Goal: Task Accomplishment & Management: Complete application form

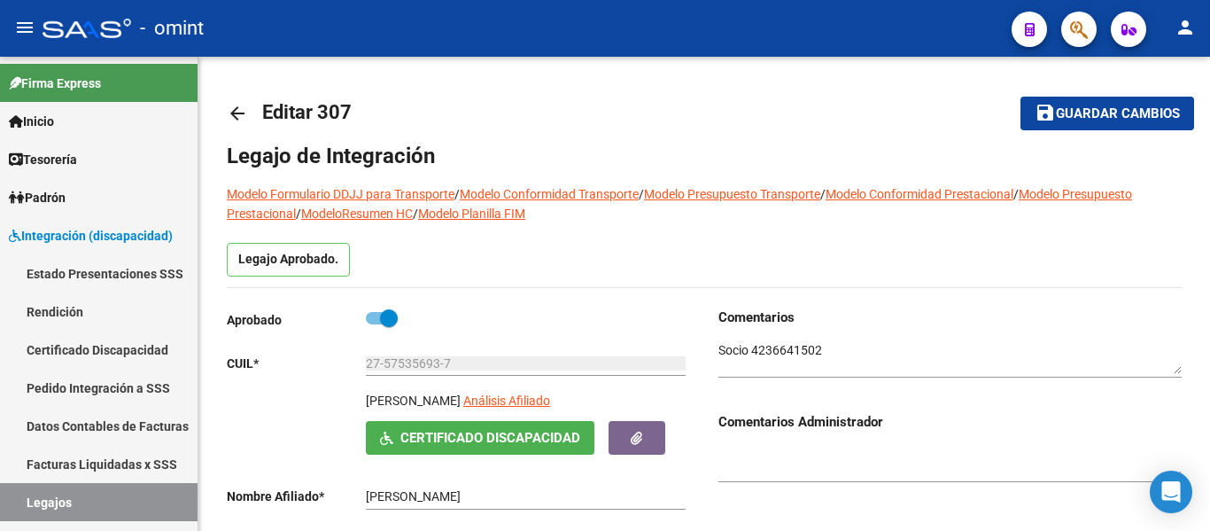
scroll to position [443, 0]
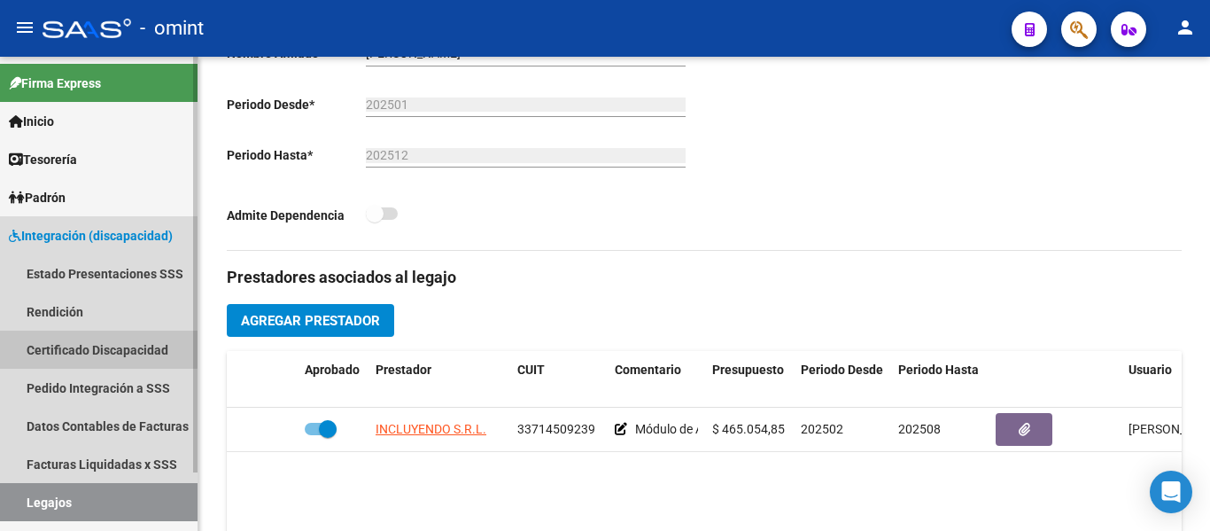
drag, startPoint x: 98, startPoint y: 345, endPoint x: 98, endPoint y: 364, distance: 19.5
click at [98, 345] on link "Certificado Discapacidad" at bounding box center [99, 349] width 198 height 38
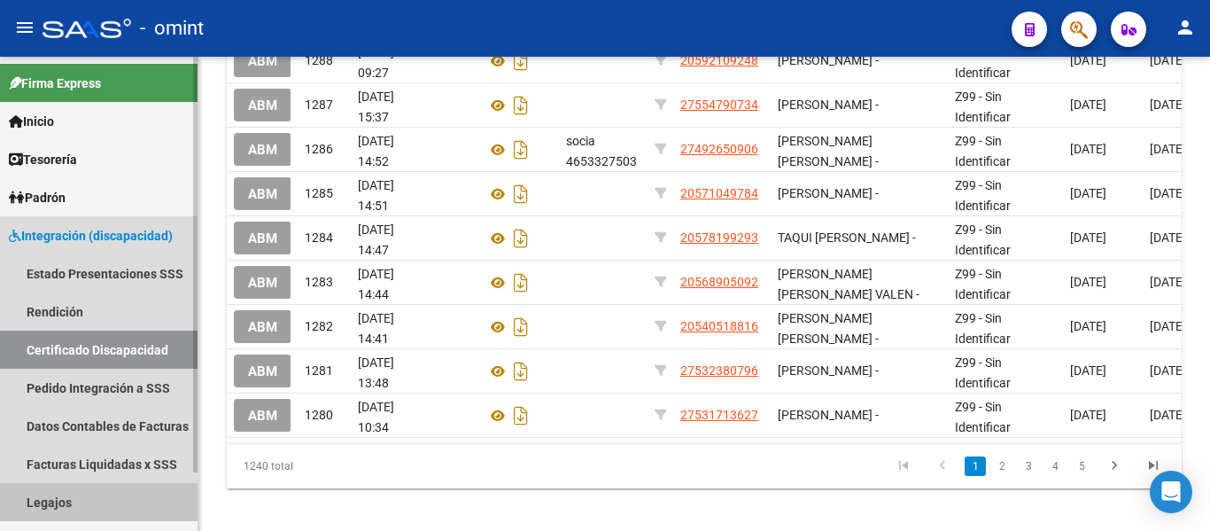
click at [66, 495] on link "Legajos" at bounding box center [99, 502] width 198 height 38
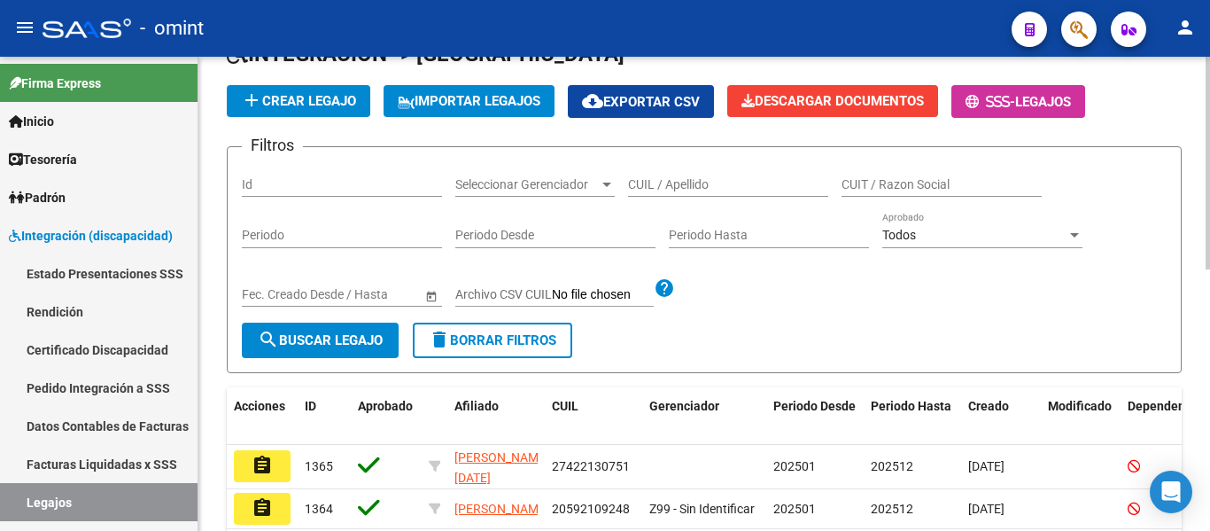
scroll to position [89, 0]
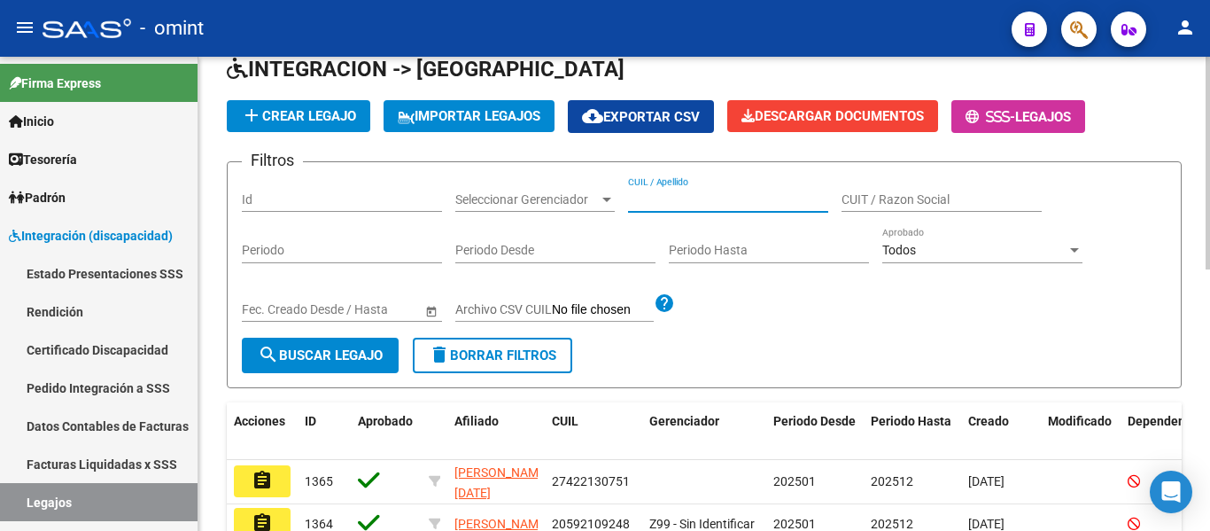
paste input "PONTAROLLO SANTINO"
type input "PONTAROLLO SANTINO"
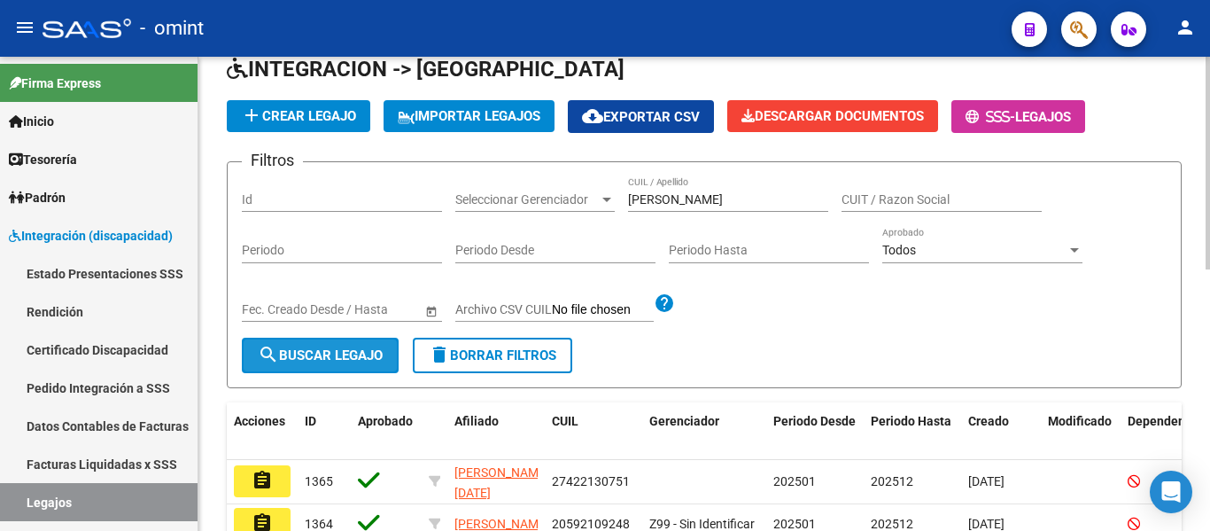
click at [345, 361] on span "search Buscar Legajo" at bounding box center [320, 355] width 125 height 16
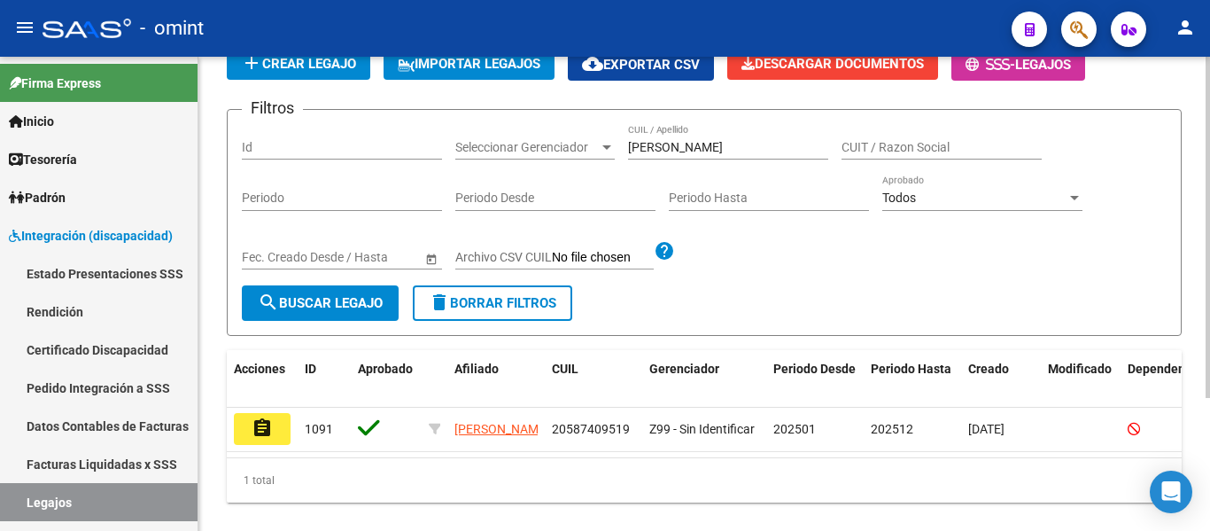
scroll to position [184, 0]
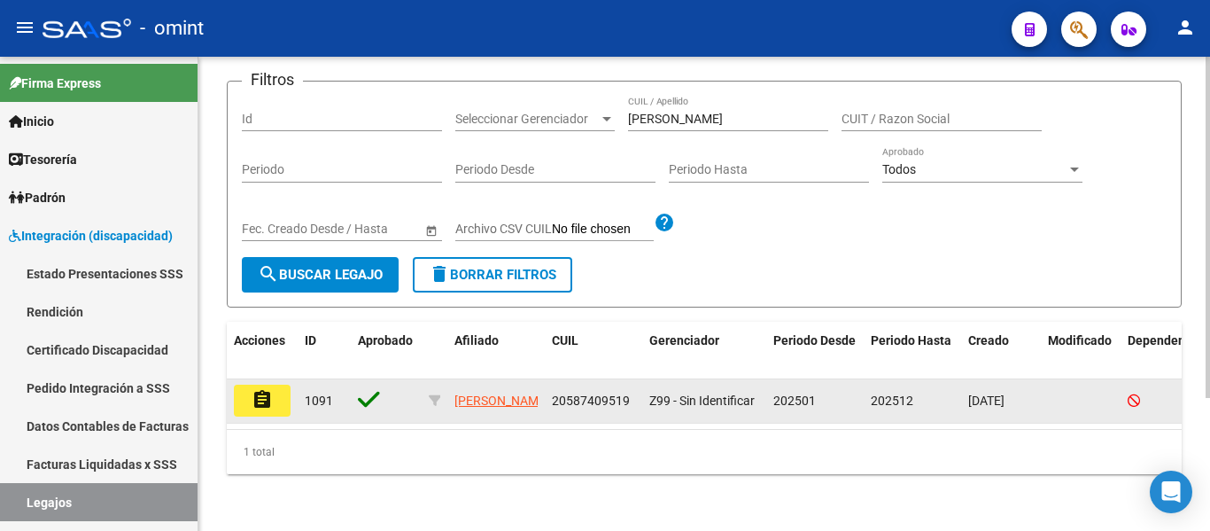
click at [261, 389] on mat-icon "assignment" at bounding box center [262, 399] width 21 height 21
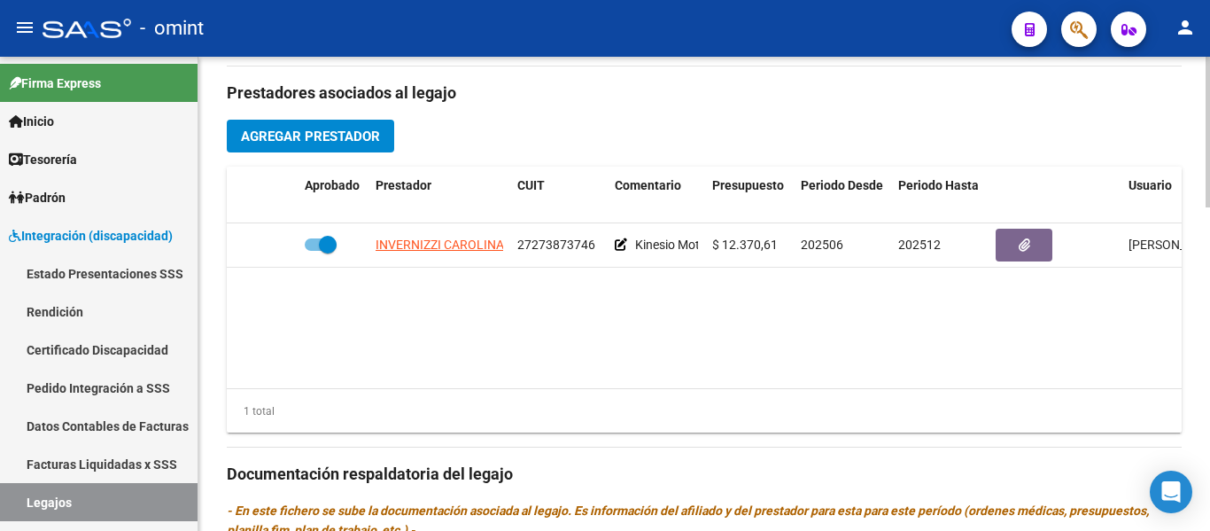
scroll to position [532, 0]
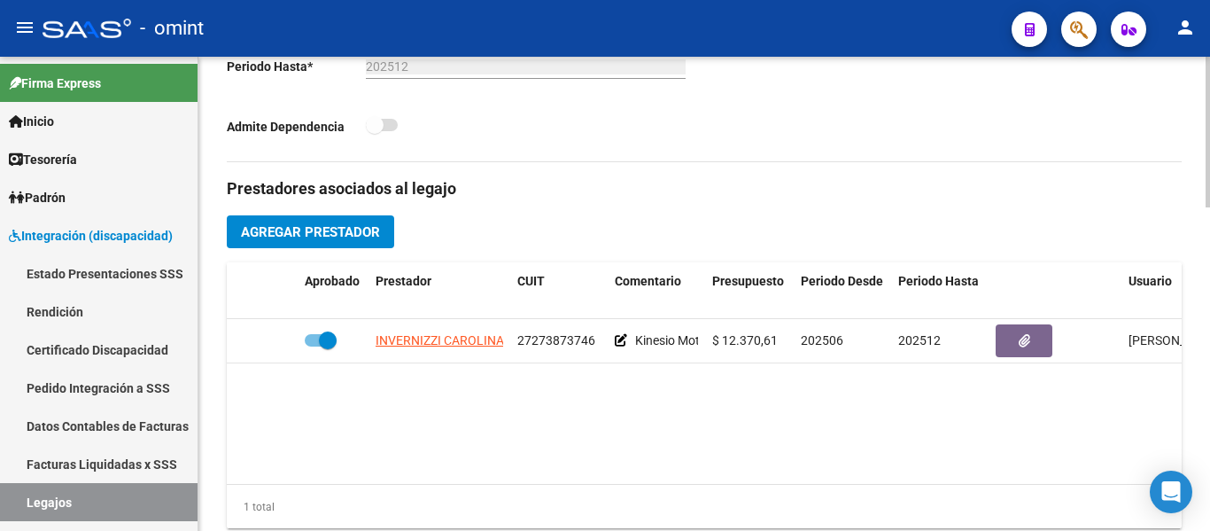
click at [356, 234] on span "Agregar Prestador" at bounding box center [310, 232] width 139 height 16
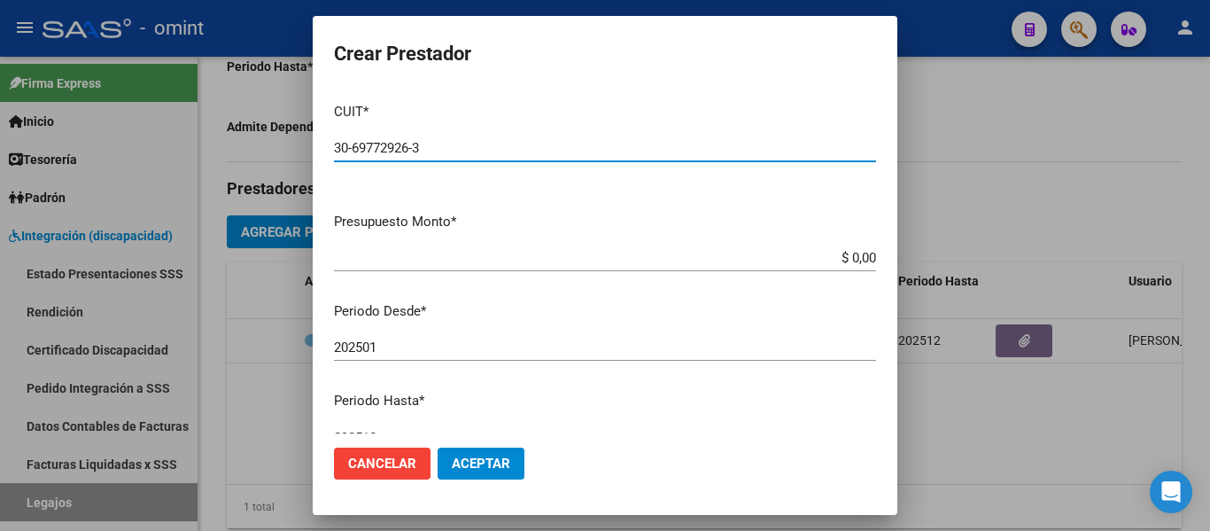
type input "30-69772926-3"
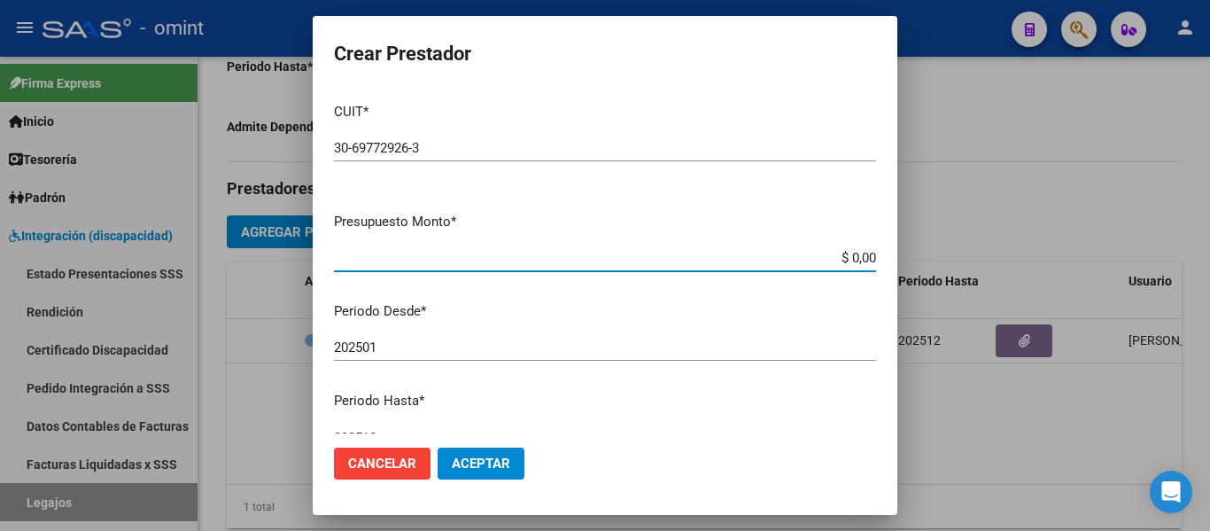
click at [863, 256] on app-form-text-field "Presupuesto Monto * $ 0,00 Ingresar el monto" at bounding box center [612, 239] width 556 height 55
type input "$ 473.463,04"
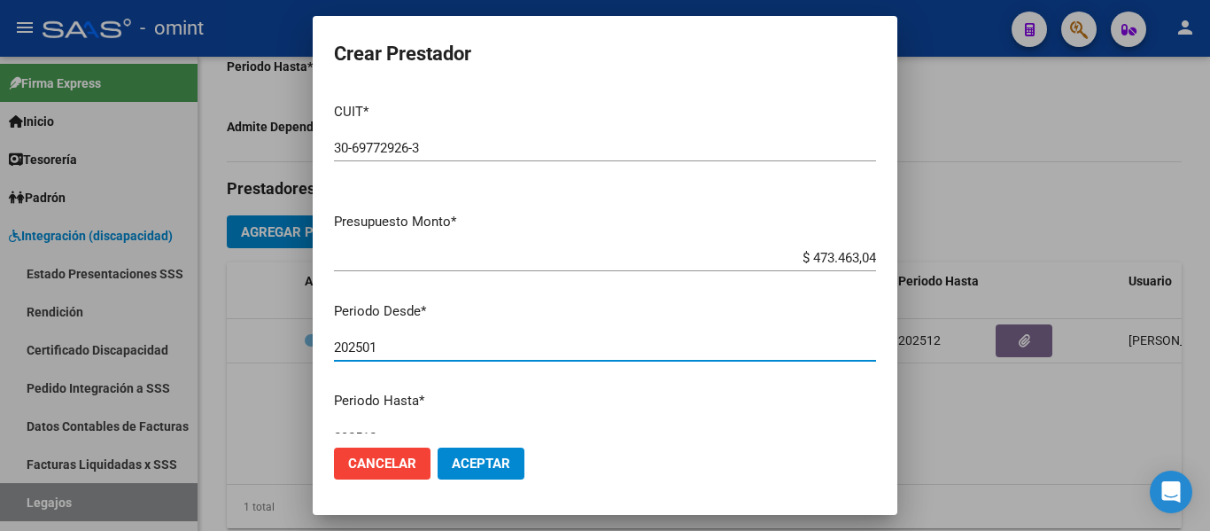
click at [378, 349] on input "202501" at bounding box center [605, 347] width 542 height 16
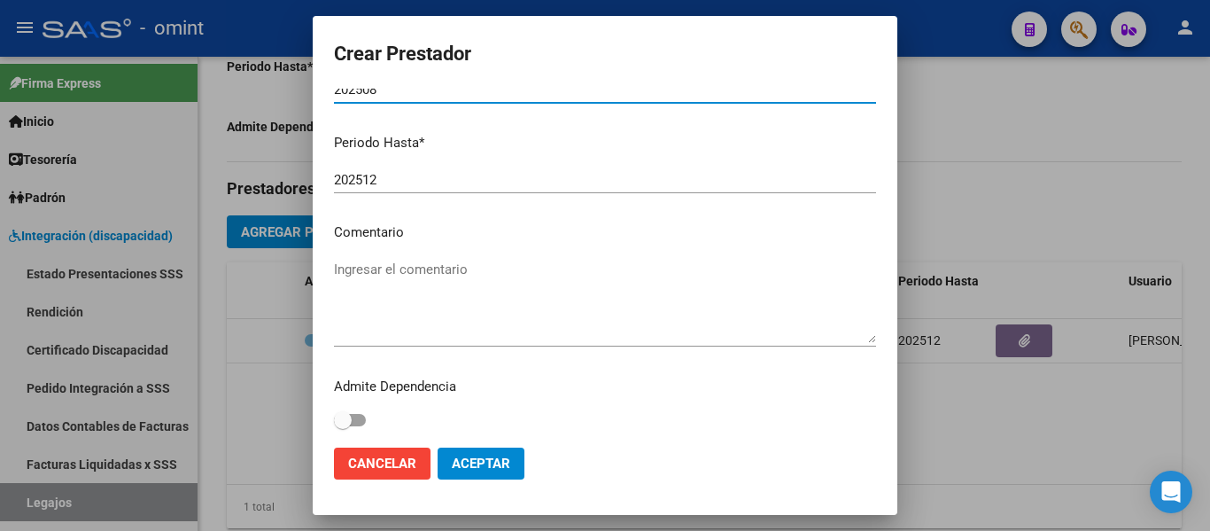
scroll to position [262, 0]
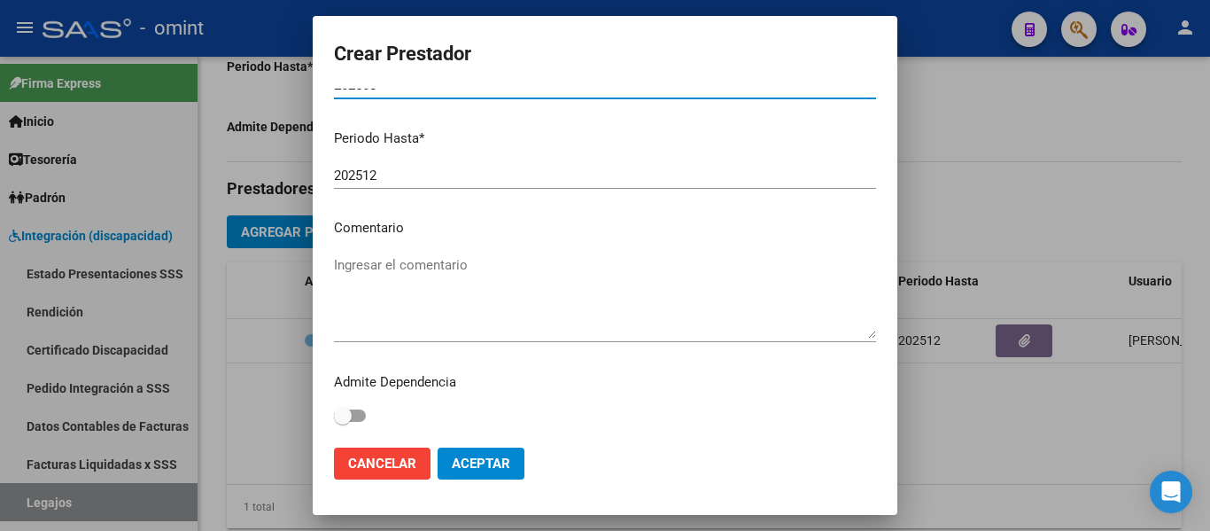
type input "202508"
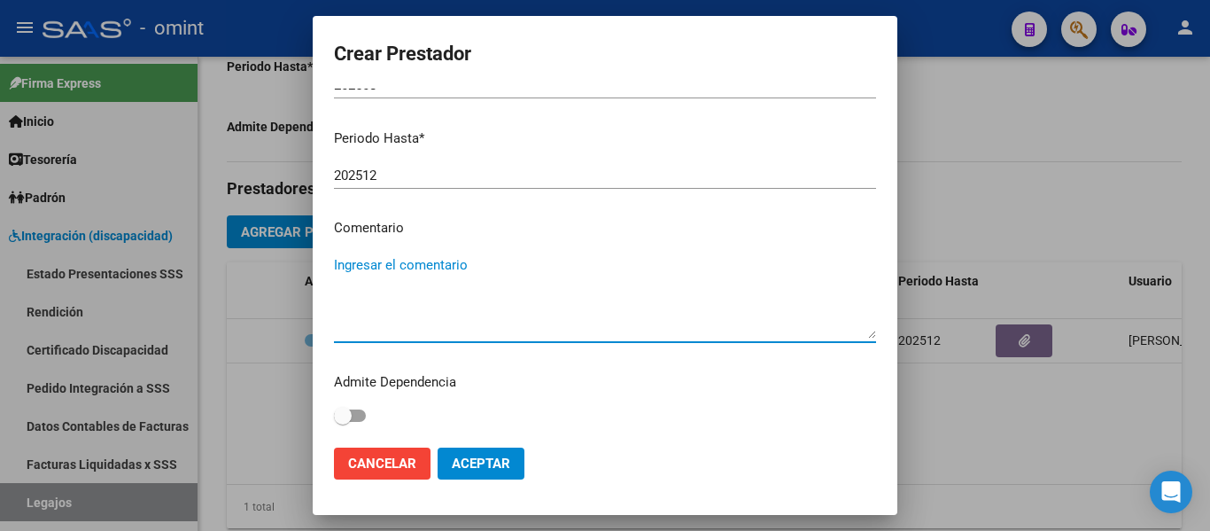
paste textarea "Módulo de Apoyo a la Integración Escolar (Equipo)"
type textarea "Módulo de Apoyo a la Integración Escolar (Equipo)"
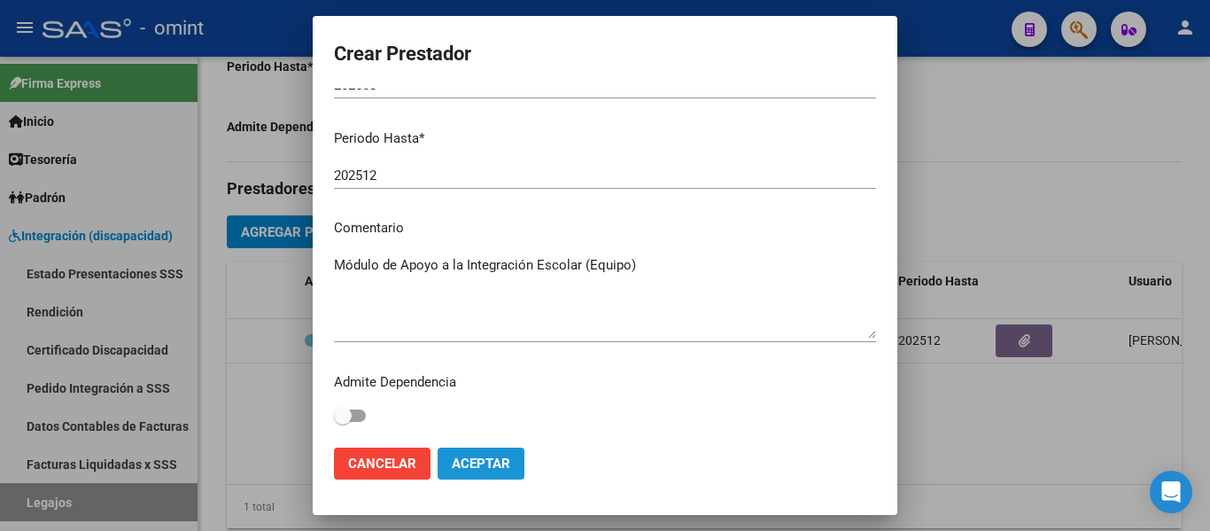
click at [485, 467] on span "Aceptar" at bounding box center [481, 463] width 58 height 16
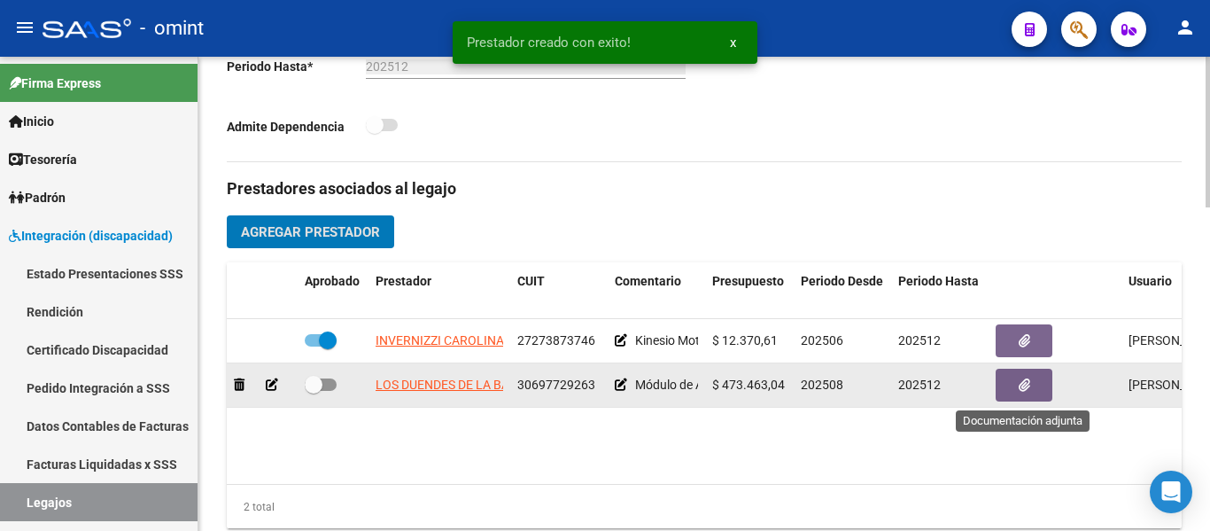
click at [1021, 392] on icon "button" at bounding box center [1025, 384] width 12 height 13
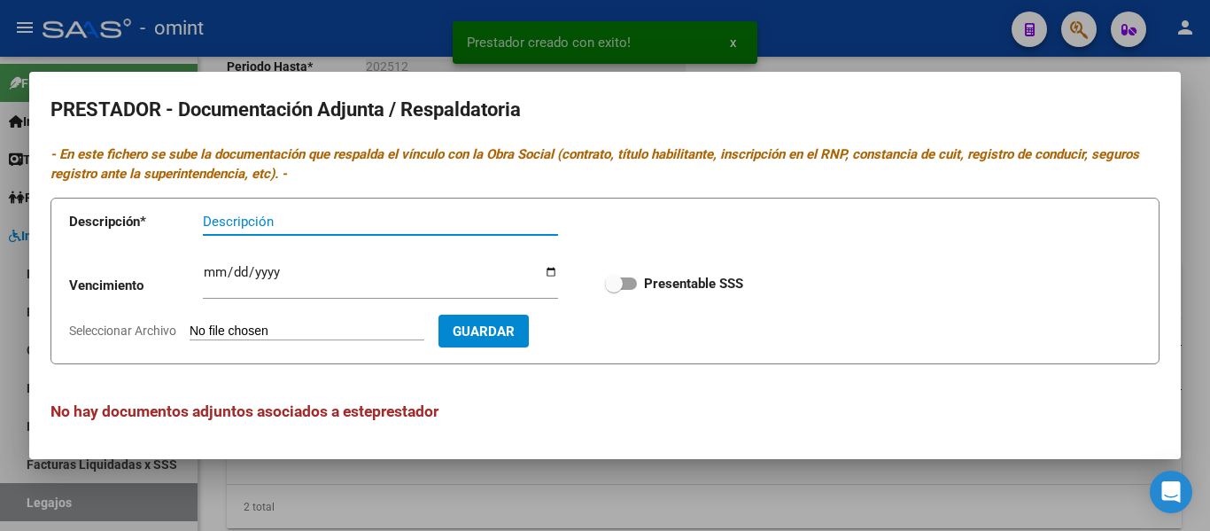
click at [344, 225] on input "Descripción" at bounding box center [380, 222] width 355 height 16
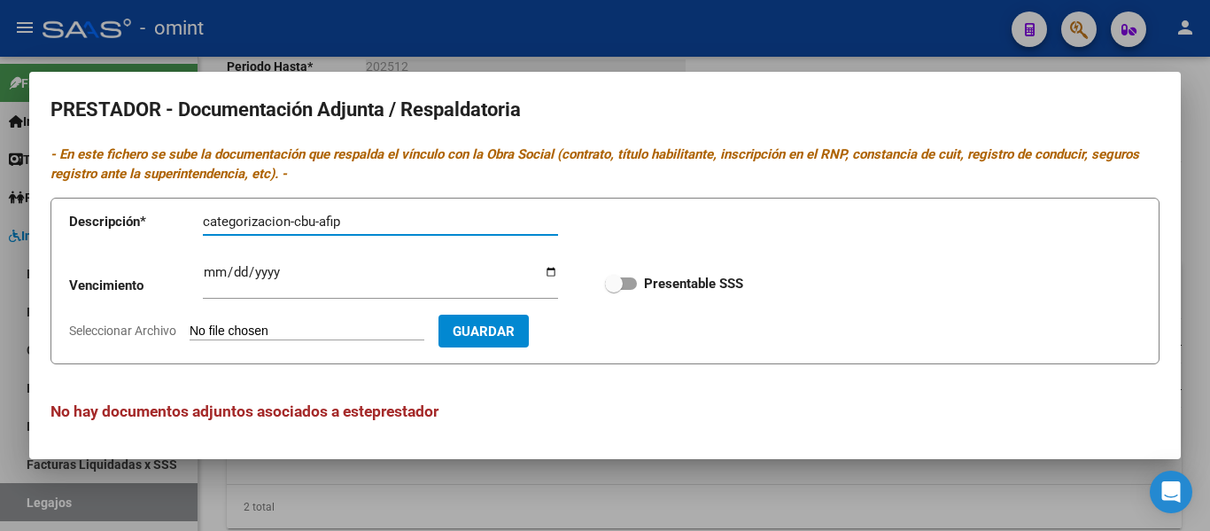
type input "categorizacion-cbu-afip"
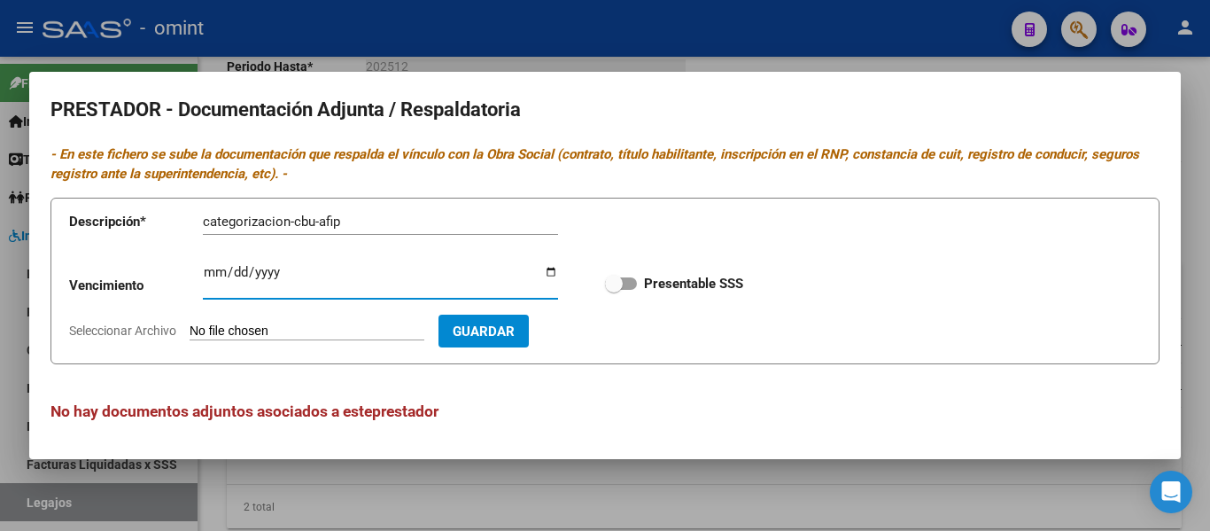
click at [211, 277] on input "Ingresar vencimiento" at bounding box center [380, 279] width 355 height 28
type input "[DATE]"
click at [308, 324] on input "Seleccionar Archivo" at bounding box center [307, 331] width 235 height 17
type input "C:\fakepath\pdf24_merged (2).pdf"
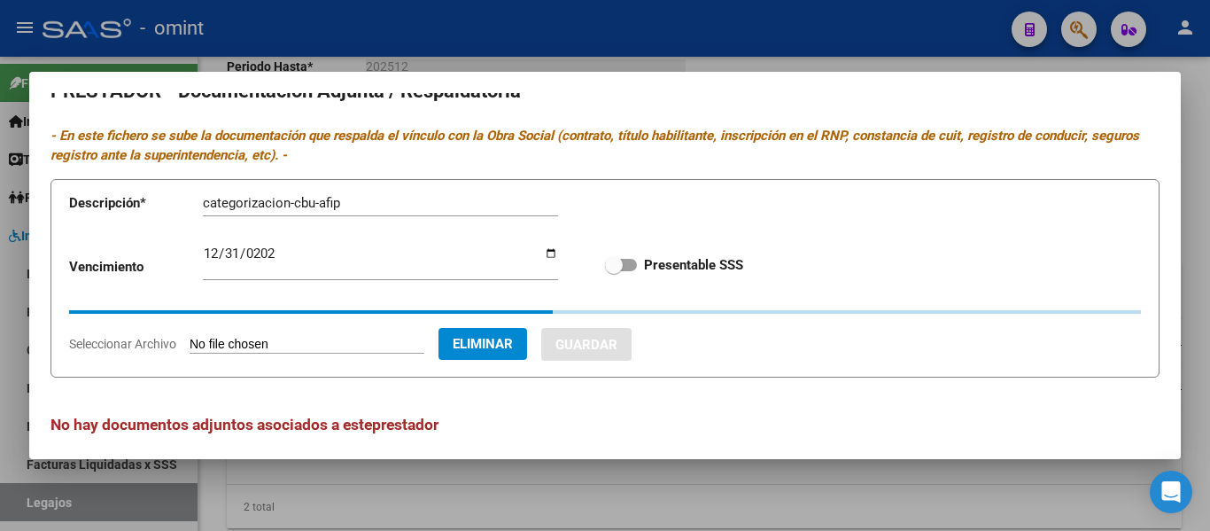
scroll to position [33, 0]
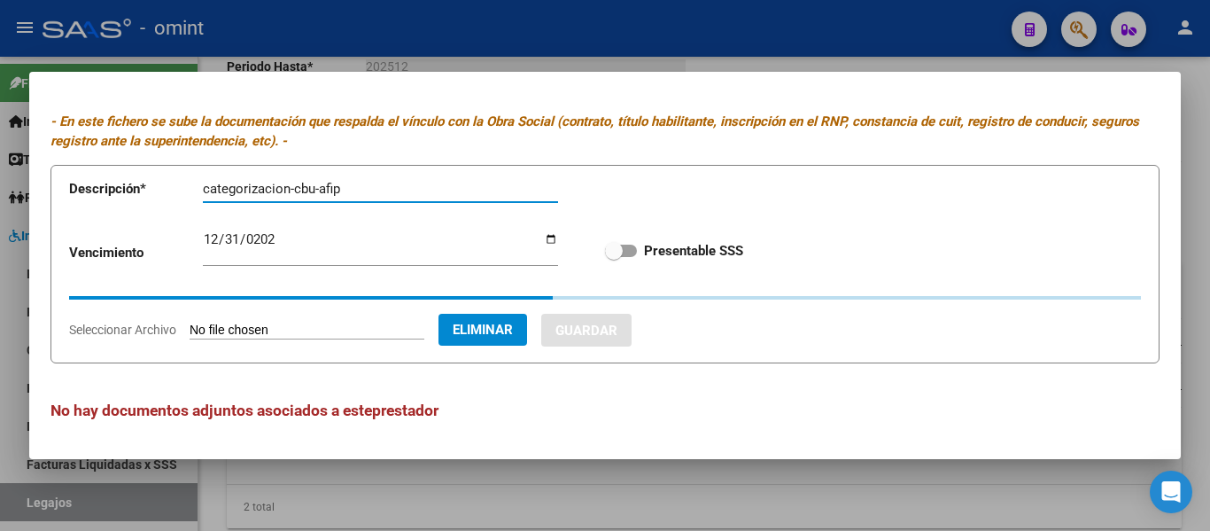
drag, startPoint x: 351, startPoint y: 192, endPoint x: 178, endPoint y: 187, distance: 172.8
click at [178, 187] on app-form-text-field "Descripción * categorizacion-cbu-afip Descripción" at bounding box center [326, 192] width 515 height 53
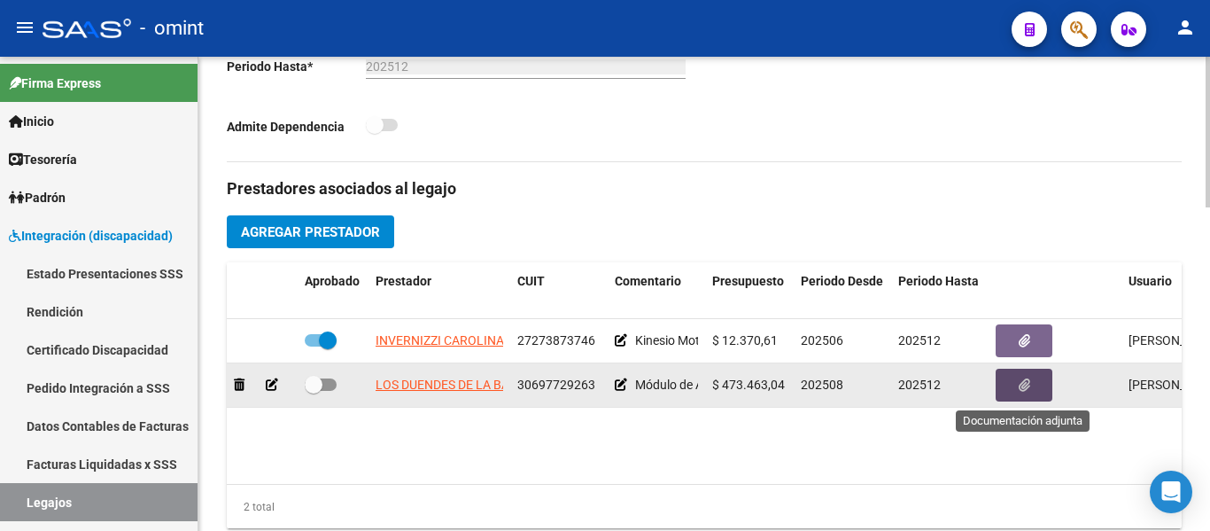
click at [1010, 385] on button "button" at bounding box center [1024, 385] width 57 height 33
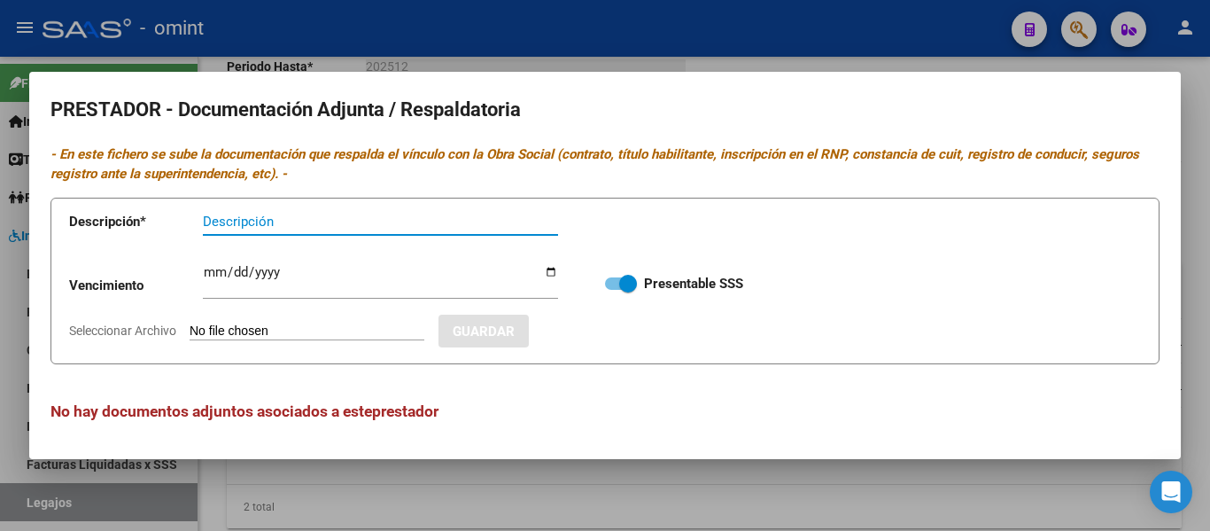
paste input "categorizacion-cbu-afip"
type input "categorizacion-cbu-afip"
click at [215, 269] on input "Ingresar vencimiento" at bounding box center [380, 279] width 355 height 28
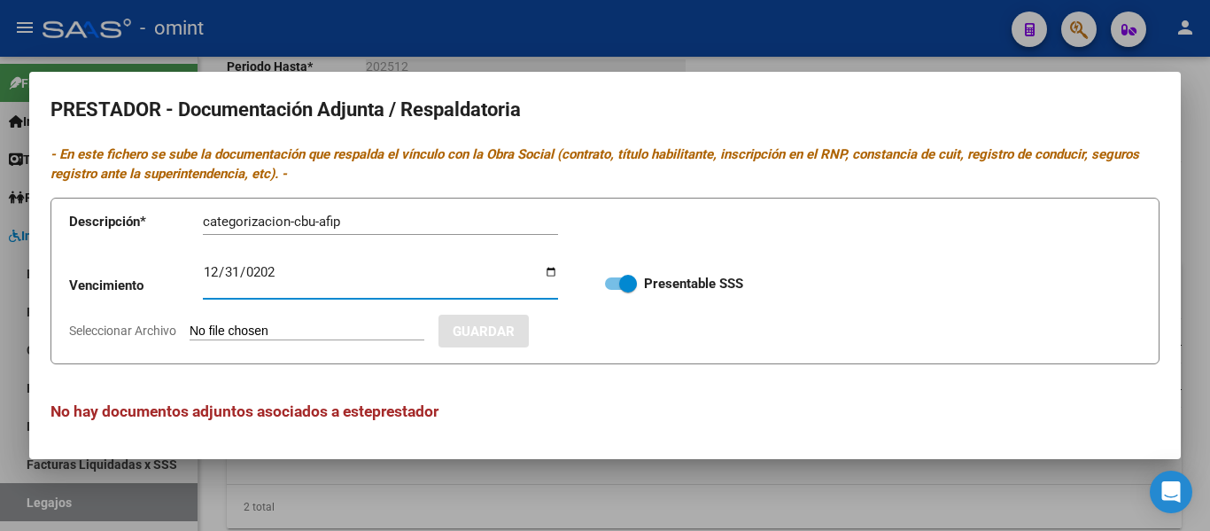
type input "[DATE]"
click at [307, 327] on input "Seleccionar Archivo" at bounding box center [307, 331] width 235 height 17
type input "C:\fakepath\pdf24_merged (2).pdf"
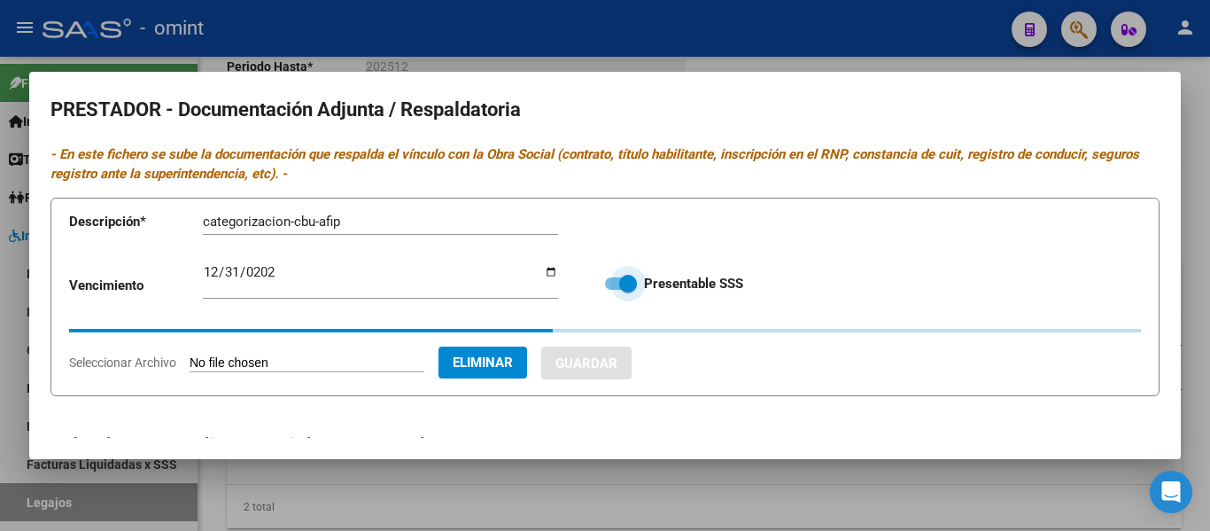
click at [619, 286] on span at bounding box center [628, 284] width 18 height 18
click at [614, 290] on input "Presentable SSS" at bounding box center [613, 290] width 1 height 1
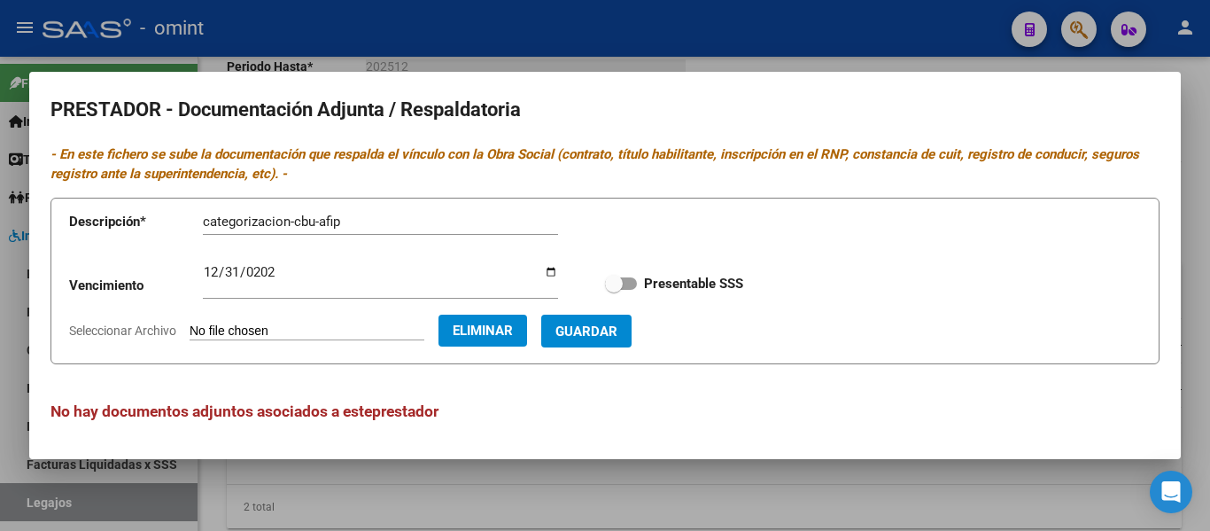
click at [607, 280] on span at bounding box center [614, 284] width 18 height 18
click at [613, 290] on input "Presentable SSS" at bounding box center [613, 290] width 1 height 1
checkbox input "true"
click at [617, 334] on span "Guardar" at bounding box center [586, 331] width 62 height 16
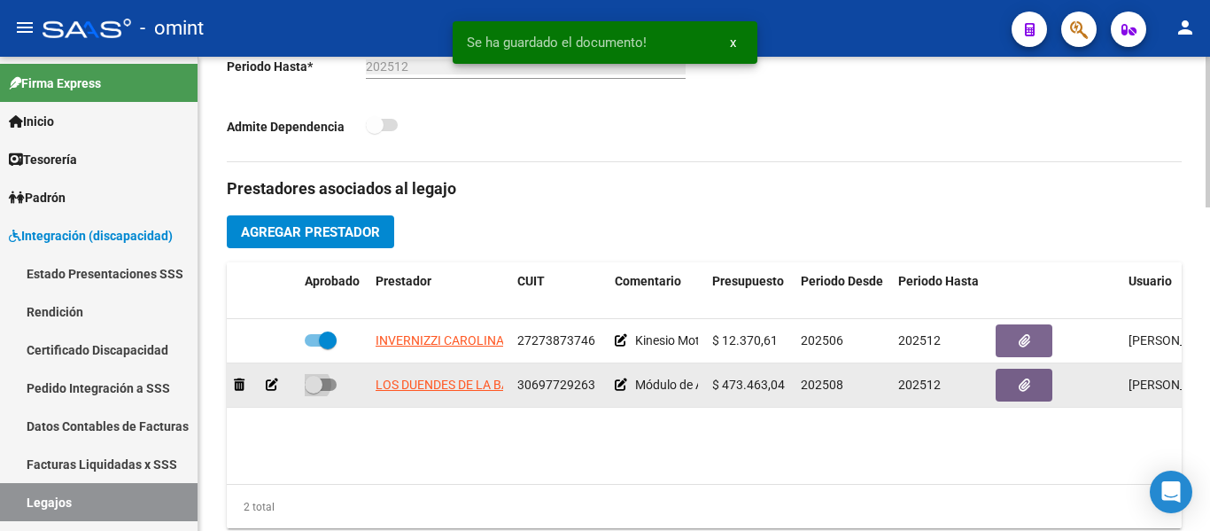
click at [315, 391] on span at bounding box center [314, 385] width 18 height 18
click at [314, 391] on input "checkbox" at bounding box center [313, 391] width 1 height 1
checkbox input "true"
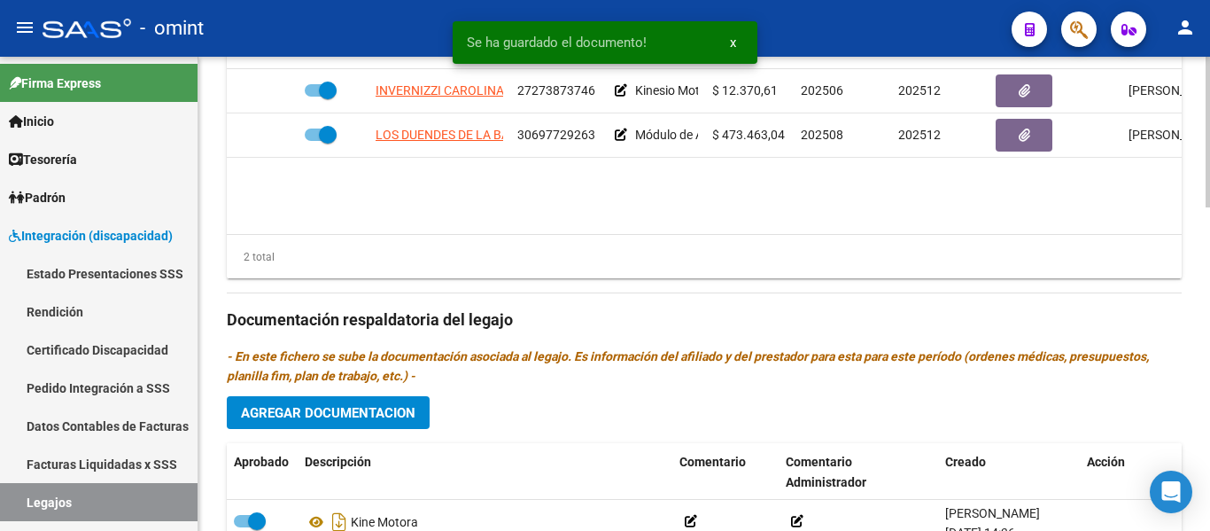
scroll to position [797, 0]
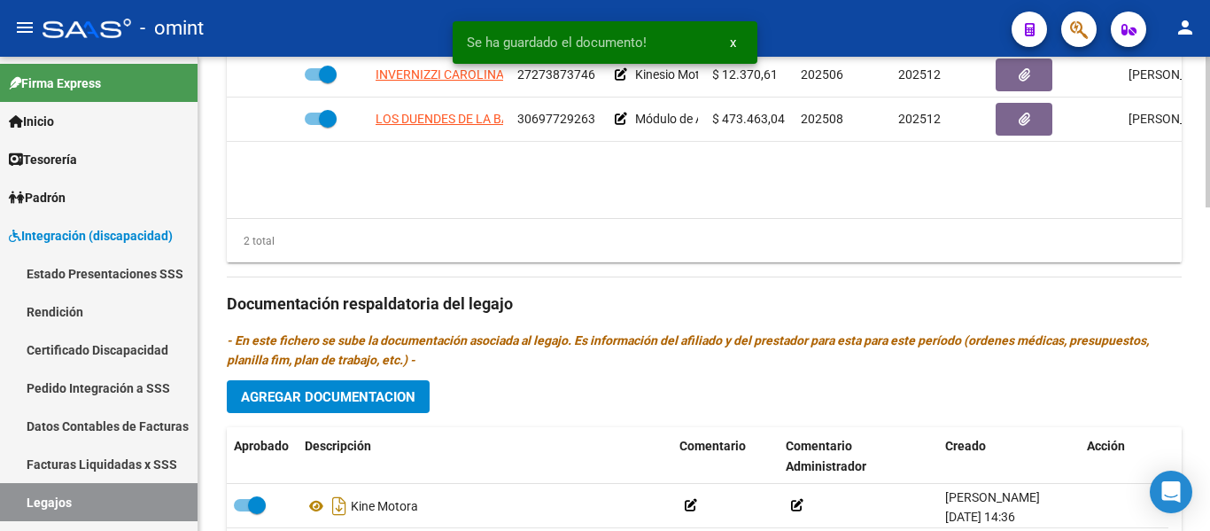
click at [377, 402] on span "Agregar Documentacion" at bounding box center [328, 397] width 175 height 16
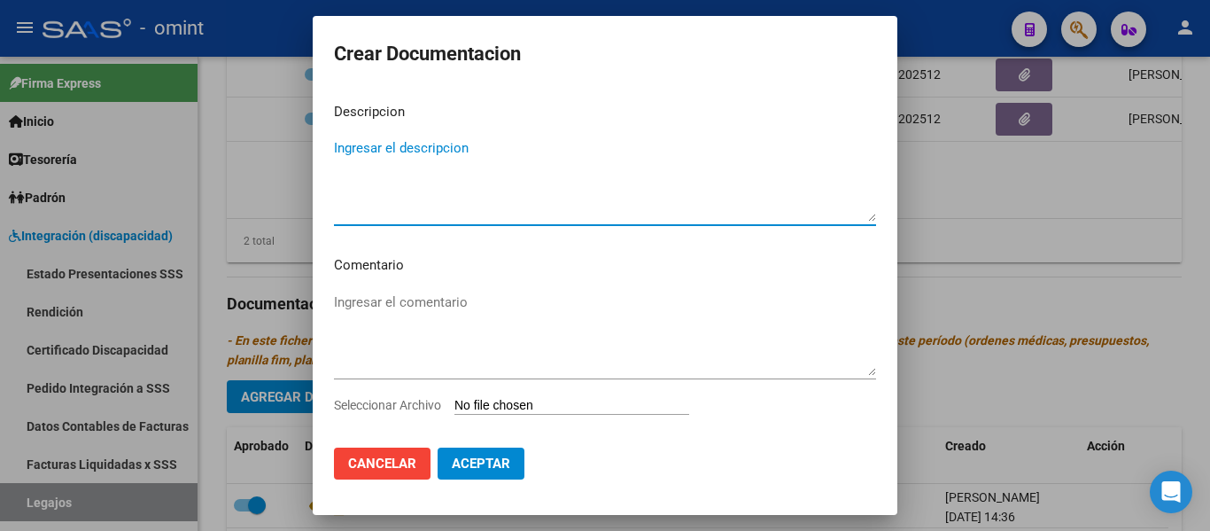
paste textarea "categorizacion-cbu-afip"
type textarea "categorizacion-cbu-afip"
drag, startPoint x: 385, startPoint y: 139, endPoint x: 300, endPoint y: 138, distance: 85.1
click at [300, 138] on div "Crear Documentacion Descripcion categorizacion-cbu-afip Ingresar el descripcion…" at bounding box center [605, 265] width 1210 height 531
paste textarea "Módulo de Apoyo a la Integración Escolar (Equipo)"
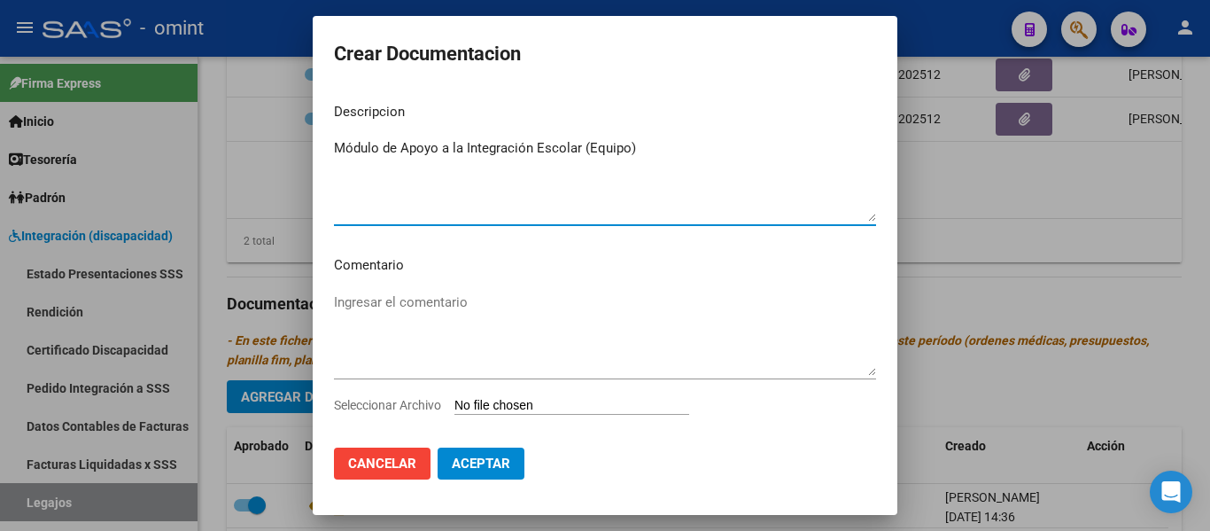
type textarea "Módulo de Apoyo a la Integración Escolar (Equipo)"
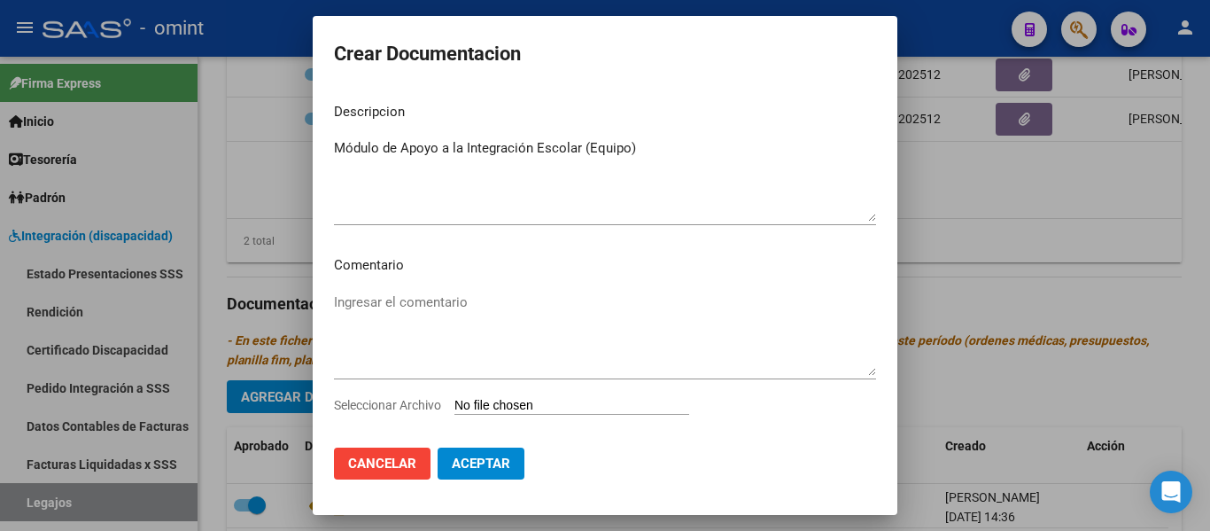
click at [526, 403] on input "Seleccionar Archivo" at bounding box center [571, 406] width 235 height 17
type input "C:\fakepath\pdf24_merged (3).pdf"
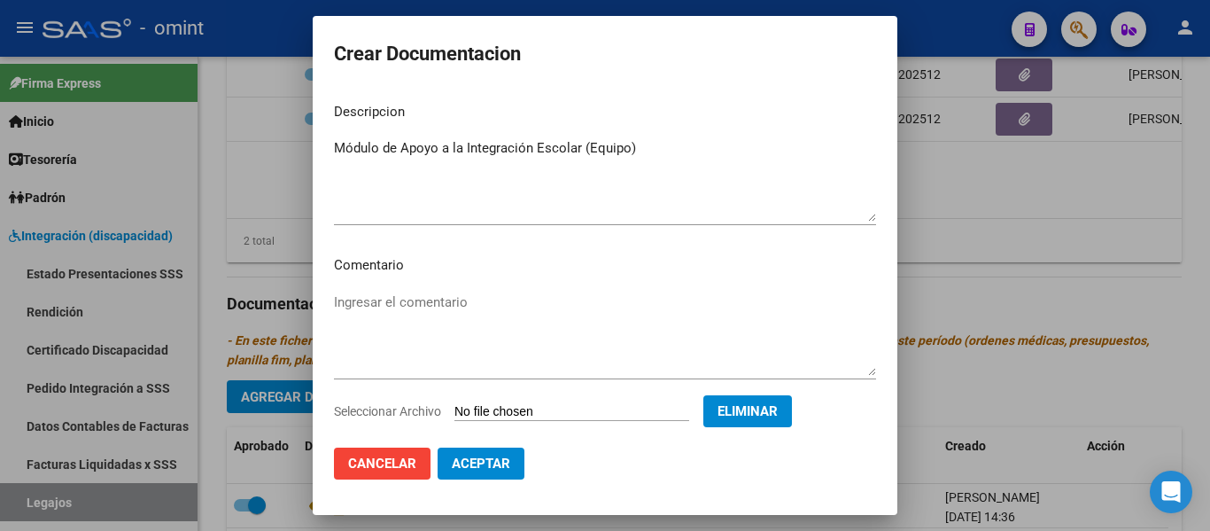
click at [481, 465] on span "Aceptar" at bounding box center [481, 463] width 58 height 16
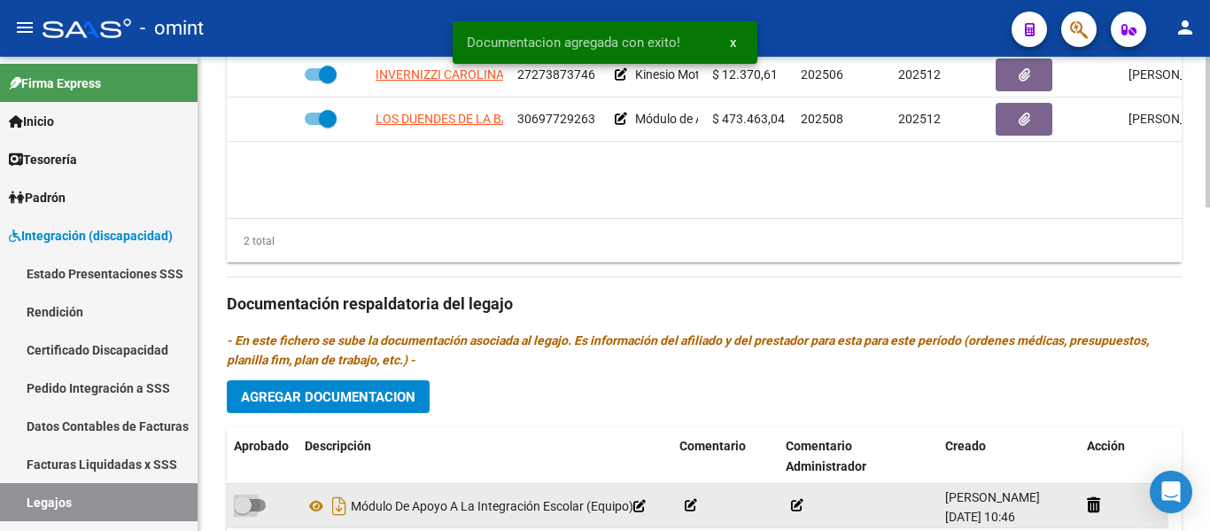
click at [250, 504] on span at bounding box center [243, 505] width 18 height 18
click at [243, 511] on input "checkbox" at bounding box center [242, 511] width 1 height 1
checkbox input "true"
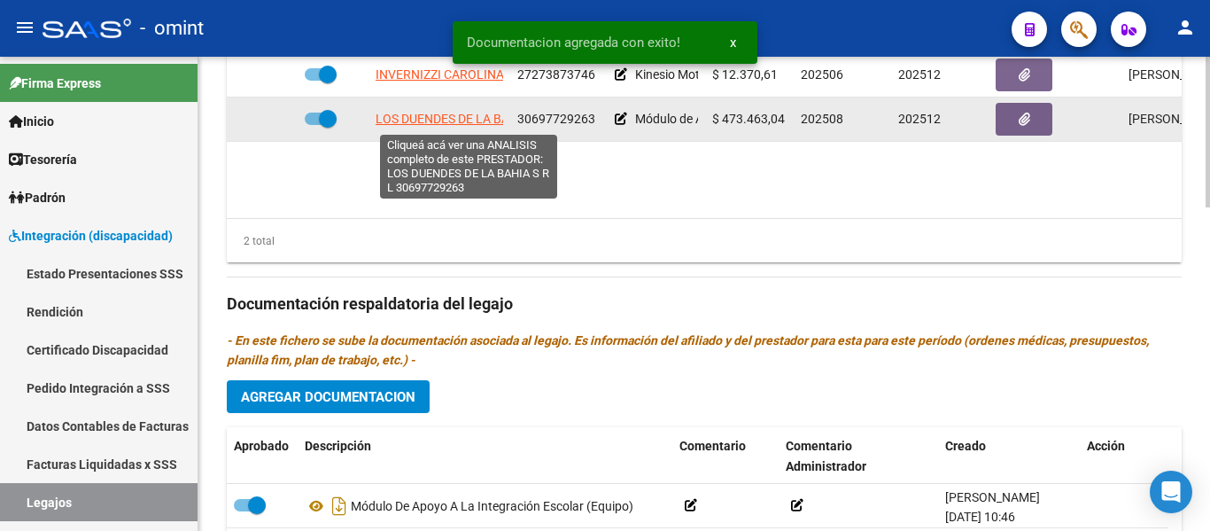
click at [439, 117] on span "LOS DUENDES DE LA BAHIA S R L" at bounding box center [468, 119] width 184 height 14
type textarea "30697729263"
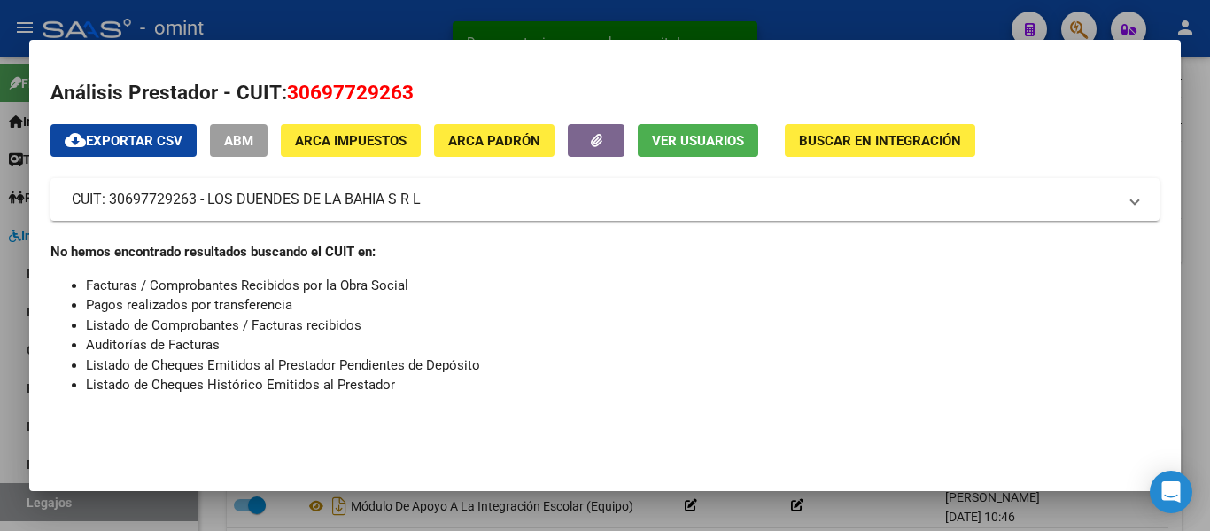
click at [695, 136] on span "Ver Usuarios" at bounding box center [698, 141] width 92 height 16
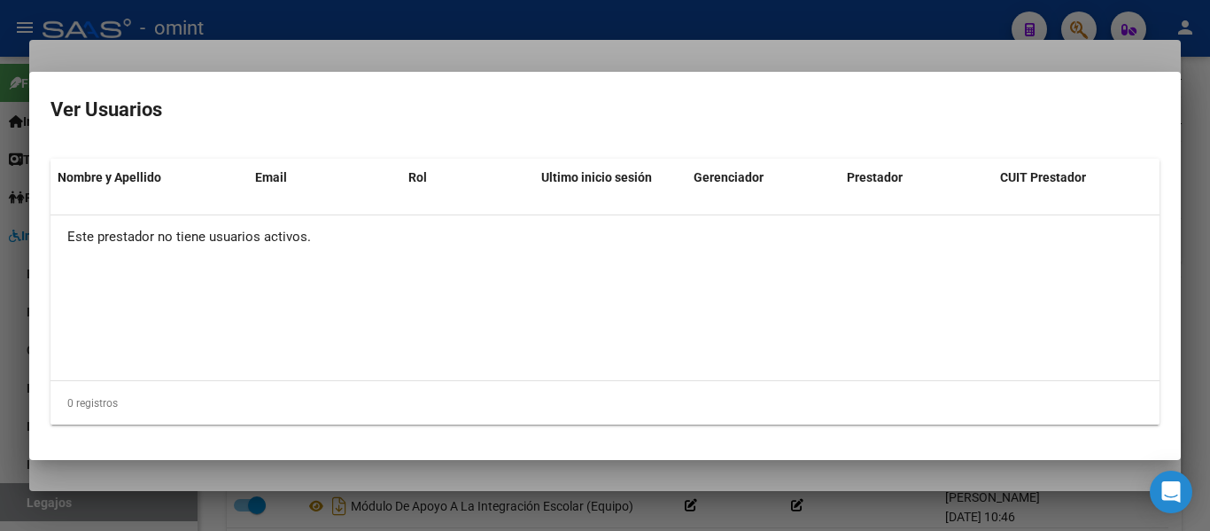
click at [655, 228] on div "Este prestador no tiene usuarios activos." at bounding box center [604, 237] width 1109 height 44
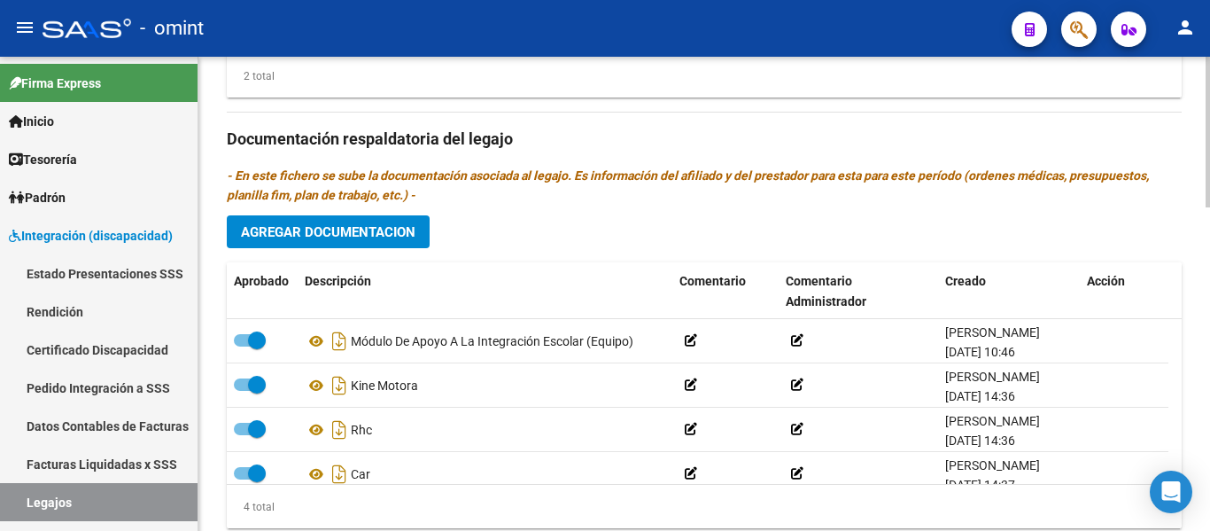
scroll to position [974, 0]
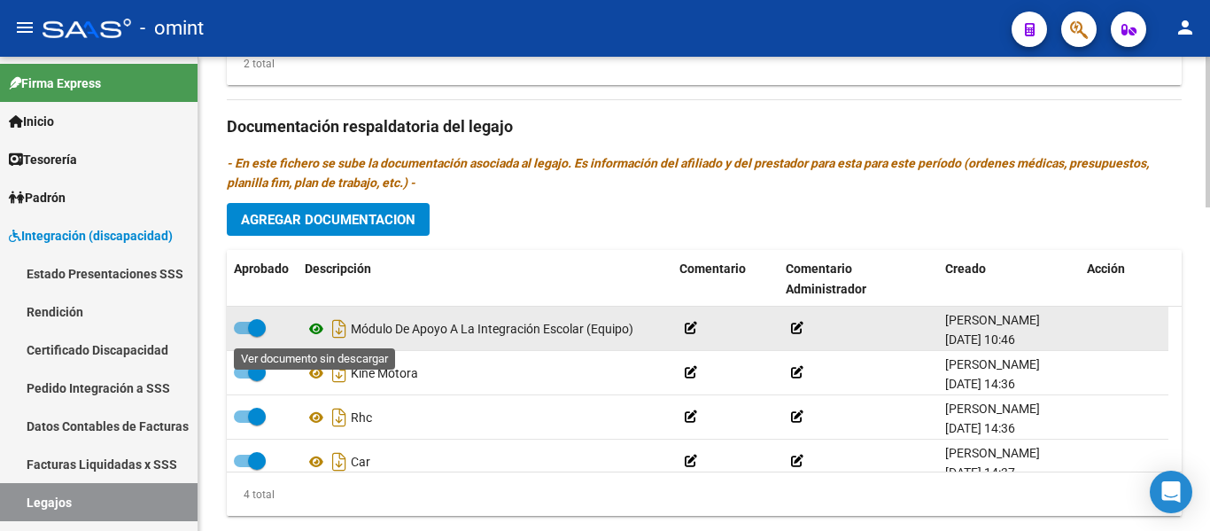
click at [313, 329] on icon at bounding box center [316, 328] width 23 height 21
click at [494, 331] on div "Módulo De Apoyo A La Integración Escolar (Equipo)" at bounding box center [485, 328] width 361 height 28
click at [319, 325] on icon at bounding box center [316, 328] width 23 height 21
click at [252, 333] on span at bounding box center [257, 328] width 18 height 18
click at [243, 334] on input "checkbox" at bounding box center [242, 334] width 1 height 1
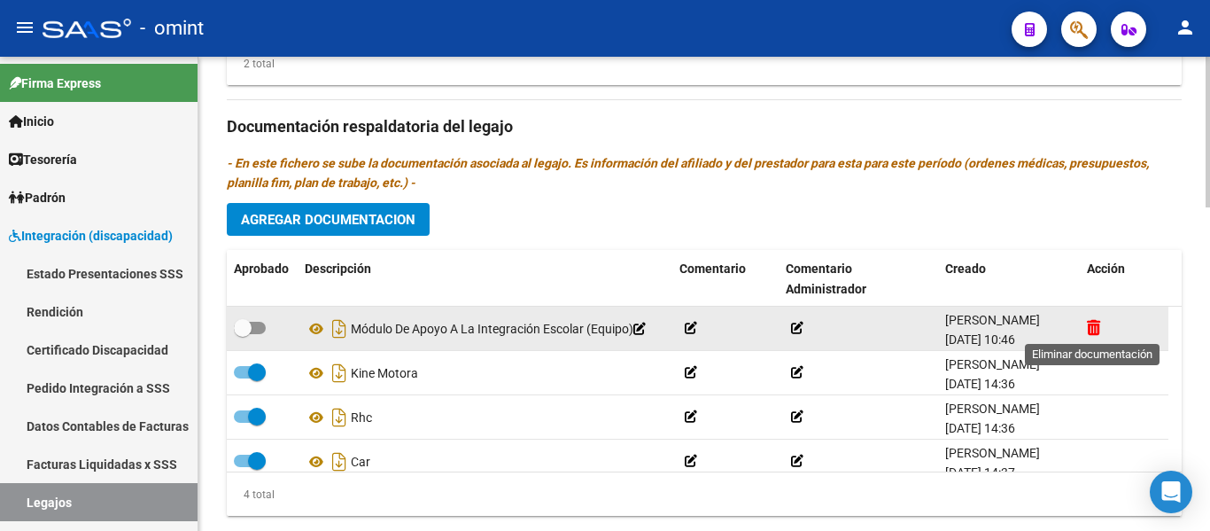
click at [1099, 326] on icon at bounding box center [1093, 327] width 13 height 17
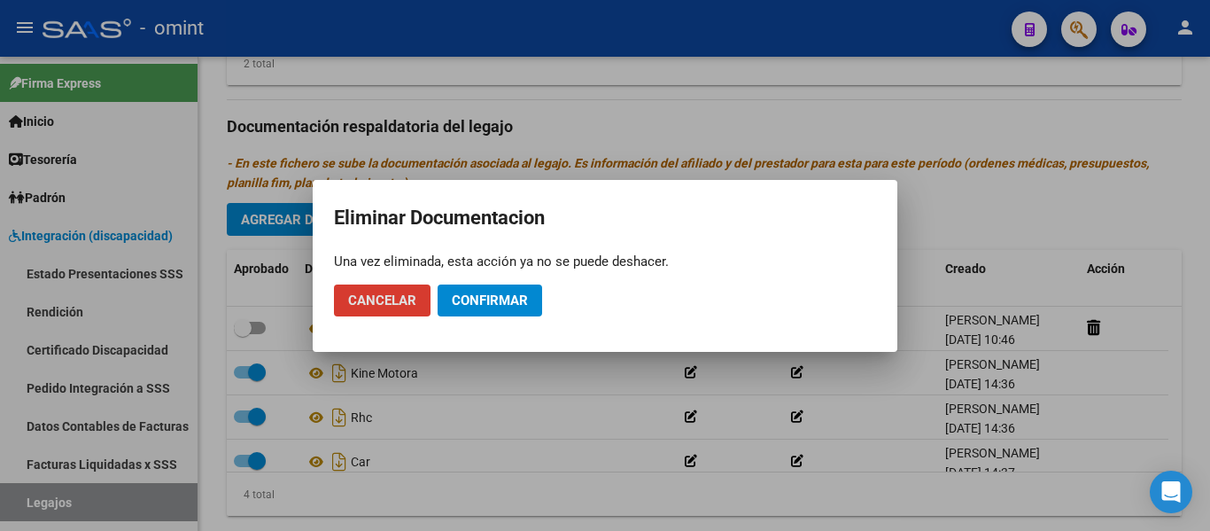
click at [475, 300] on span "Confirmar" at bounding box center [490, 300] width 76 height 16
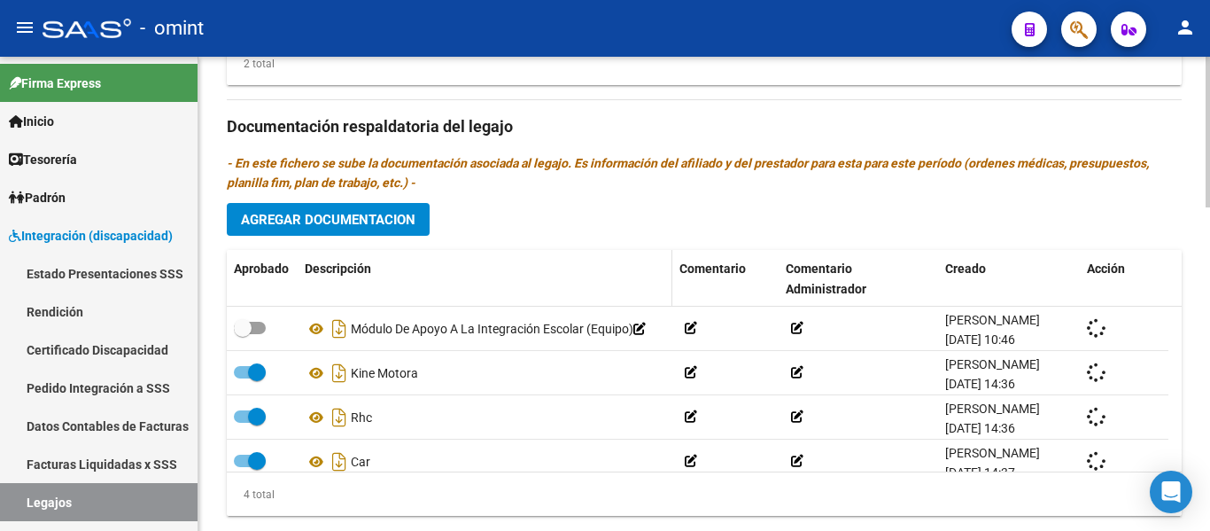
checkbox input "true"
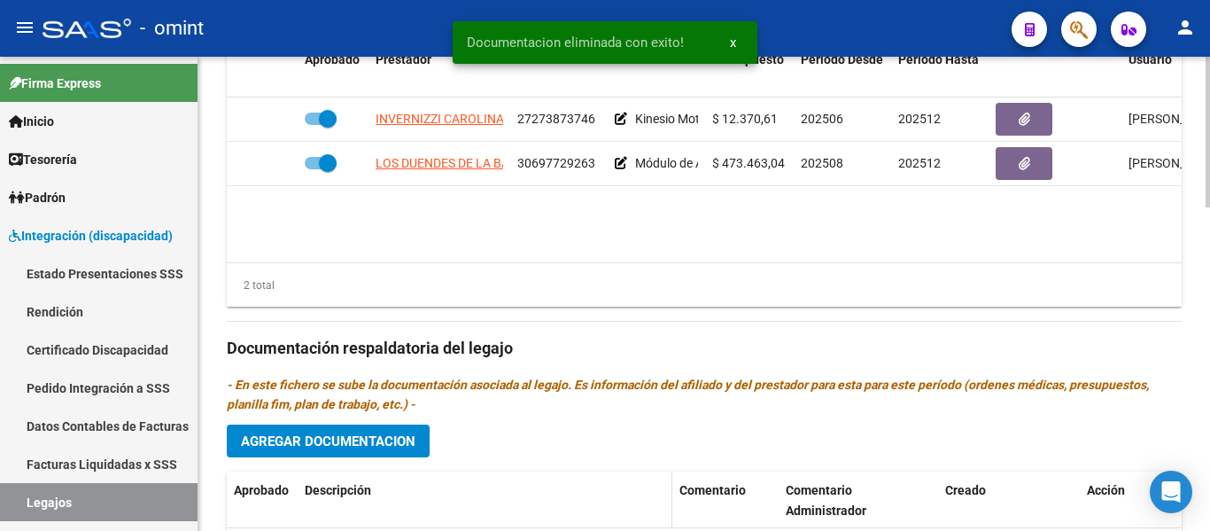
scroll to position [709, 0]
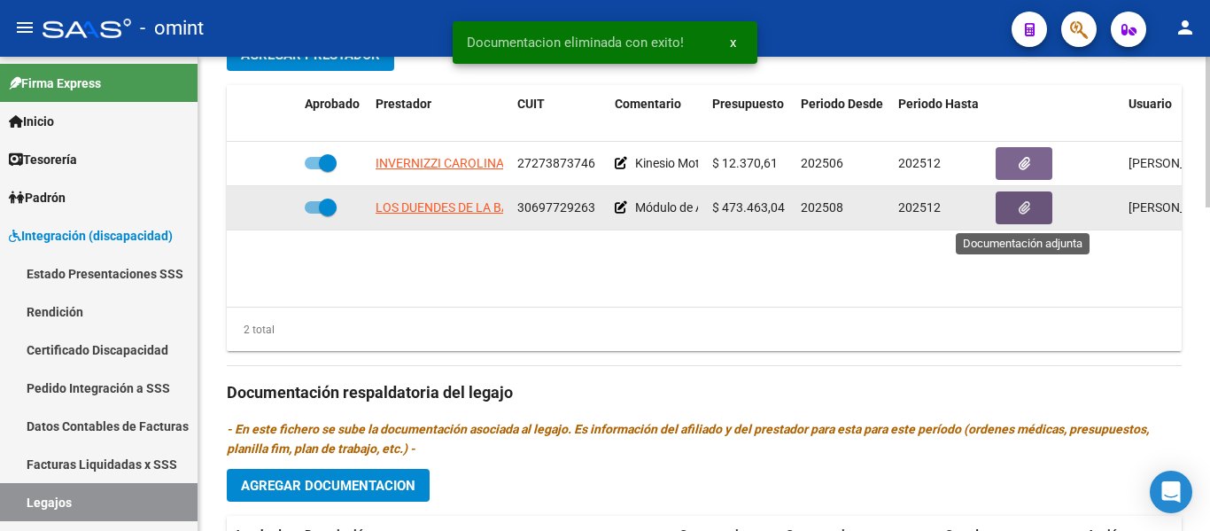
click at [1029, 206] on icon "button" at bounding box center [1025, 207] width 12 height 13
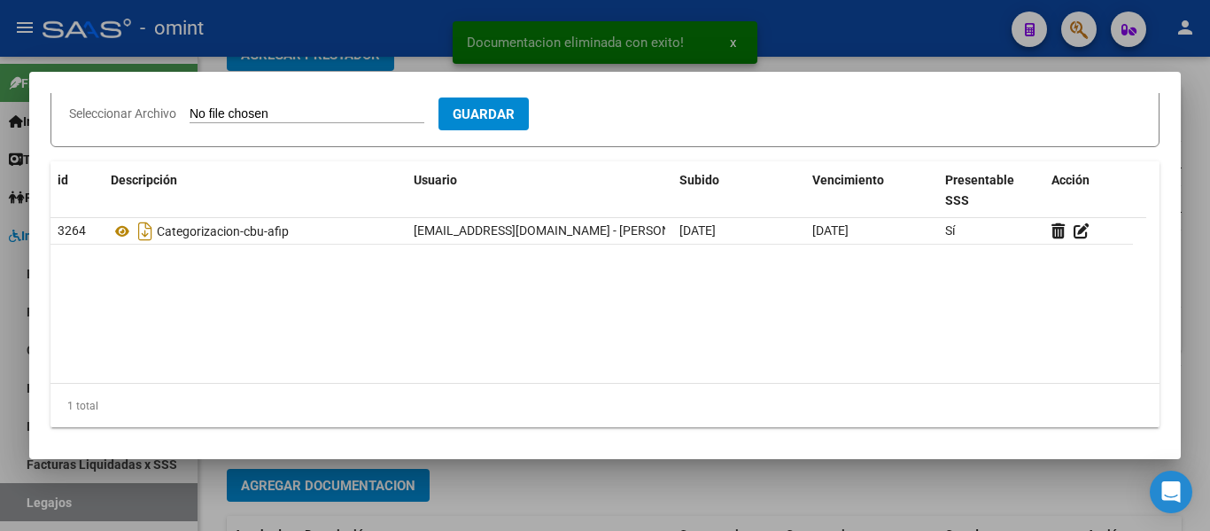
scroll to position [221, 0]
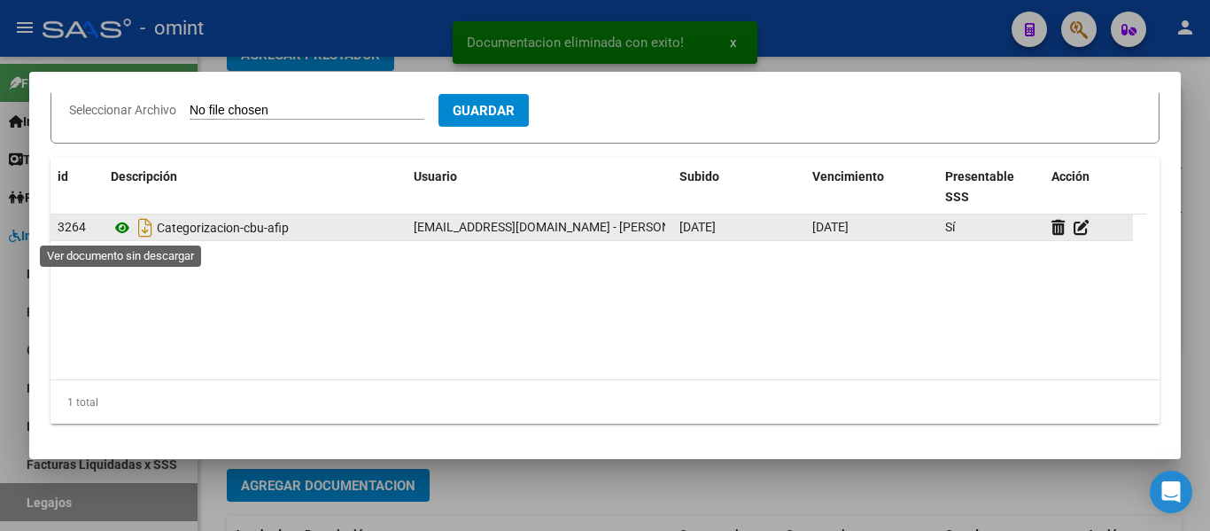
click at [128, 224] on icon at bounding box center [122, 227] width 23 height 21
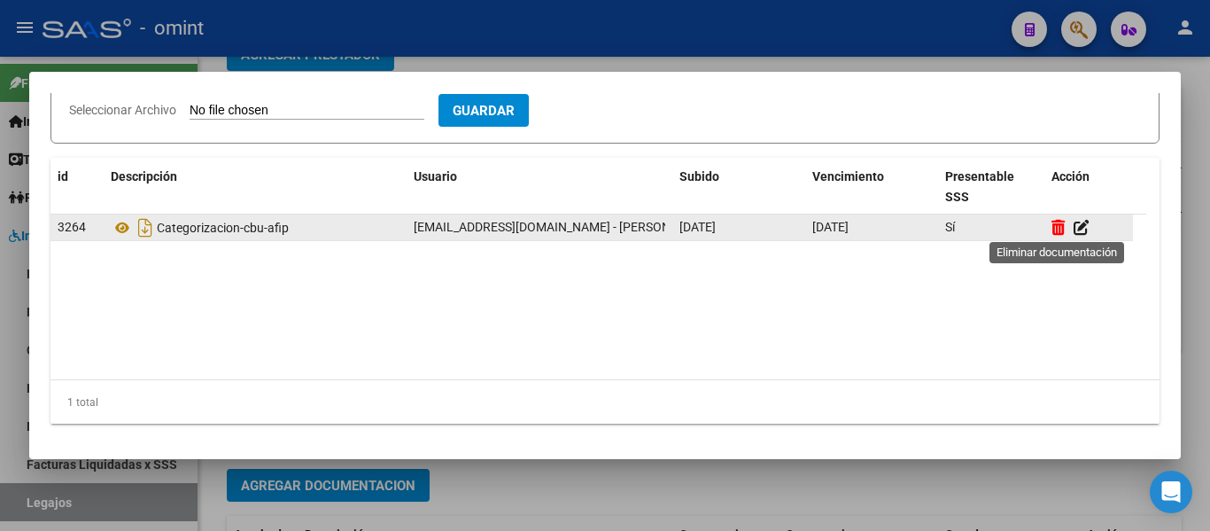
click at [1054, 221] on icon at bounding box center [1058, 227] width 13 height 17
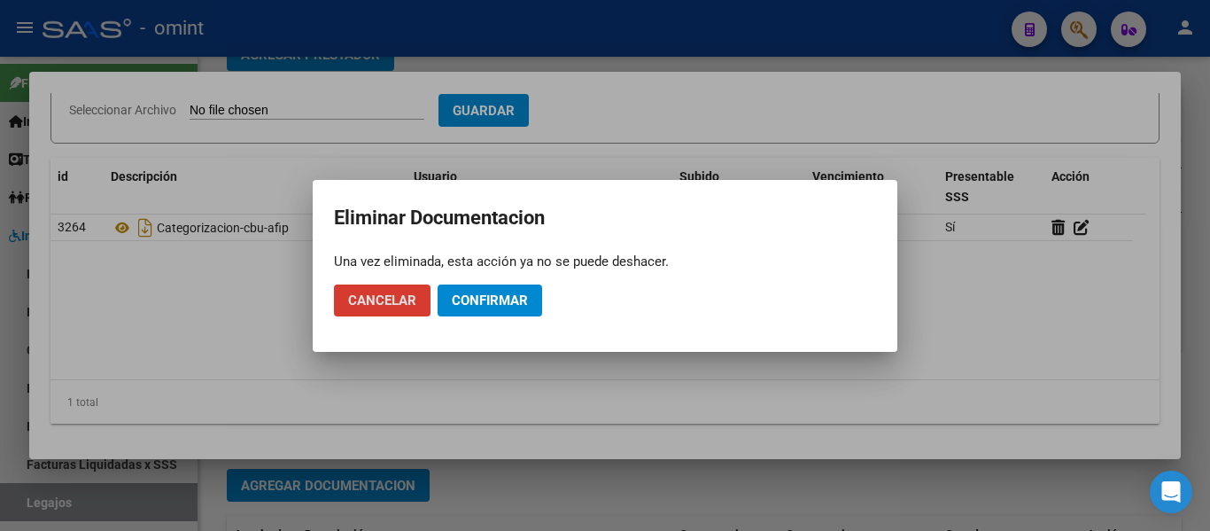
click at [483, 298] on span "Confirmar" at bounding box center [490, 300] width 76 height 16
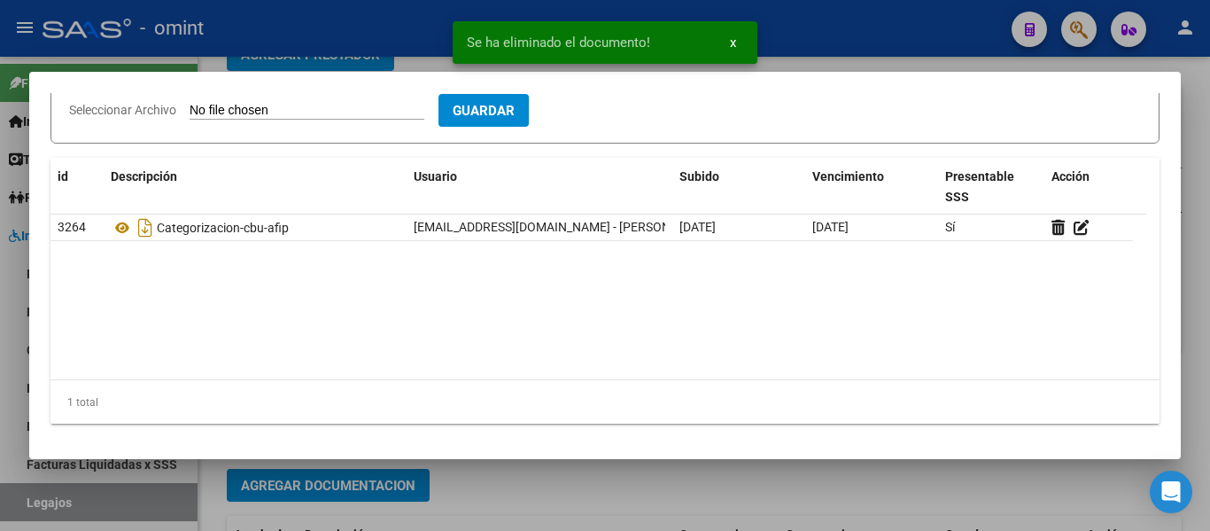
scroll to position [1, 0]
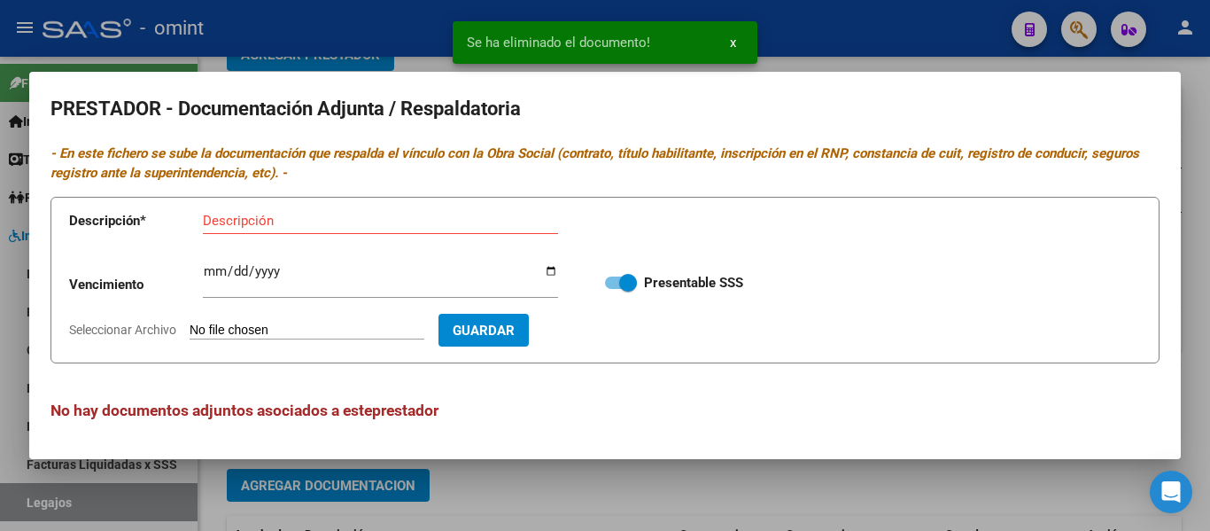
click at [255, 221] on input "Descripción" at bounding box center [380, 221] width 355 height 16
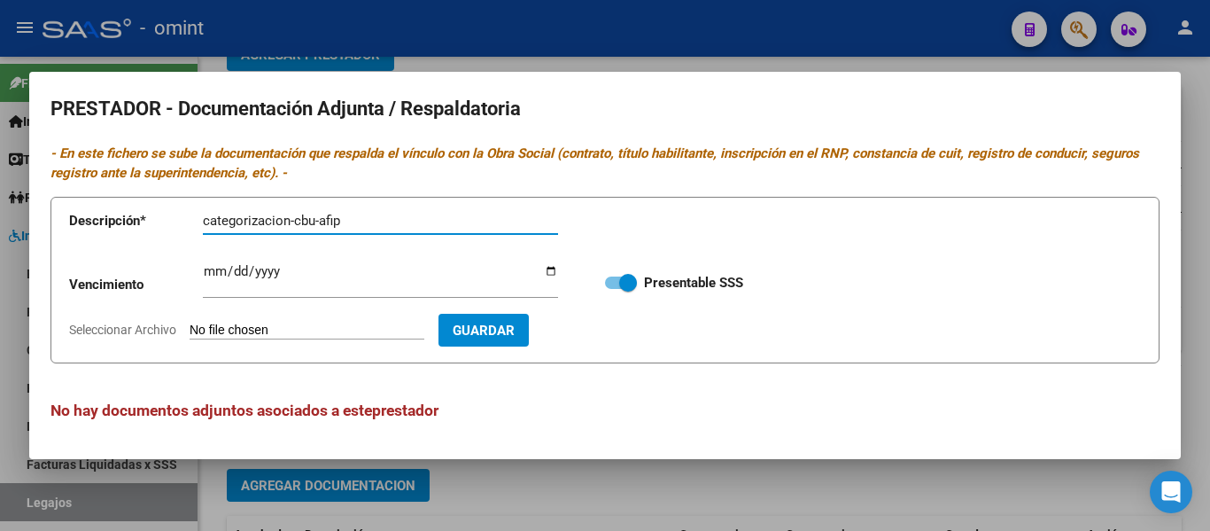
type input "categorizacion-cbu-afip"
click at [225, 273] on input "Ingresar vencimiento" at bounding box center [380, 278] width 355 height 28
click at [218, 272] on input "Ingresar vencimiento" at bounding box center [380, 278] width 355 height 28
click at [209, 269] on input "Ingresar vencimiento" at bounding box center [380, 278] width 355 height 28
type input "[DATE]"
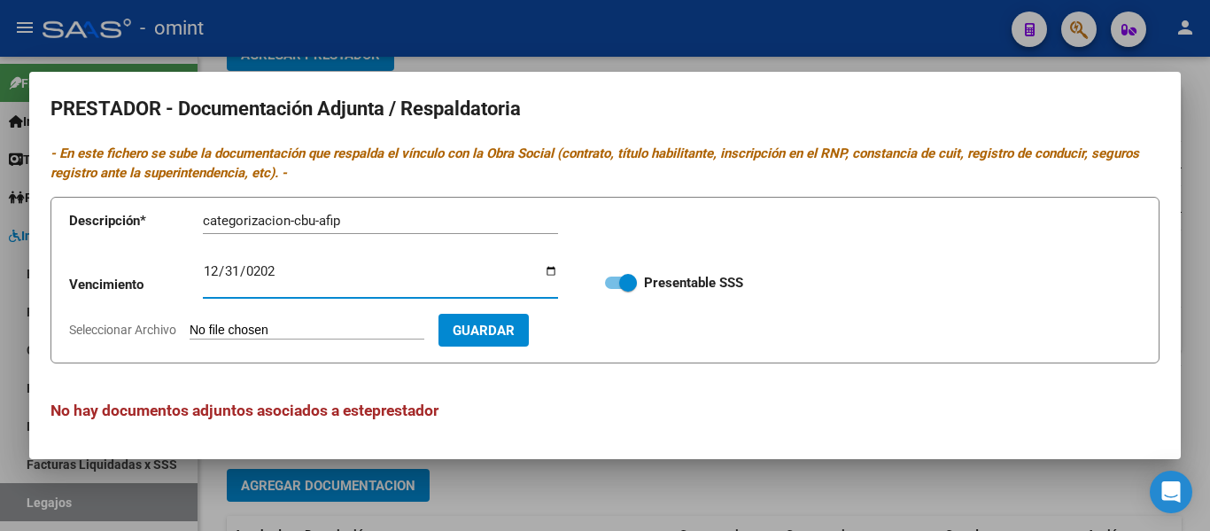
click at [255, 333] on input "Seleccionar Archivo" at bounding box center [307, 330] width 235 height 17
type input "C:\fakepath\pdf24_merged (3).pdf"
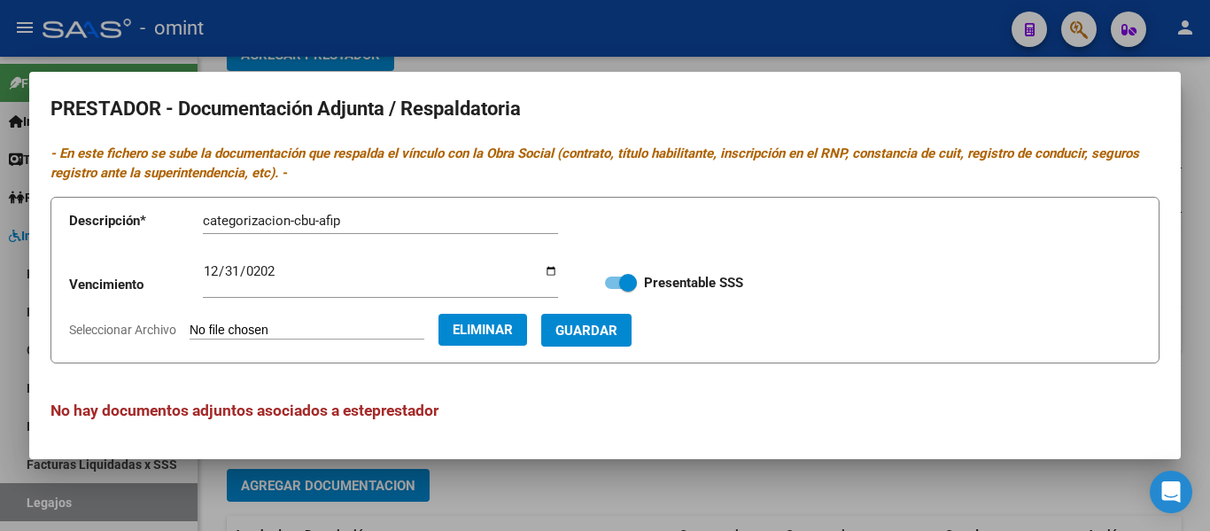
click at [617, 329] on span "Guardar" at bounding box center [586, 330] width 62 height 16
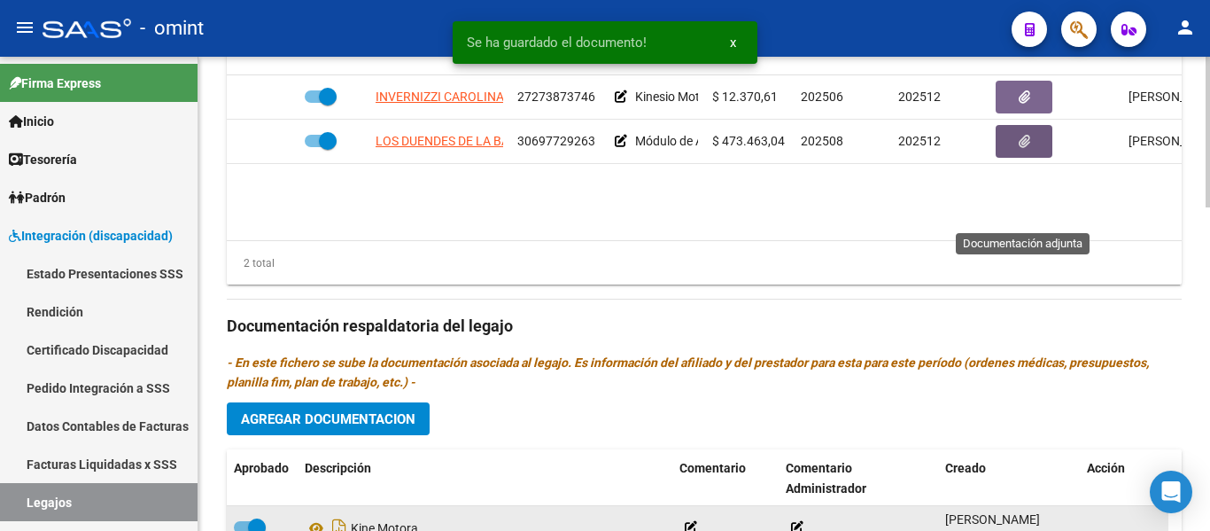
scroll to position [886, 0]
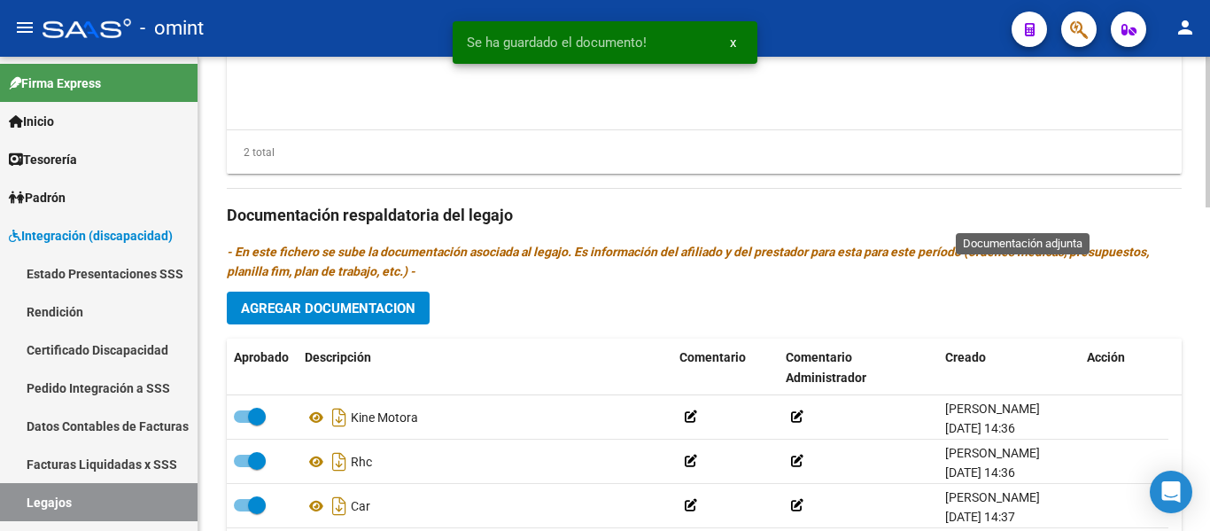
click at [363, 299] on button "Agregar Documentacion" at bounding box center [328, 307] width 203 height 33
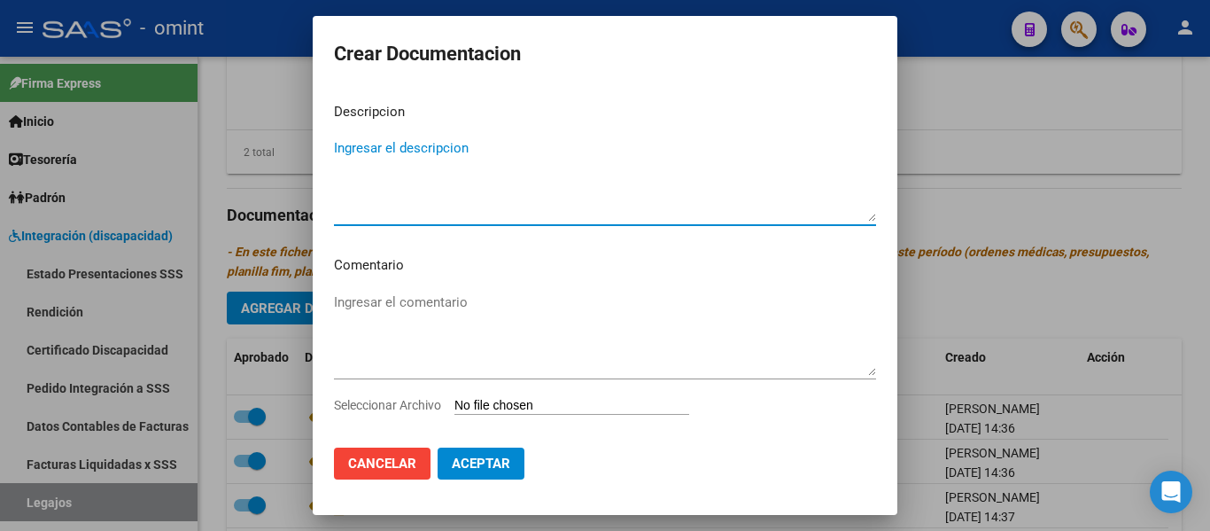
paste textarea "Módulo de Apoyo a la Integración Escolar (Equipo)"
type textarea "Módulo de Apoyo a la Integración Escolar (Equipo)"
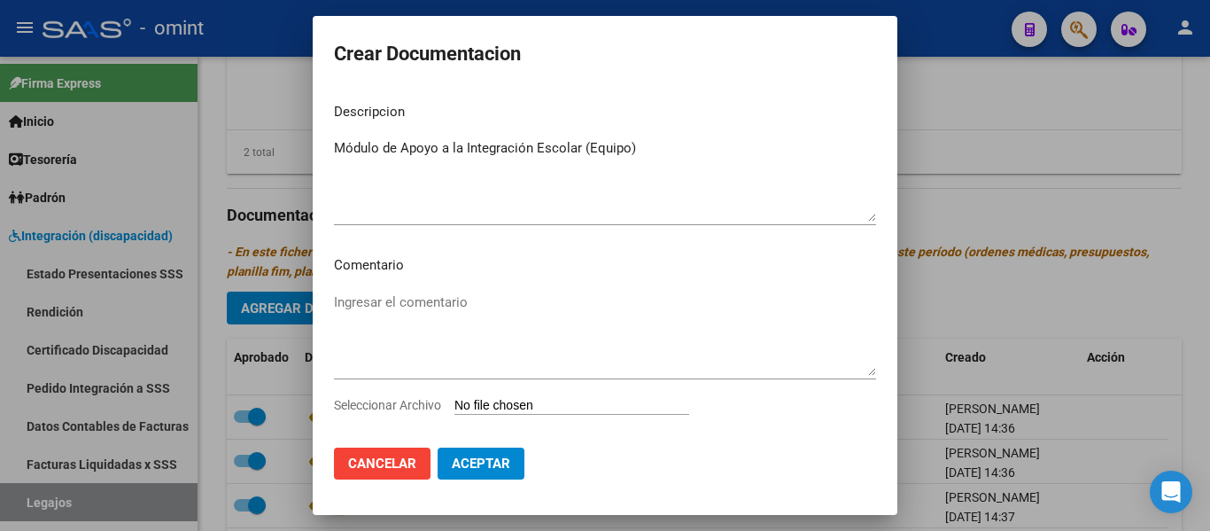
click at [534, 405] on input "Seleccionar Archivo" at bounding box center [571, 406] width 235 height 17
type input "C:\fakepath\pdf24_merged (2).pdf"
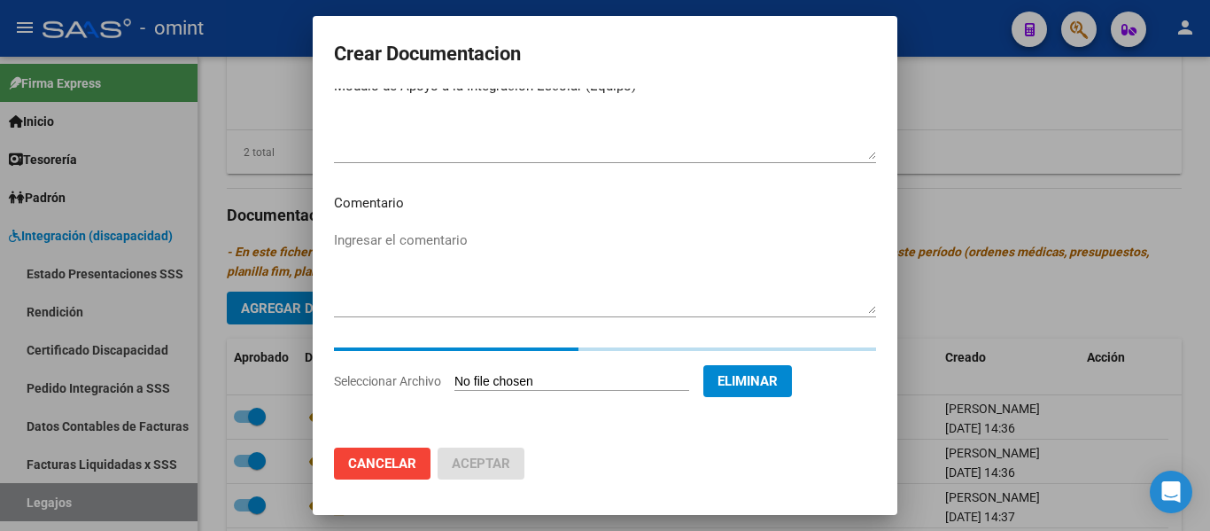
scroll to position [31, 0]
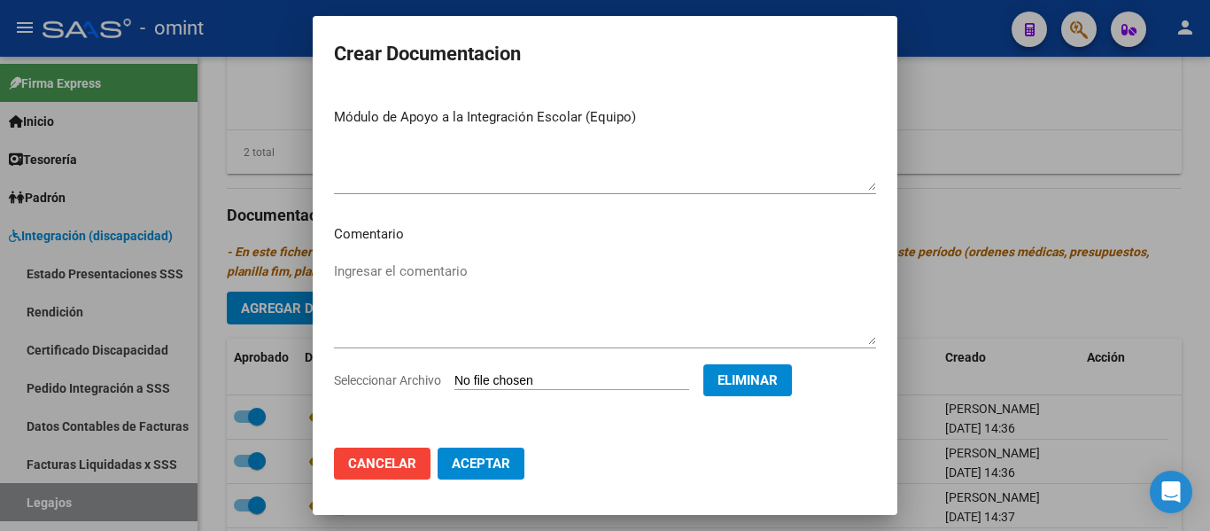
click at [500, 457] on span "Aceptar" at bounding box center [481, 463] width 58 height 16
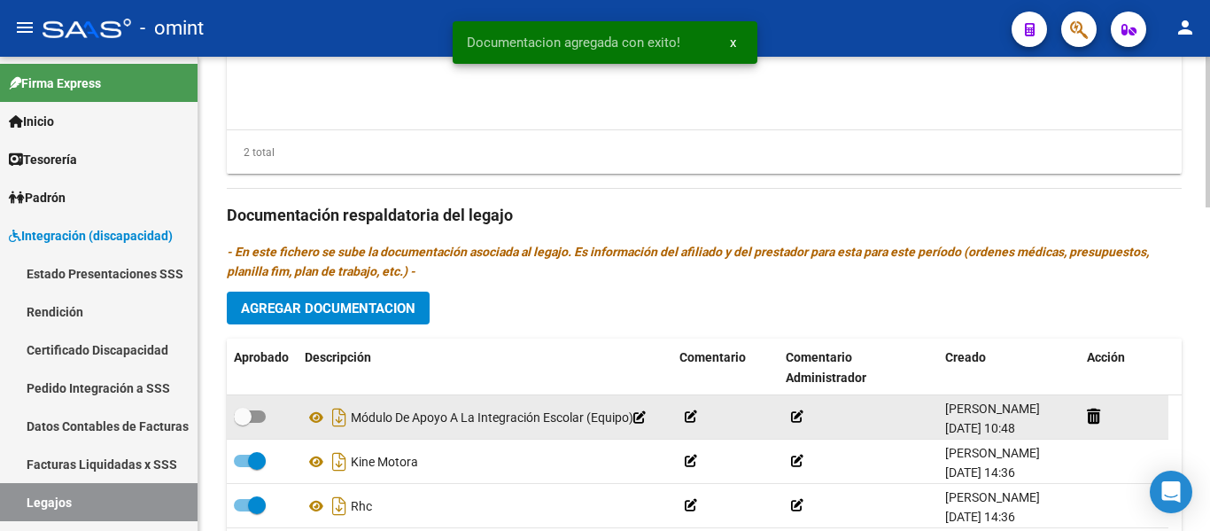
click at [275, 418] on div at bounding box center [262, 417] width 57 height 23
click at [245, 416] on span at bounding box center [243, 417] width 18 height 18
click at [243, 423] on input "checkbox" at bounding box center [242, 423] width 1 height 1
checkbox input "true"
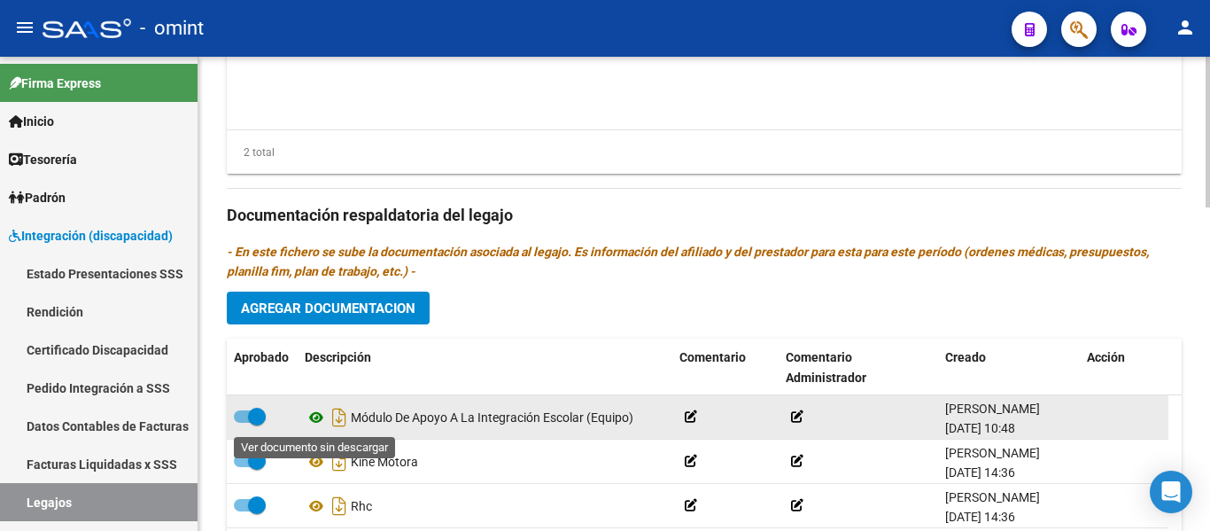
click at [316, 419] on icon at bounding box center [316, 417] width 23 height 21
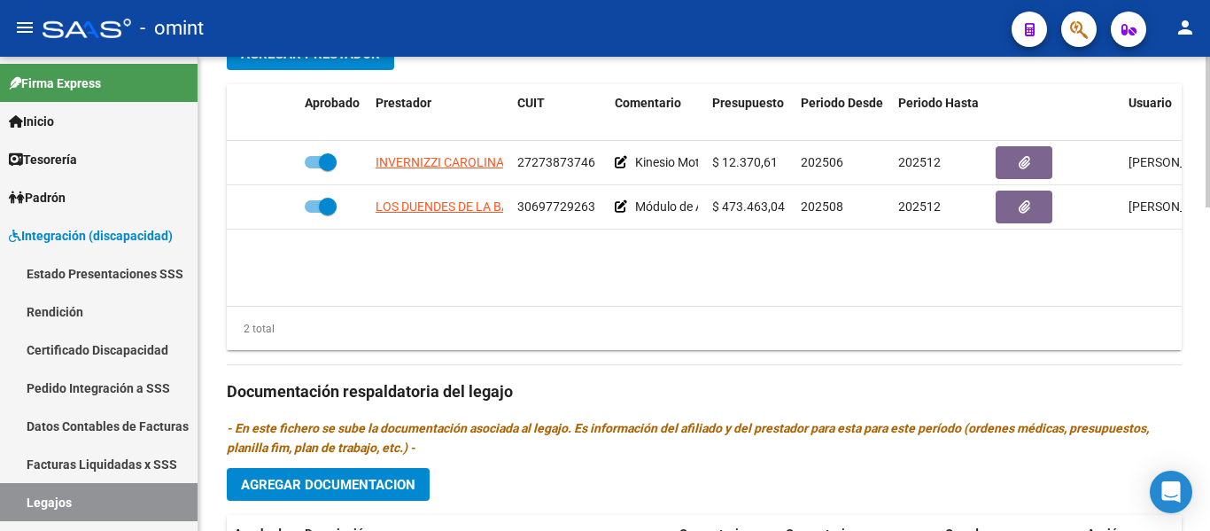
scroll to position [709, 0]
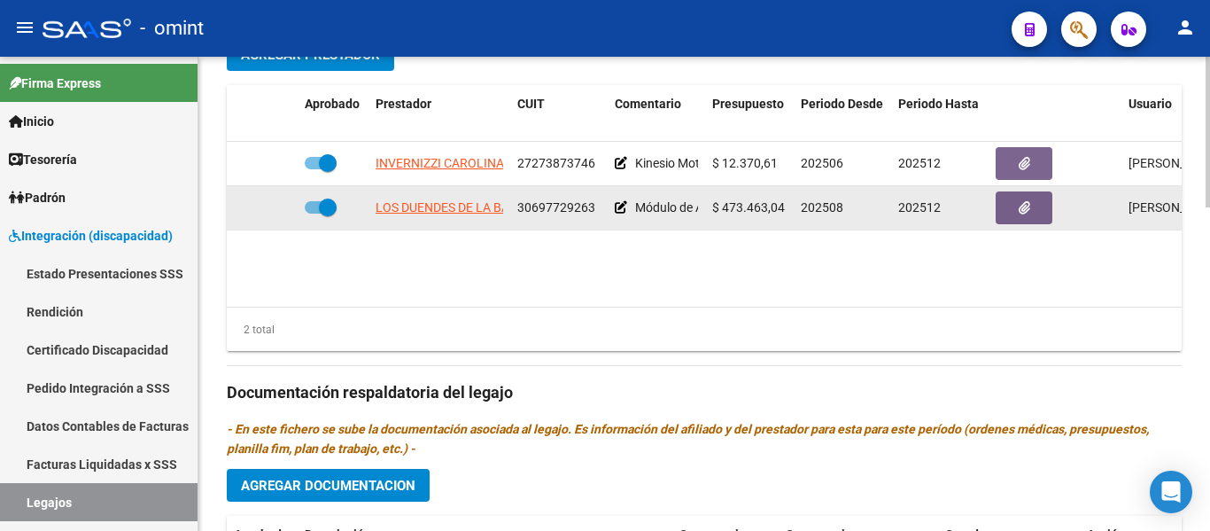
drag, startPoint x: 517, startPoint y: 211, endPoint x: 597, endPoint y: 220, distance: 80.2
click at [597, 220] on datatable-body-cell "30697729263" at bounding box center [558, 207] width 97 height 43
copy span "30697729263"
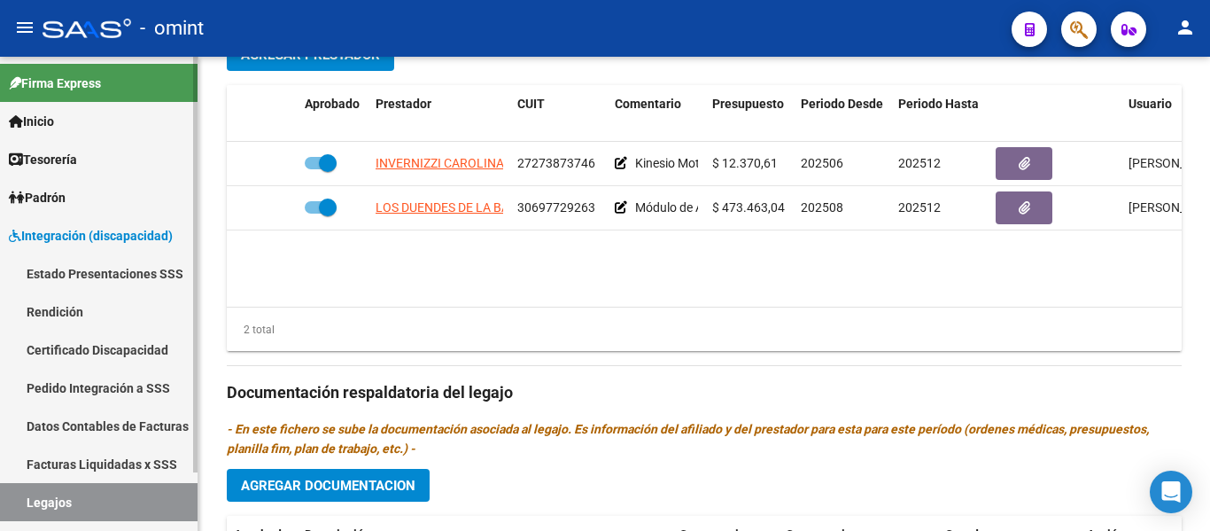
scroll to position [66, 0]
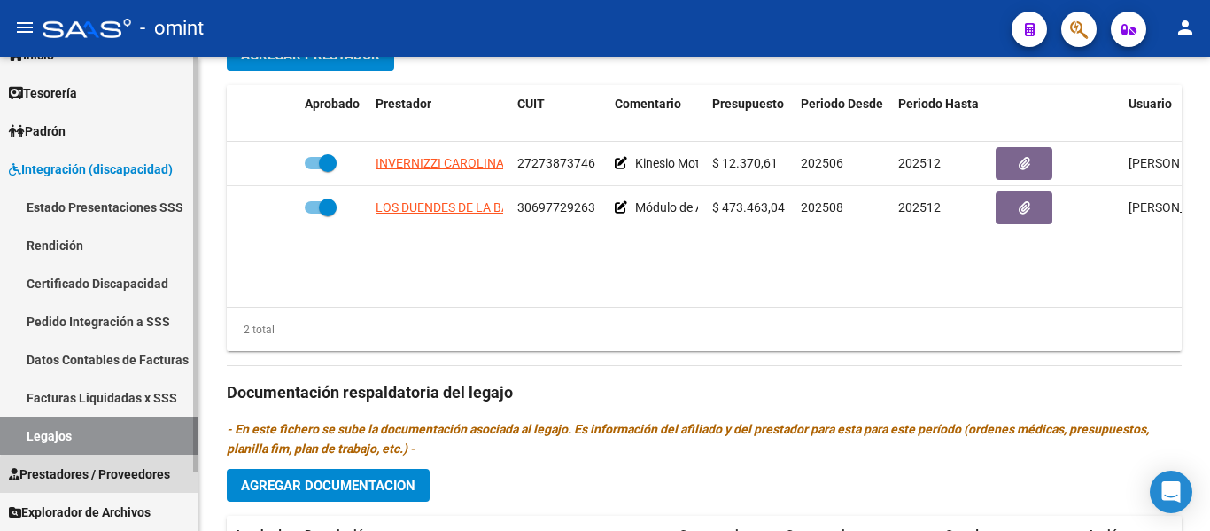
click at [130, 477] on span "Prestadores / Proveedores" at bounding box center [89, 473] width 161 height 19
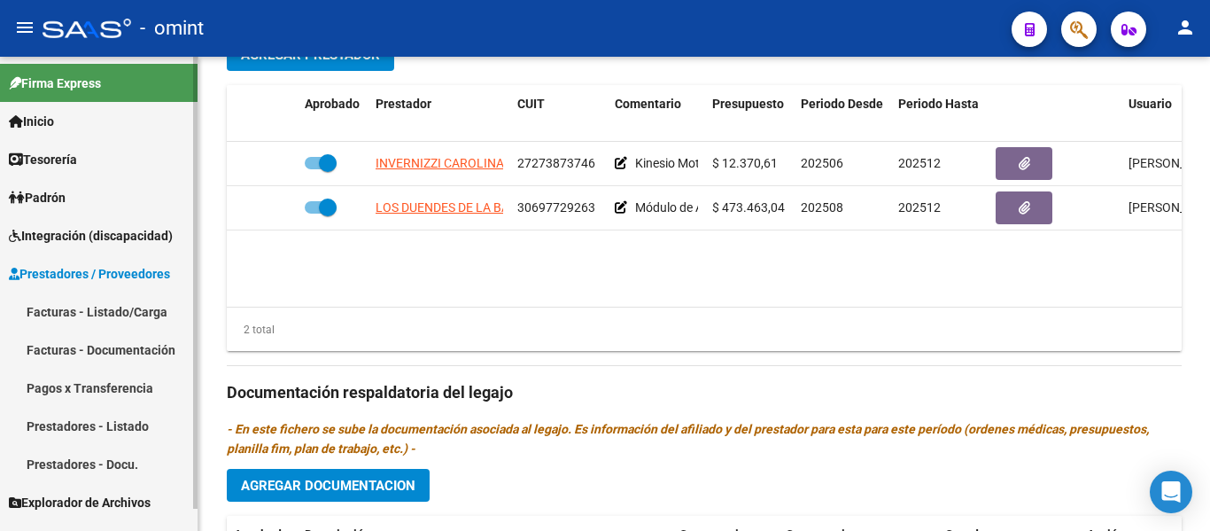
scroll to position [0, 0]
click at [108, 307] on link "Facturas - Listado/Carga" at bounding box center [99, 311] width 198 height 38
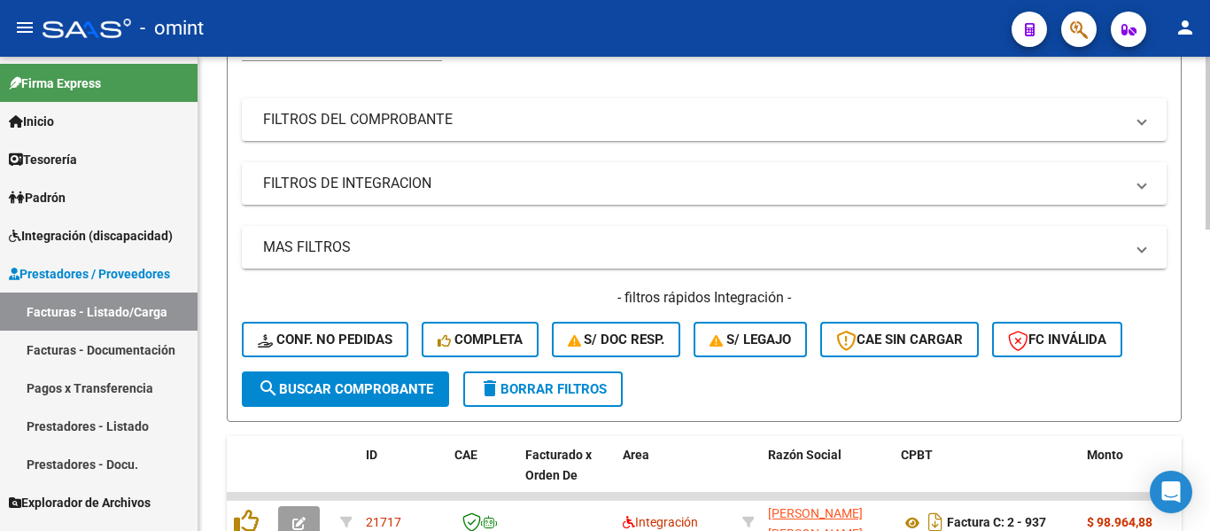
scroll to position [89, 0]
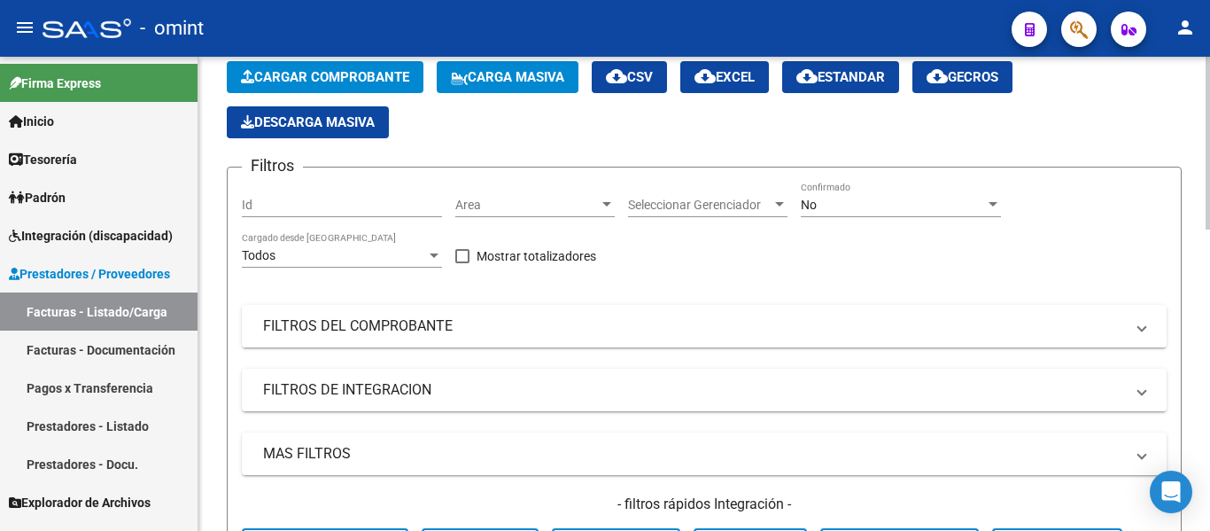
click at [335, 326] on mat-panel-title "FILTROS DEL COMPROBANTE" at bounding box center [693, 325] width 861 height 19
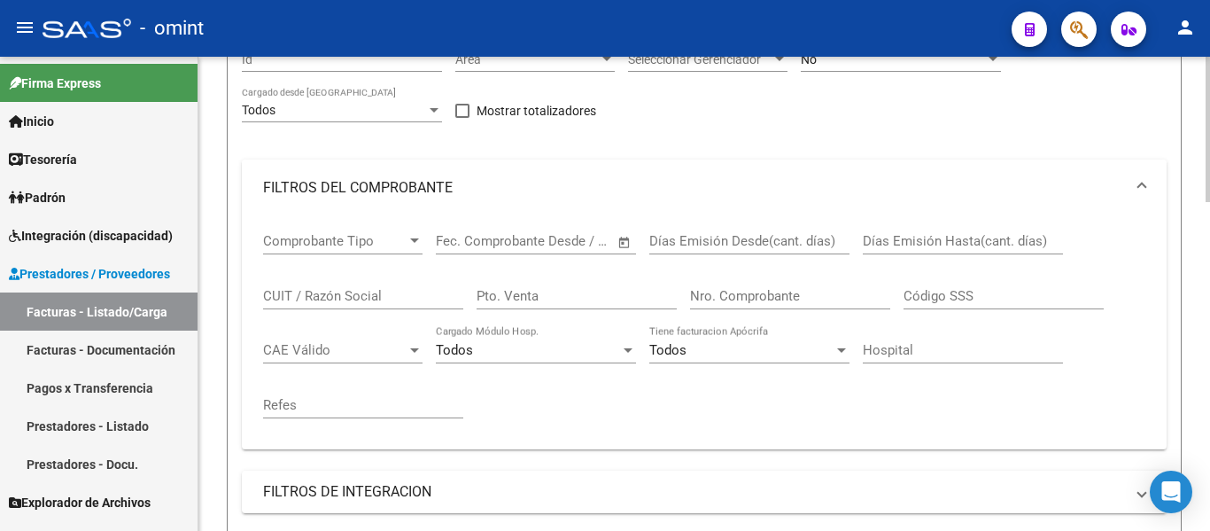
scroll to position [266, 0]
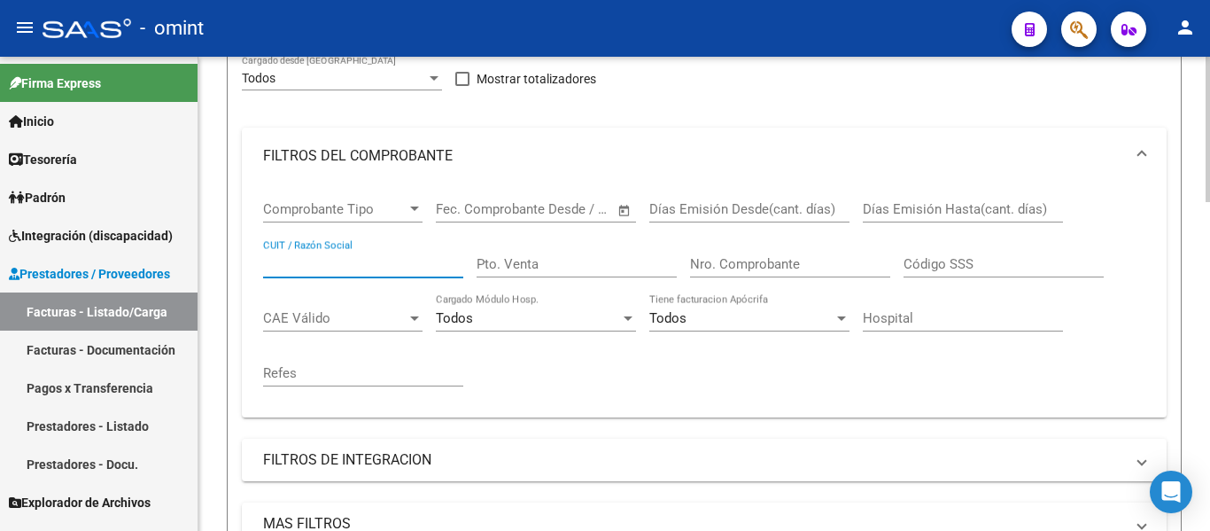
paste input "30697729263"
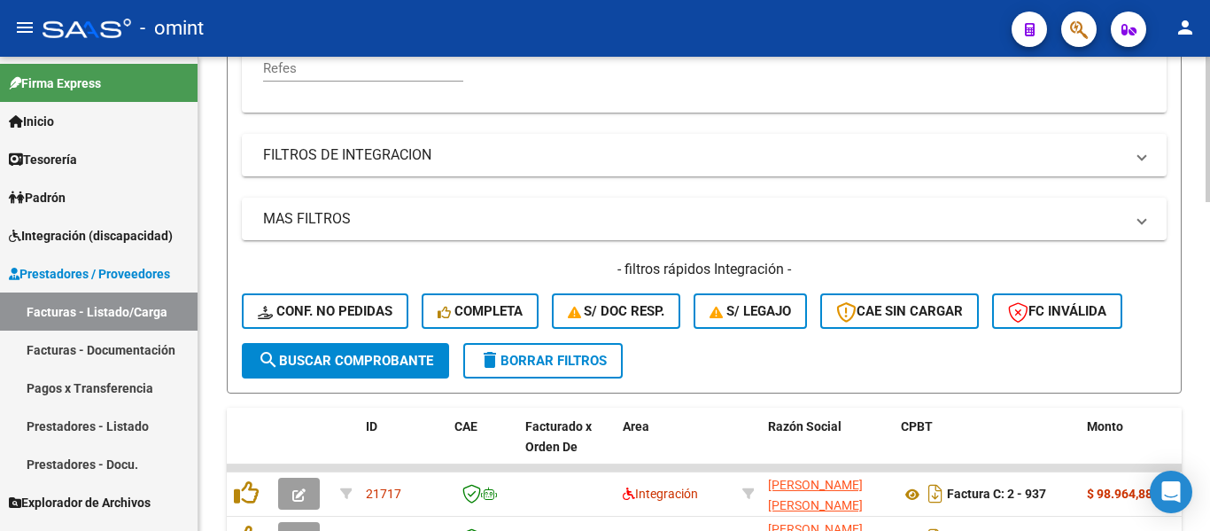
scroll to position [620, 0]
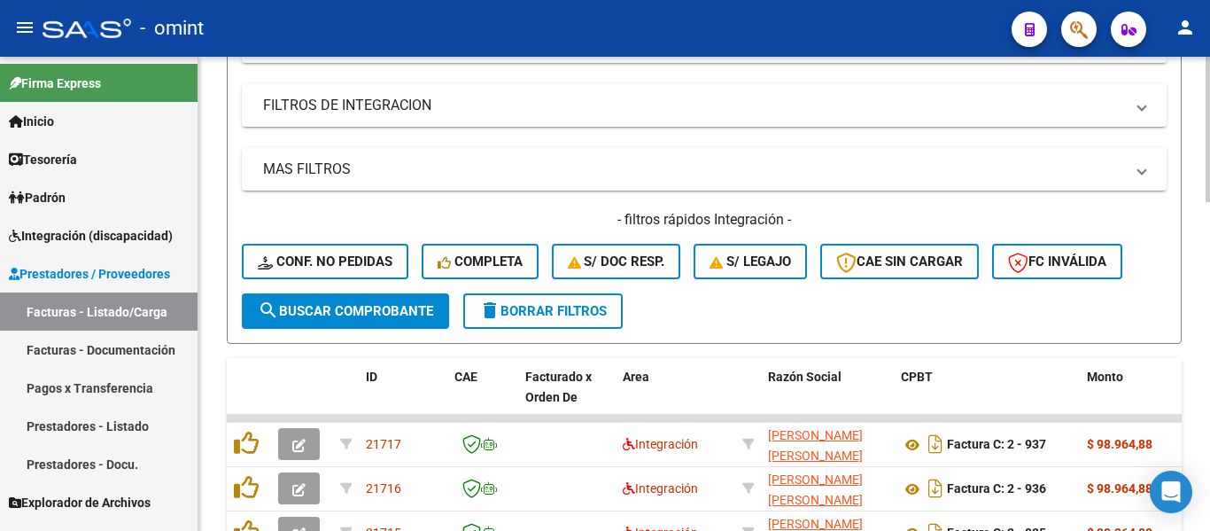
type input "30697729263"
click at [399, 299] on button "search Buscar Comprobante" at bounding box center [345, 310] width 207 height 35
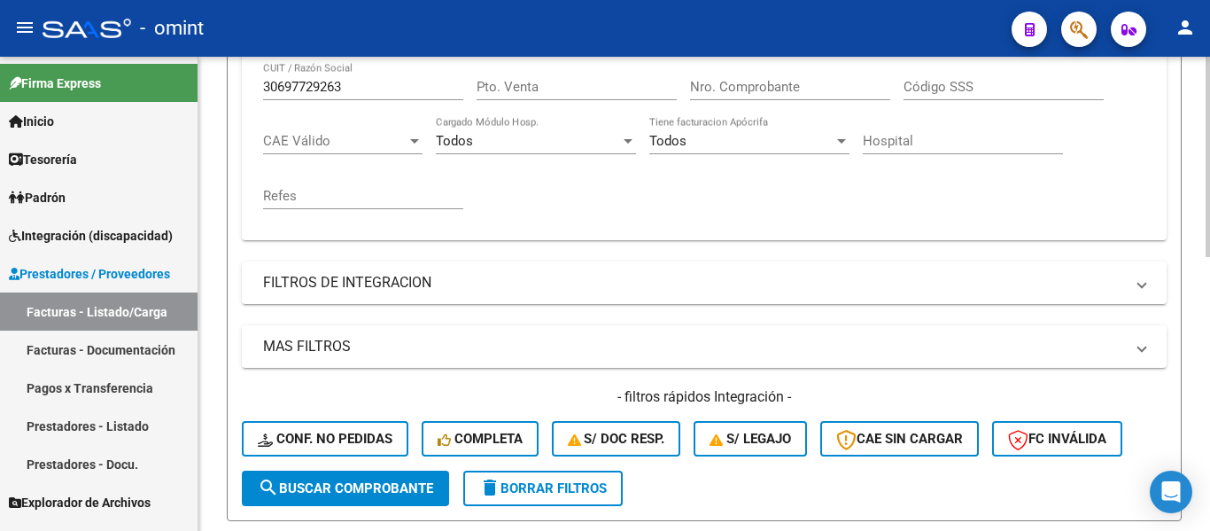
scroll to position [354, 0]
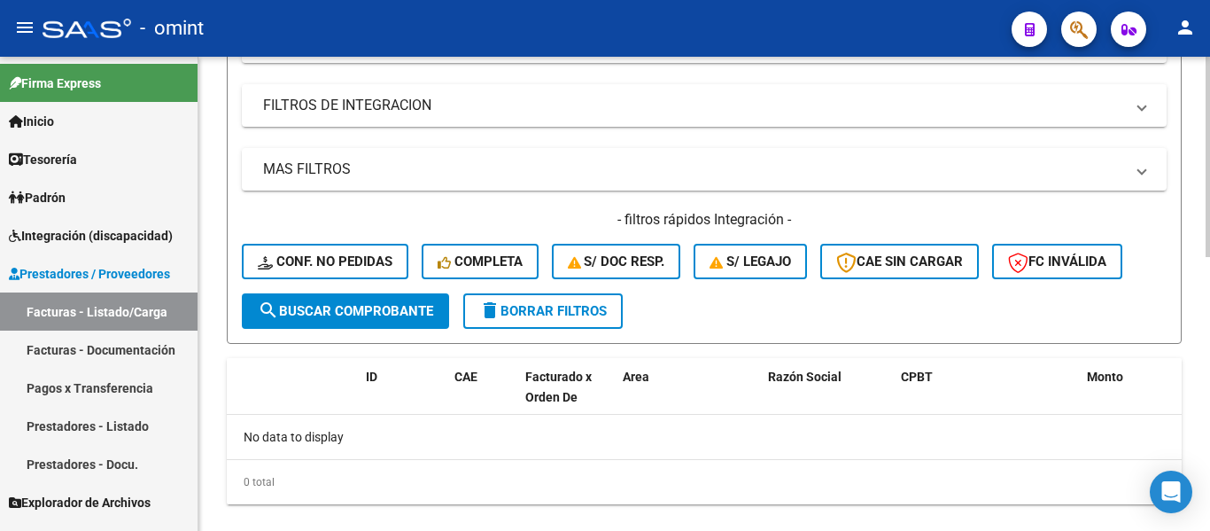
click at [552, 310] on span "delete Borrar Filtros" at bounding box center [543, 311] width 128 height 16
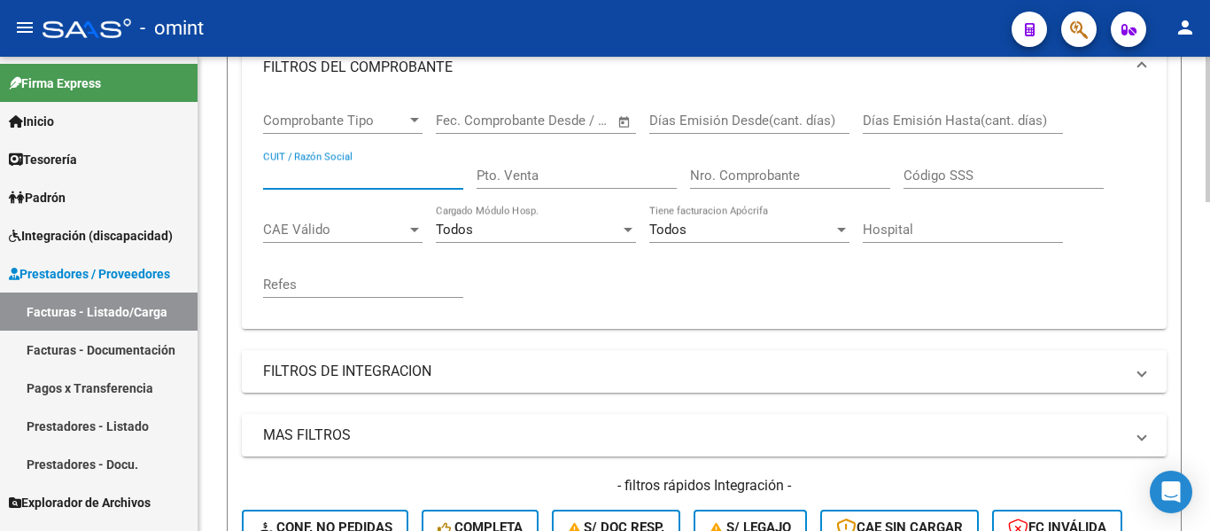
paste input "30697729263"
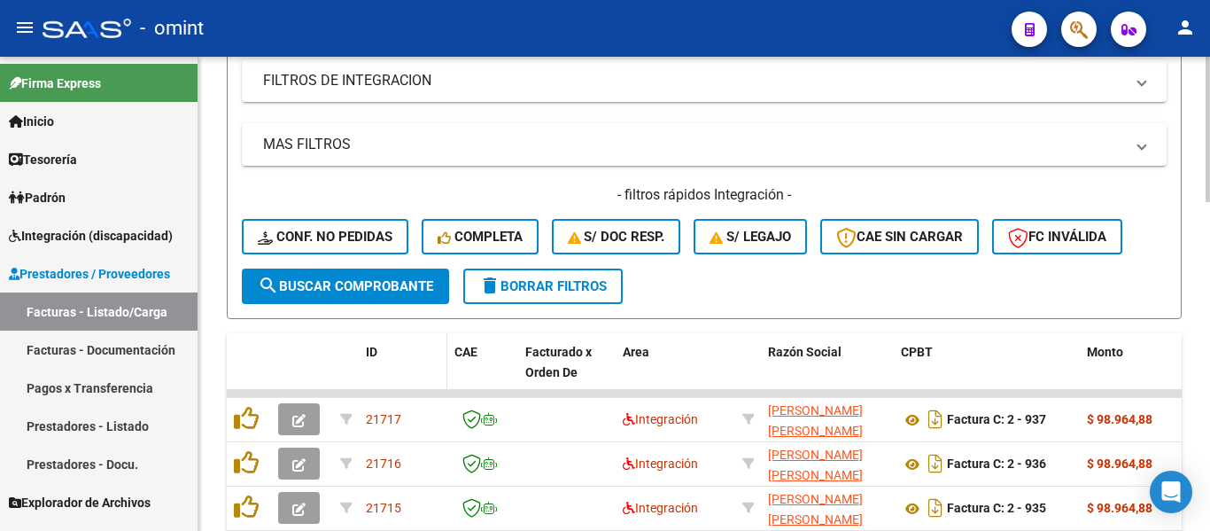
type input "30697729263"
click at [362, 333] on datatable-header-cell "ID" at bounding box center [403, 372] width 89 height 78
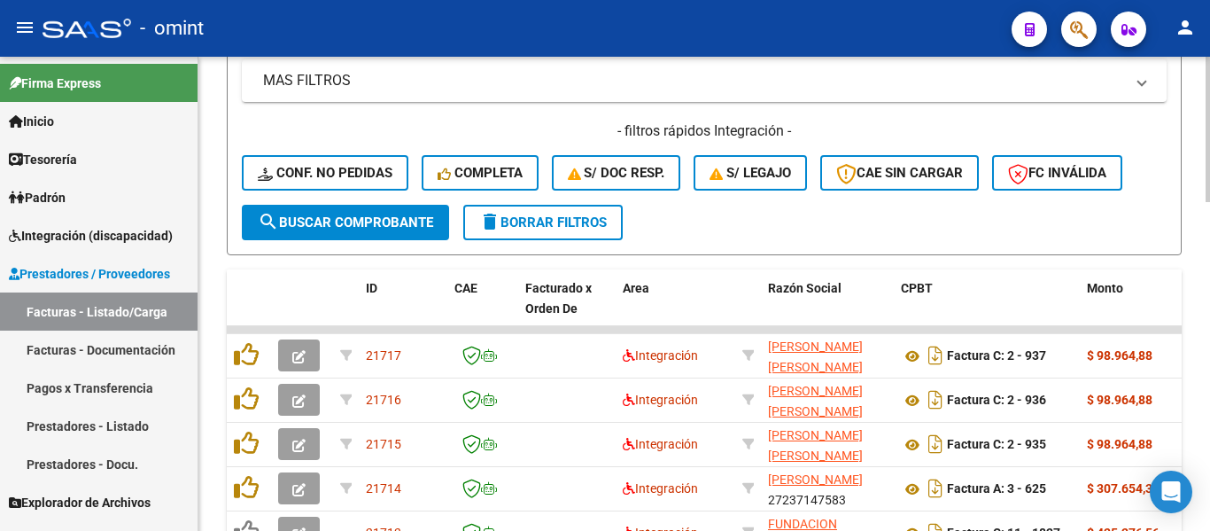
click at [368, 222] on span "search Buscar Comprobante" at bounding box center [345, 222] width 175 height 16
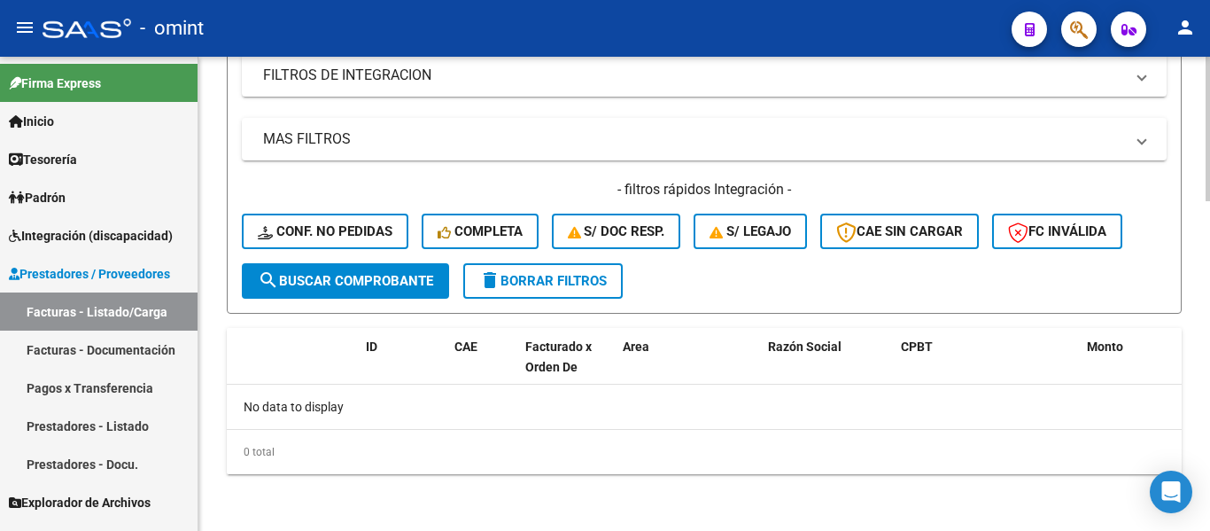
scroll to position [650, 0]
click at [567, 279] on span "delete Borrar Filtros" at bounding box center [543, 281] width 128 height 16
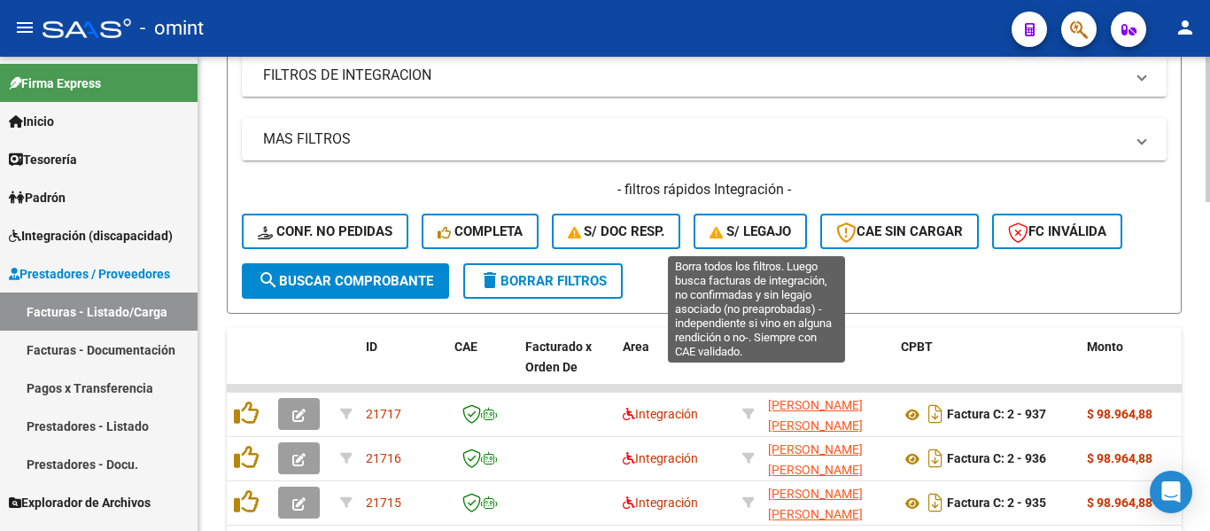
click at [749, 230] on span "S/ legajo" at bounding box center [751, 231] width 82 height 16
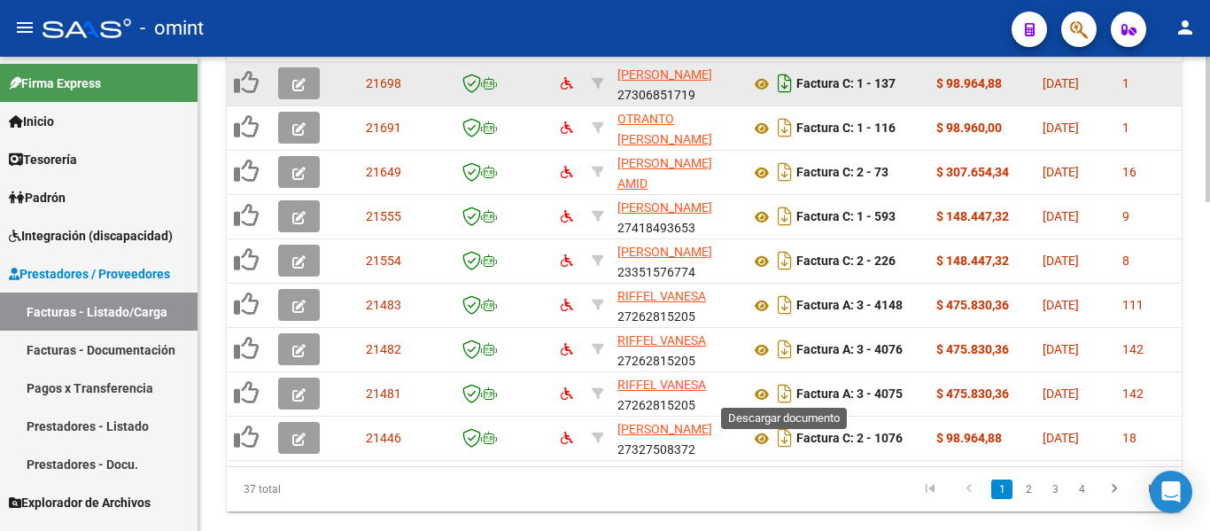
scroll to position [1076, 0]
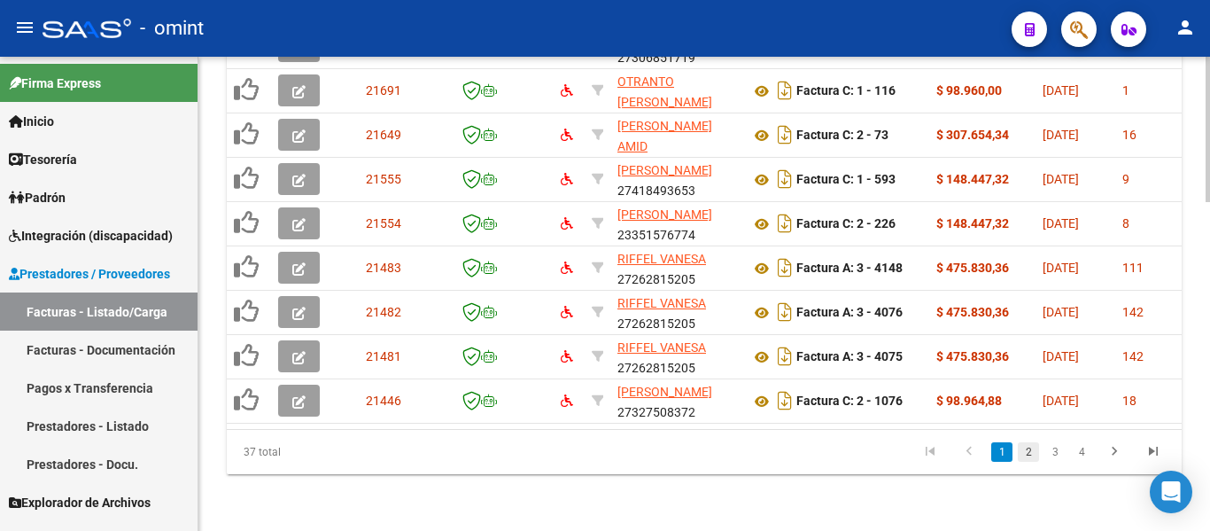
click at [1030, 450] on link "2" at bounding box center [1028, 451] width 21 height 19
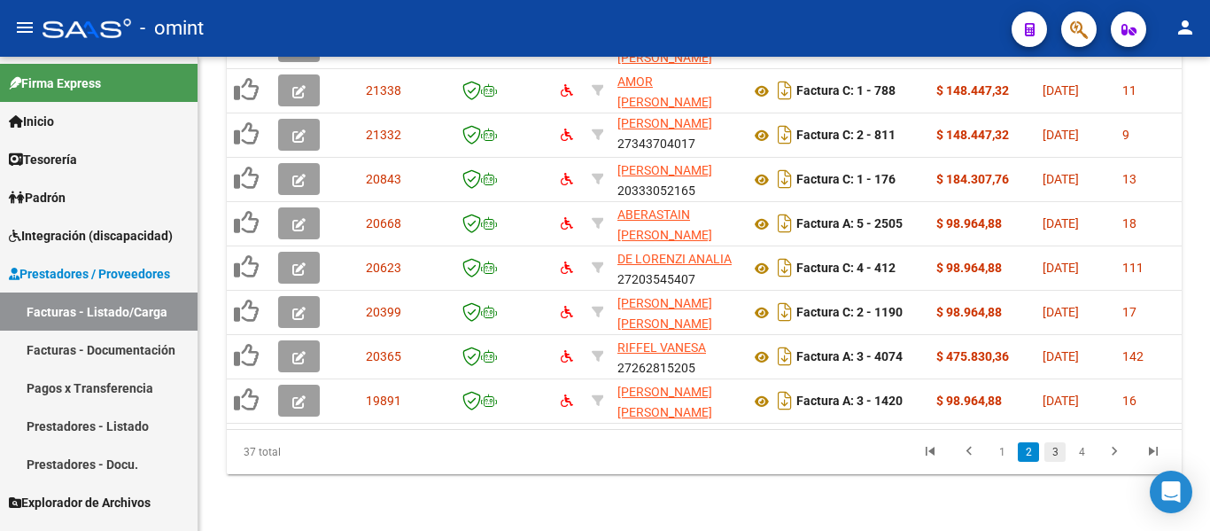
click at [1054, 449] on link "3" at bounding box center [1054, 451] width 21 height 19
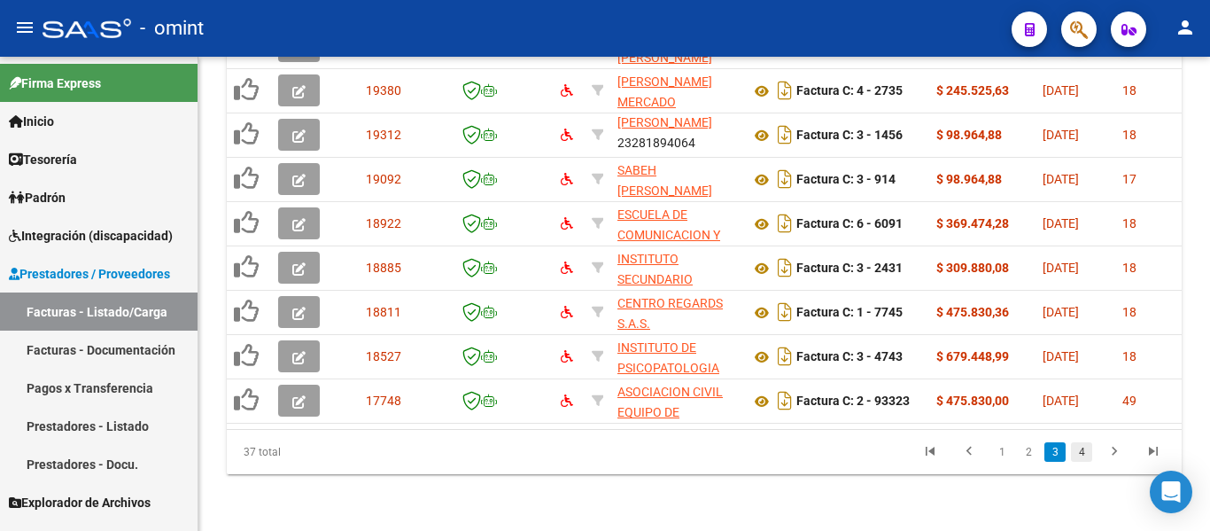
click at [1082, 453] on link "4" at bounding box center [1081, 451] width 21 height 19
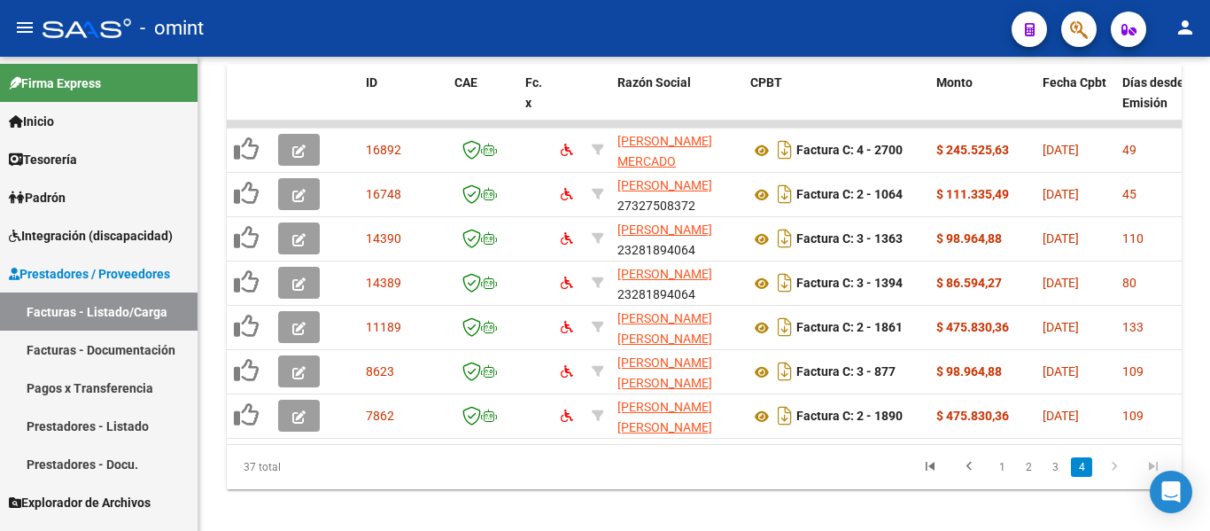
scroll to position [943, 0]
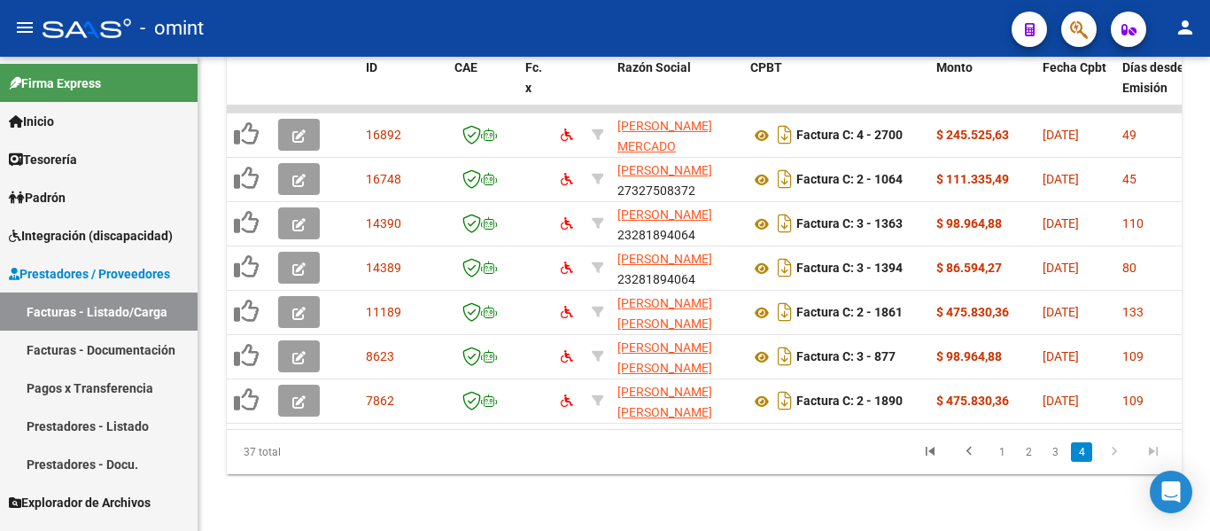
click at [1118, 453] on icon "go to next page" at bounding box center [1114, 453] width 23 height 21
click at [1058, 454] on link "3" at bounding box center [1054, 451] width 21 height 19
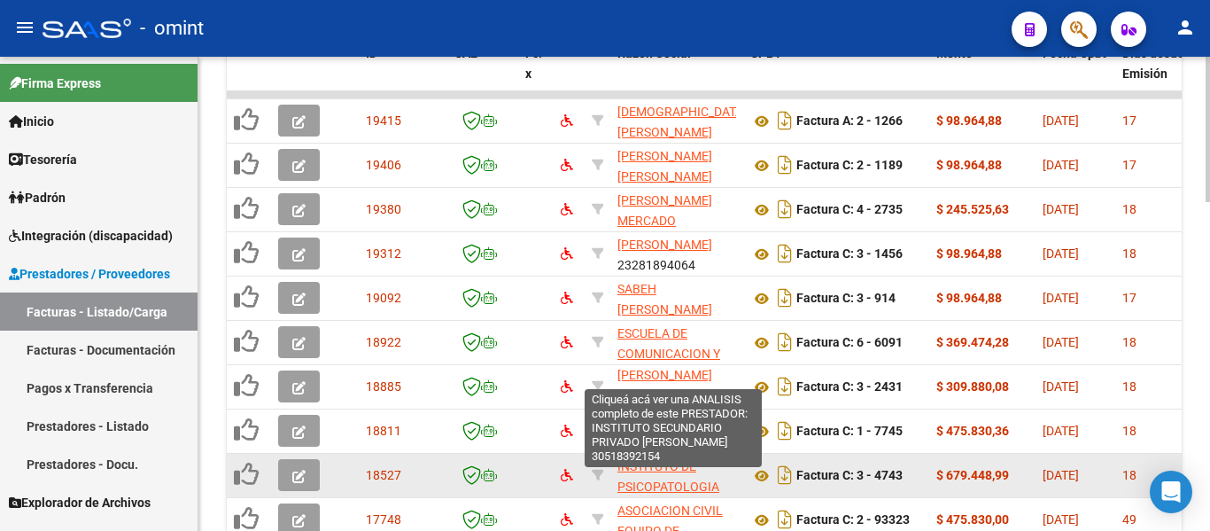
scroll to position [1032, 0]
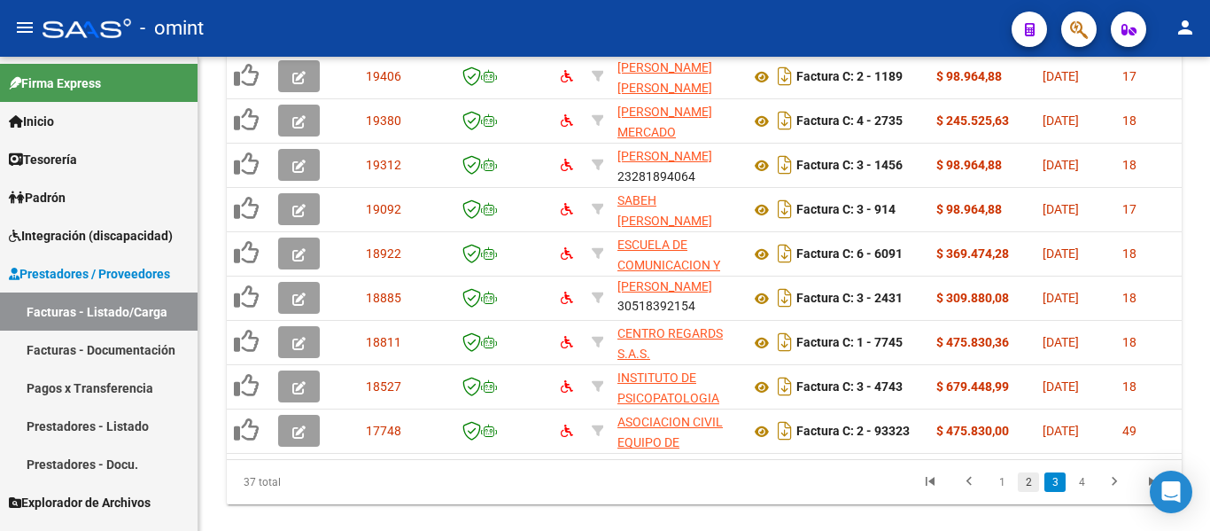
click at [1023, 492] on link "2" at bounding box center [1028, 481] width 21 height 19
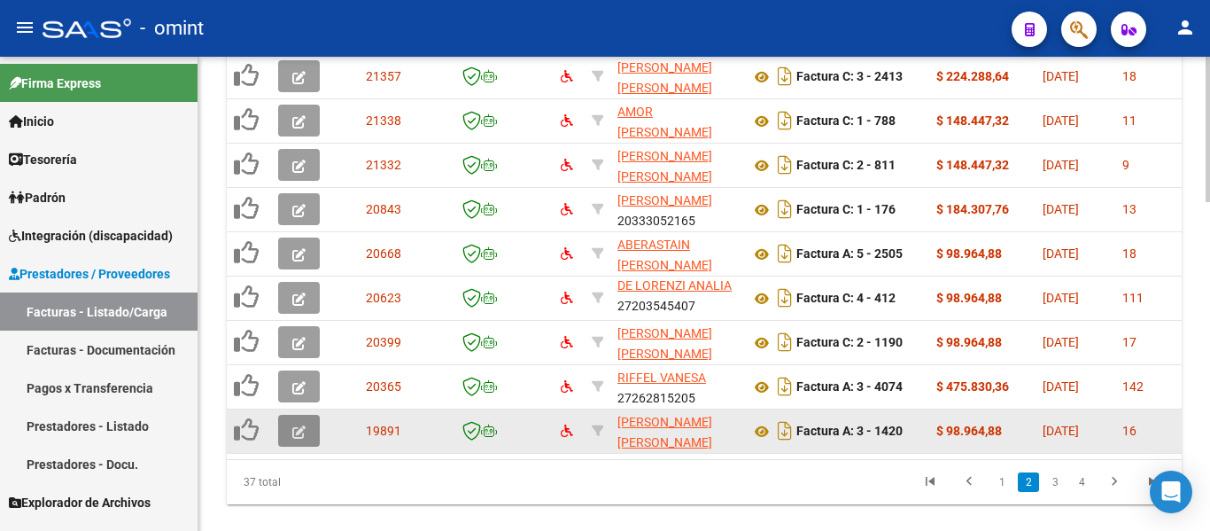
click at [299, 426] on icon "button" at bounding box center [298, 431] width 13 height 13
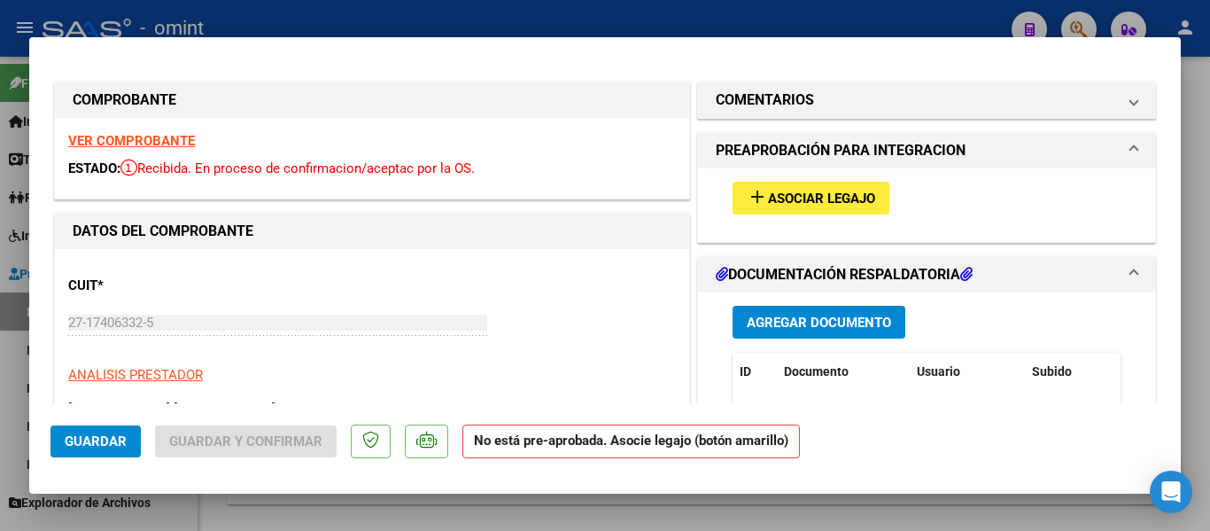
click at [144, 140] on strong "VER COMPROBANTE" at bounding box center [131, 141] width 127 height 16
type input "$ 0,00"
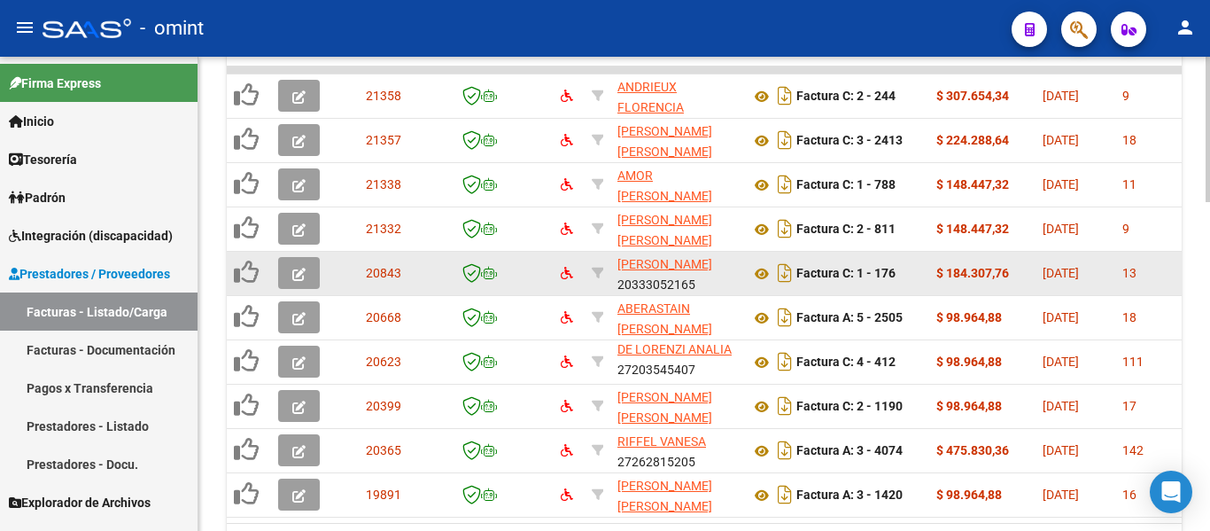
scroll to position [943, 0]
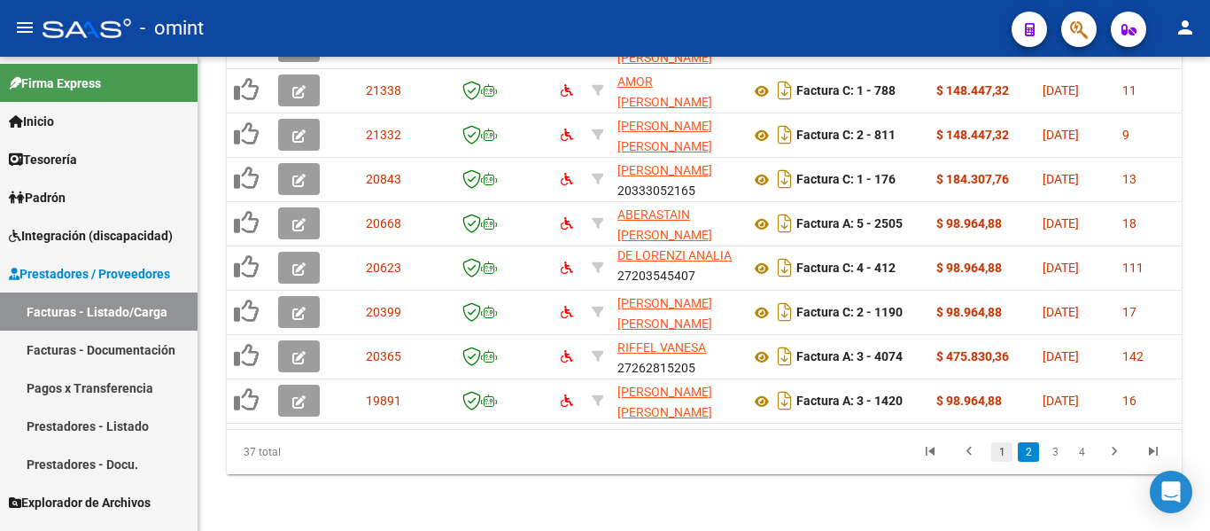
click at [1000, 453] on link "1" at bounding box center [1001, 451] width 21 height 19
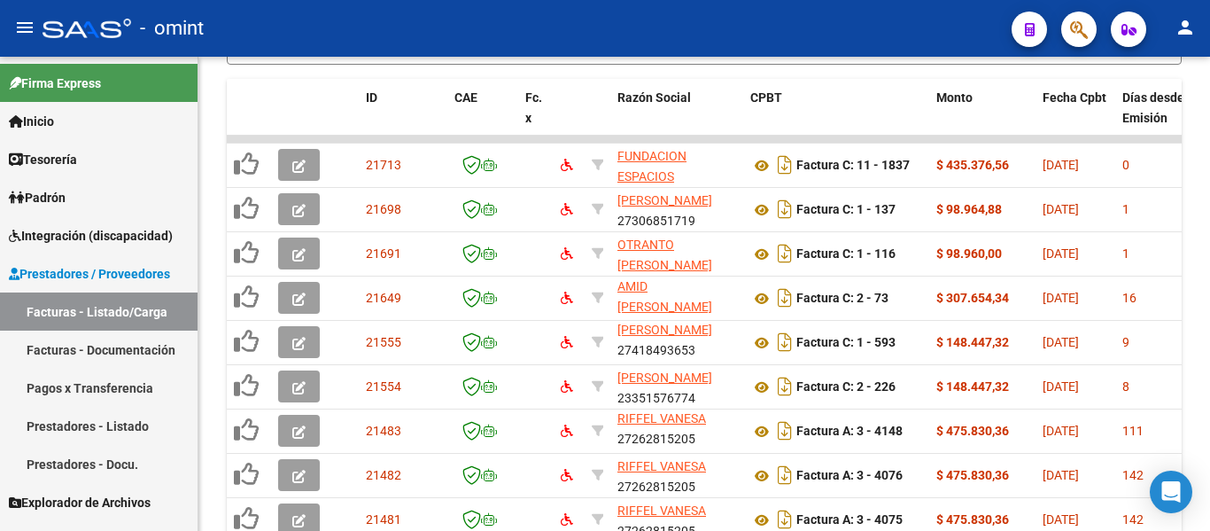
scroll to position [1076, 0]
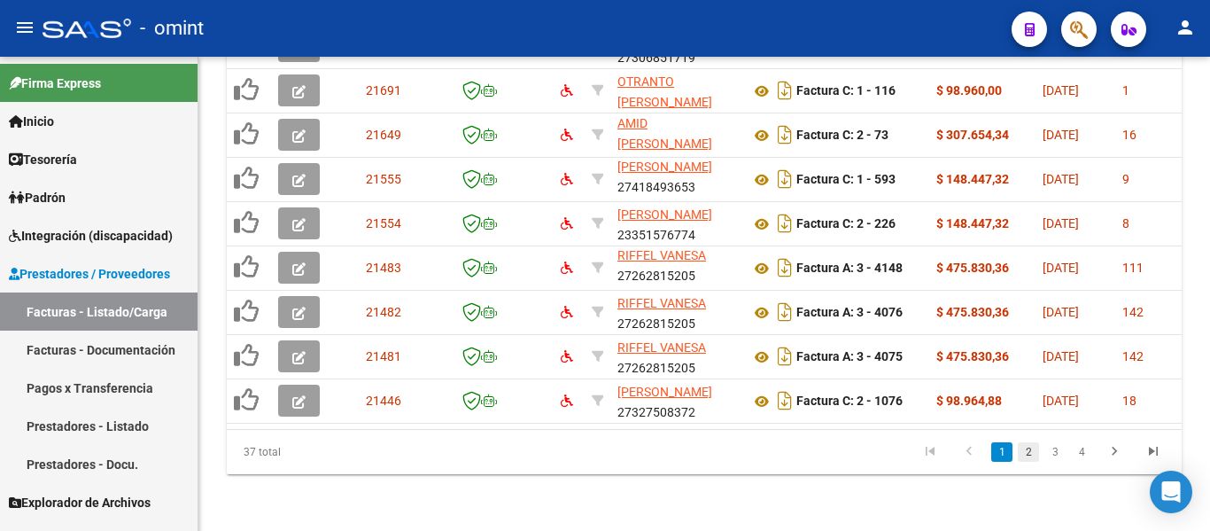
click at [1024, 448] on link "2" at bounding box center [1028, 451] width 21 height 19
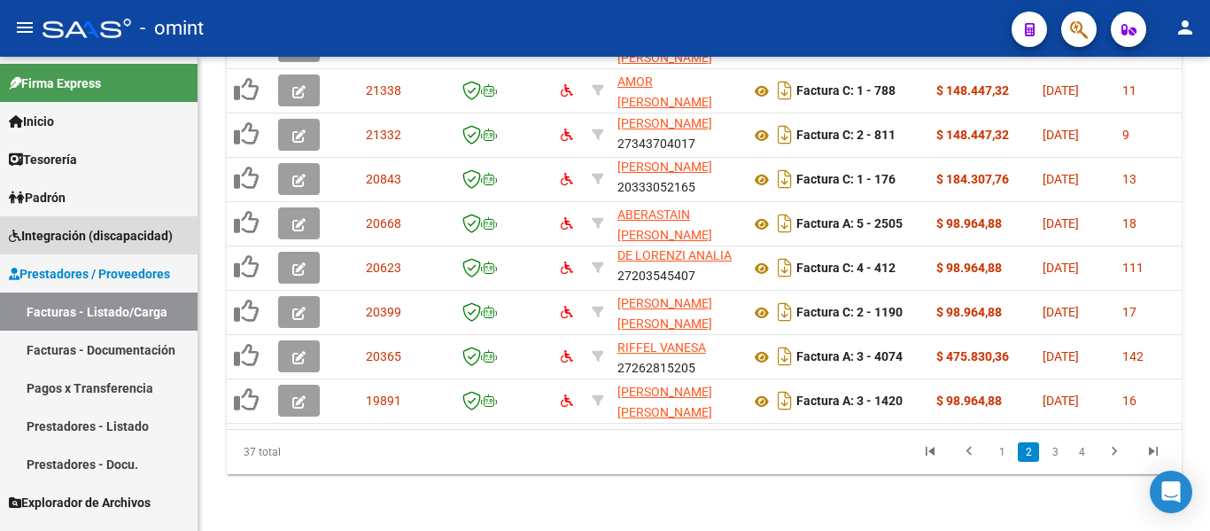
click at [59, 226] on span "Integración (discapacidad)" at bounding box center [91, 235] width 164 height 19
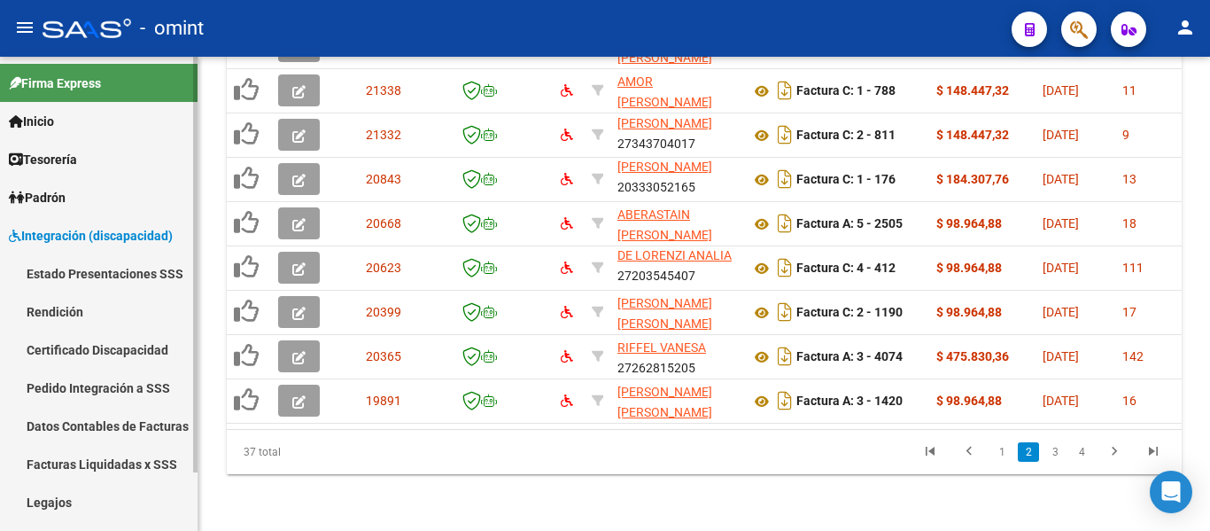
scroll to position [66, 0]
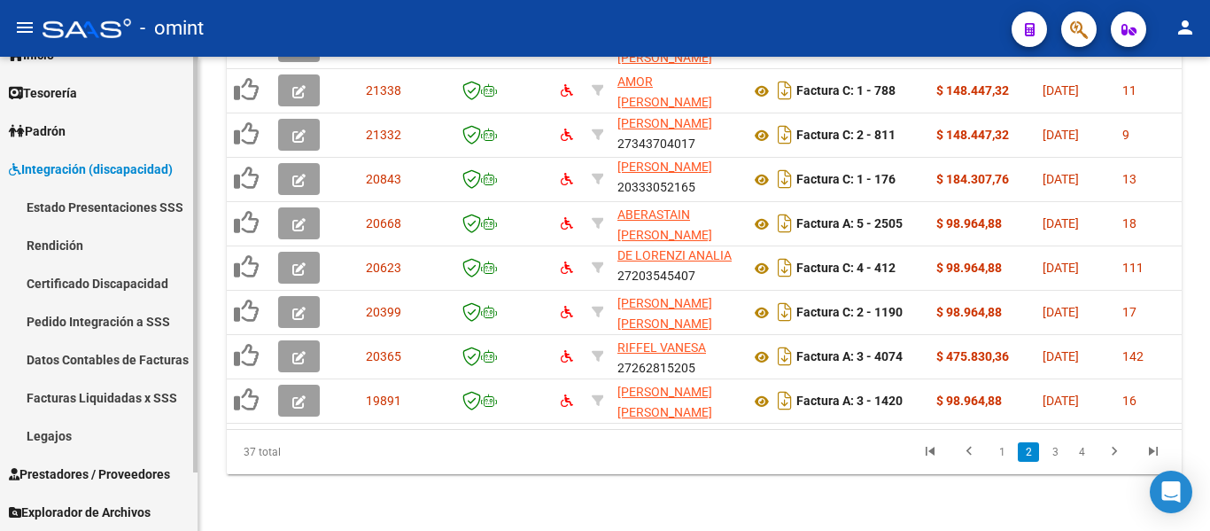
click at [74, 436] on link "Legajos" at bounding box center [99, 435] width 198 height 38
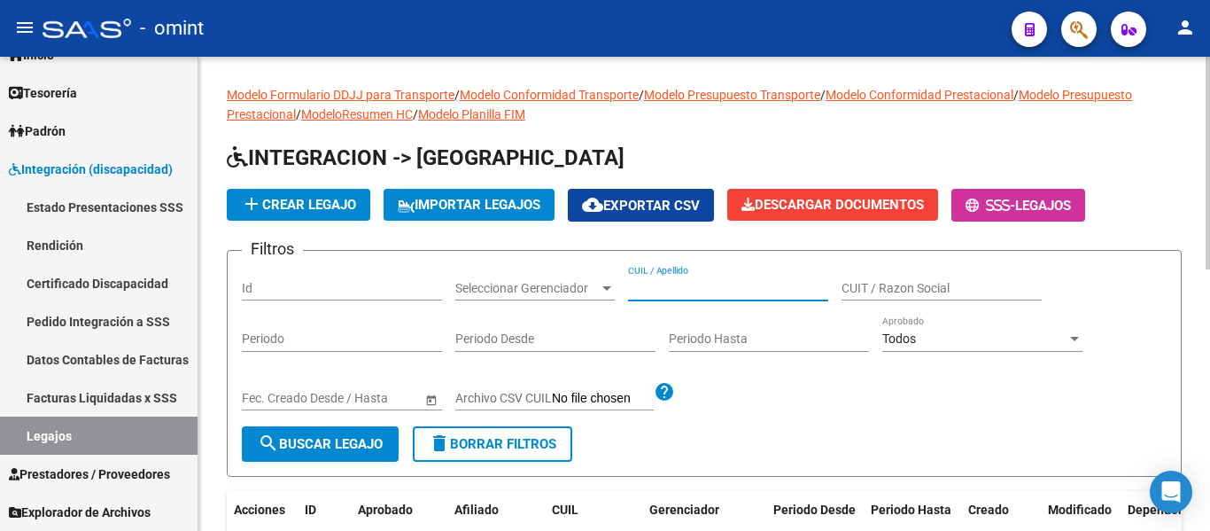
paste input "PONTAROLLO SANTINO"
type input "PONTAROLLO SANTINO"
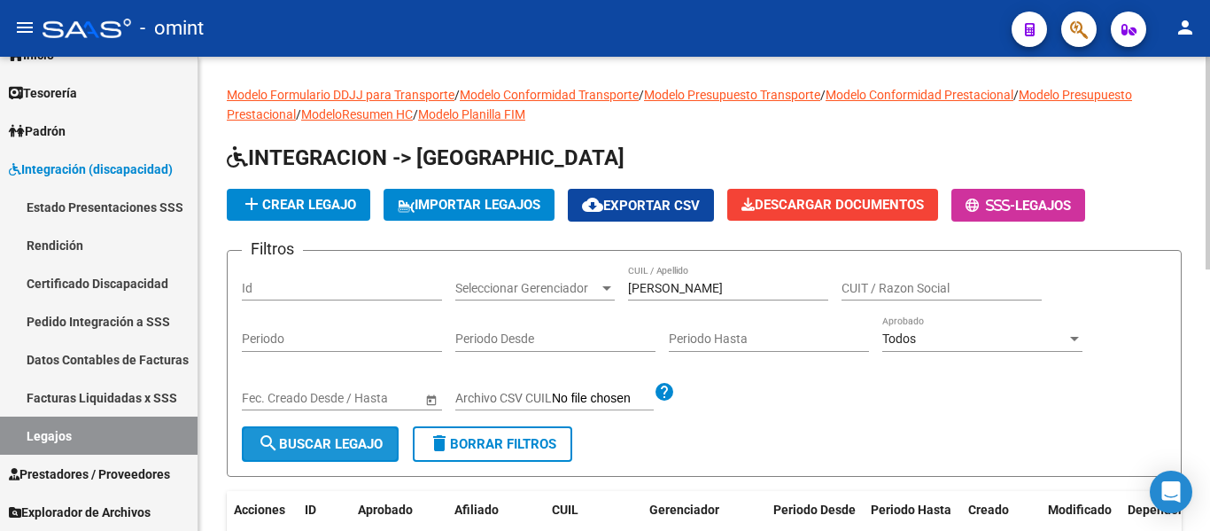
click at [335, 441] on span "search Buscar Legajo" at bounding box center [320, 444] width 125 height 16
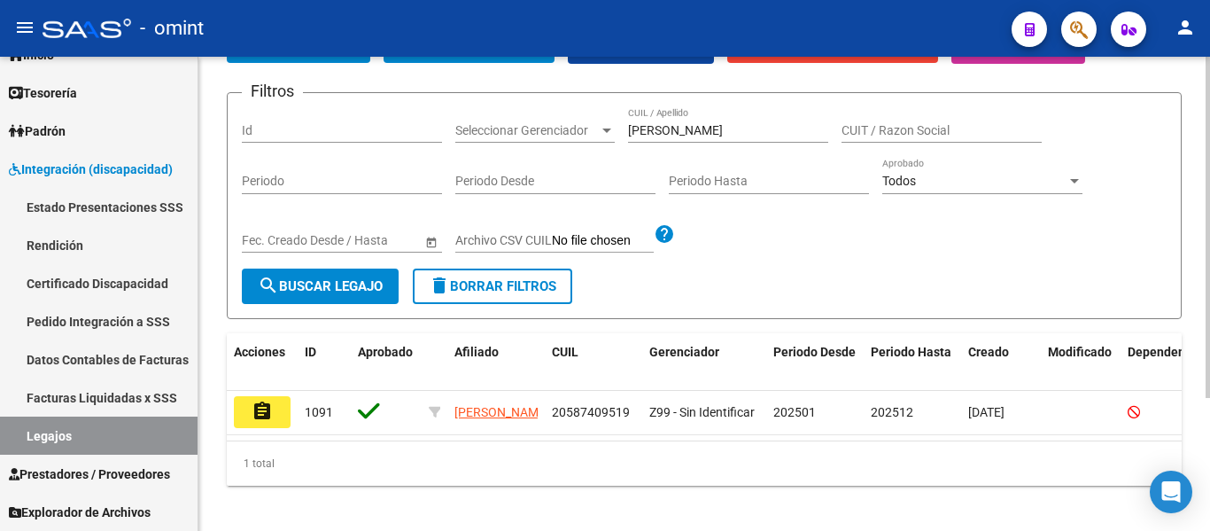
scroll to position [184, 0]
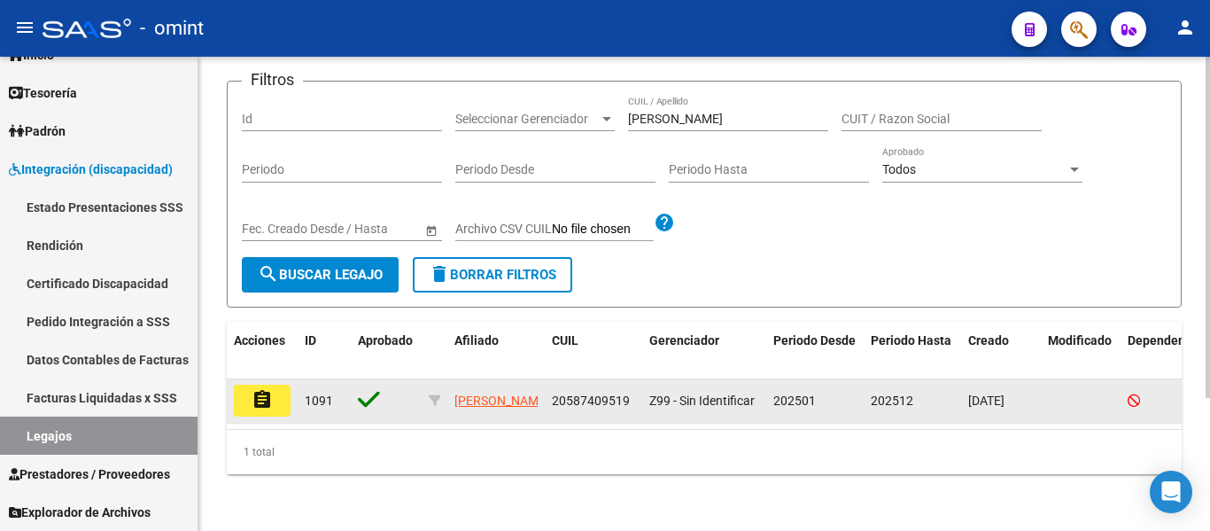
click at [261, 391] on mat-icon "assignment" at bounding box center [262, 399] width 21 height 21
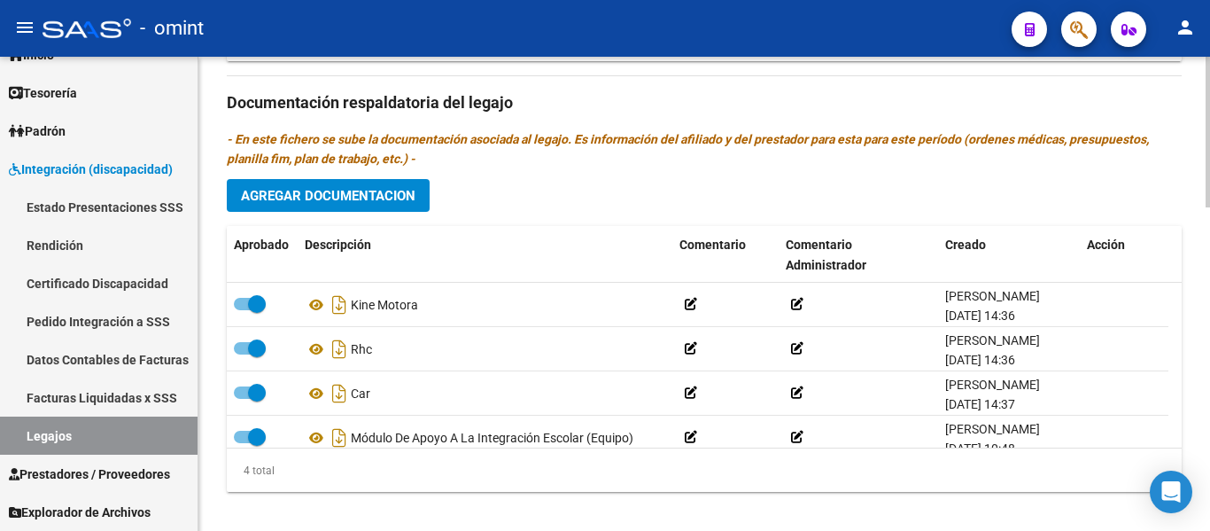
scroll to position [1018, 0]
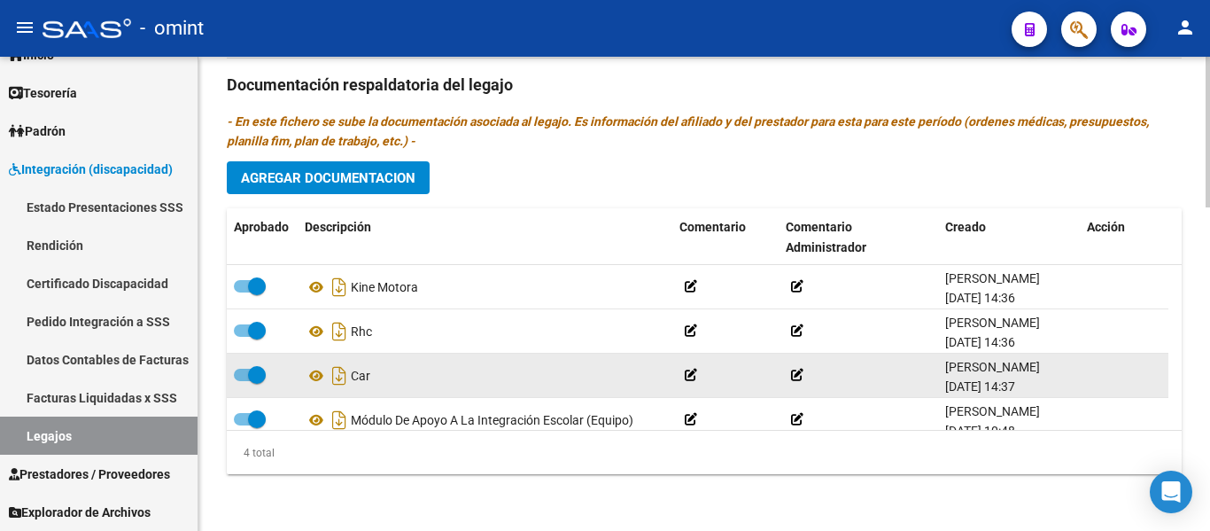
drag, startPoint x: 1161, startPoint y: 373, endPoint x: 1167, endPoint y: 396, distance: 23.6
click at [1167, 396] on datatable-body-cell at bounding box center [1124, 374] width 89 height 43
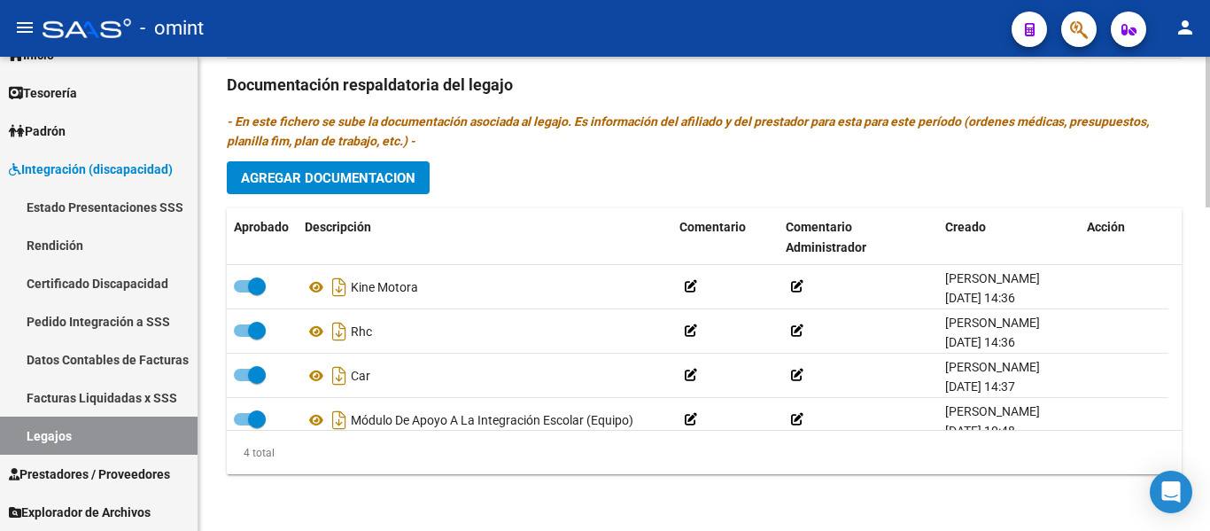
scroll to position [19, 0]
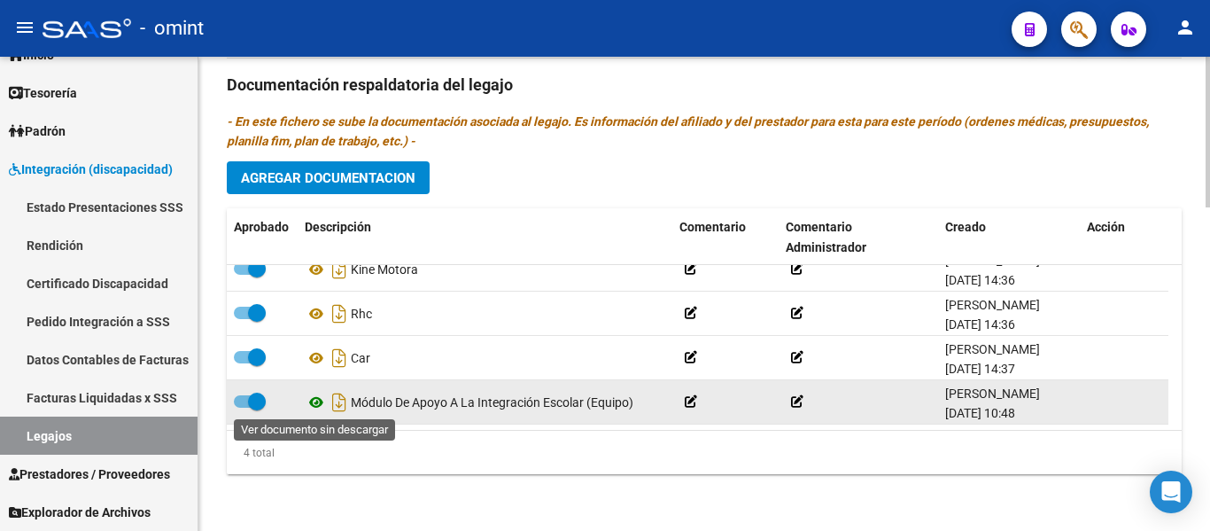
click at [313, 401] on icon at bounding box center [316, 402] width 23 height 21
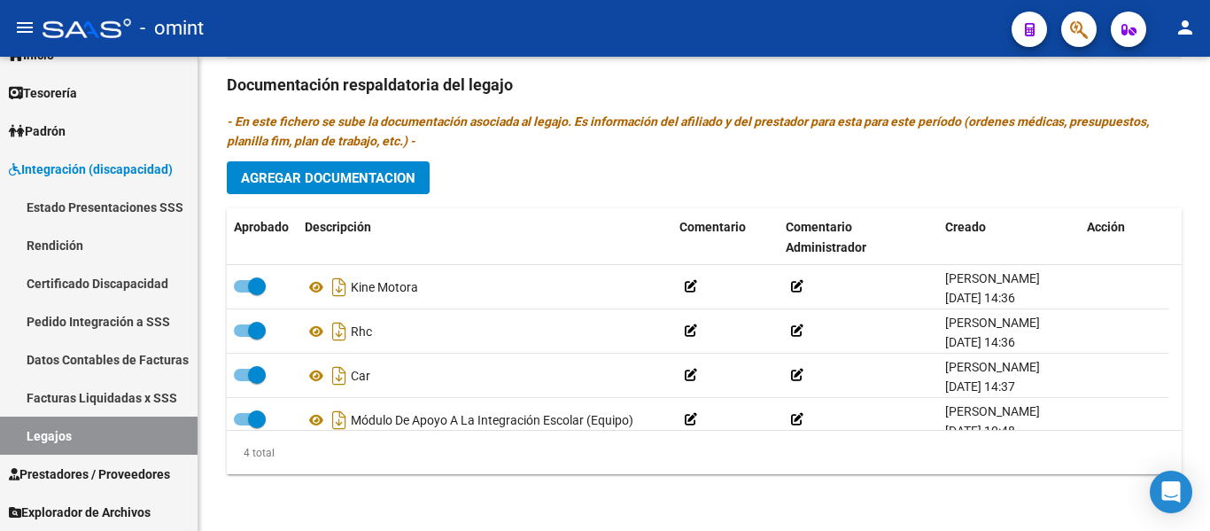
scroll to position [929, 0]
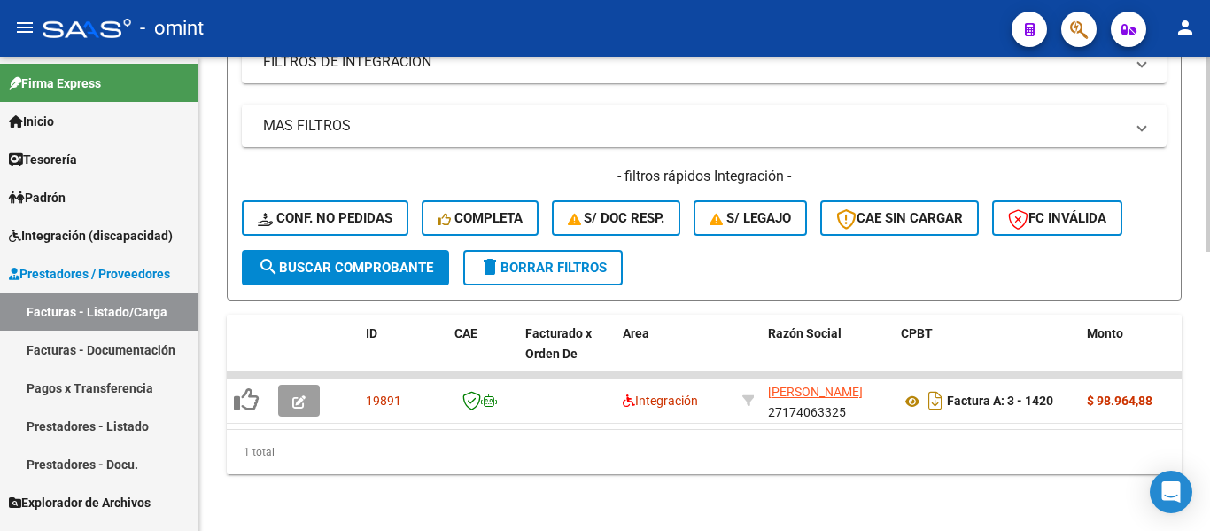
click at [566, 260] on span "delete Borrar Filtros" at bounding box center [543, 268] width 128 height 16
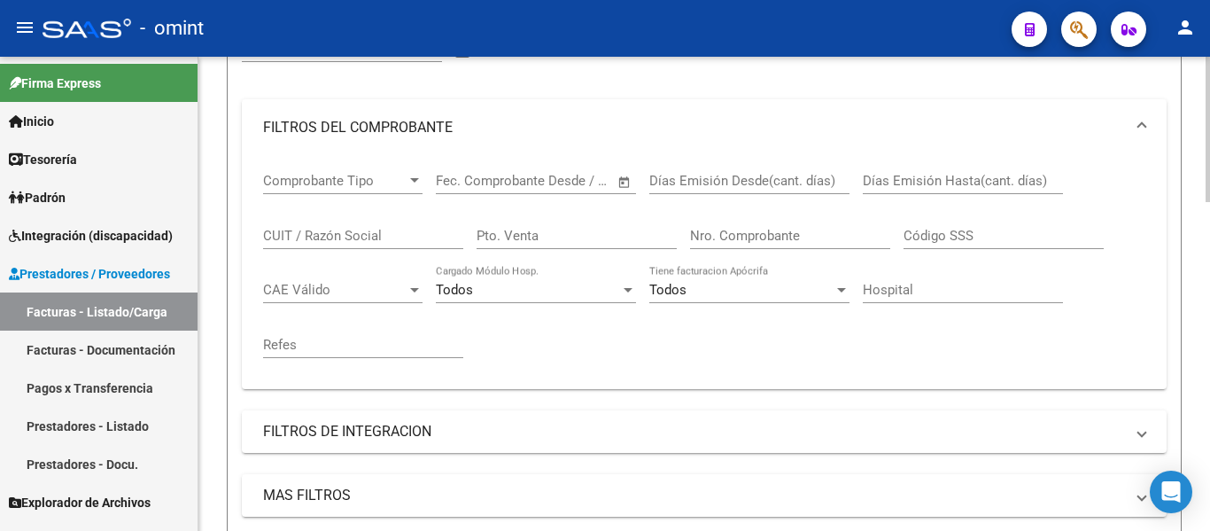
scroll to position [289, 0]
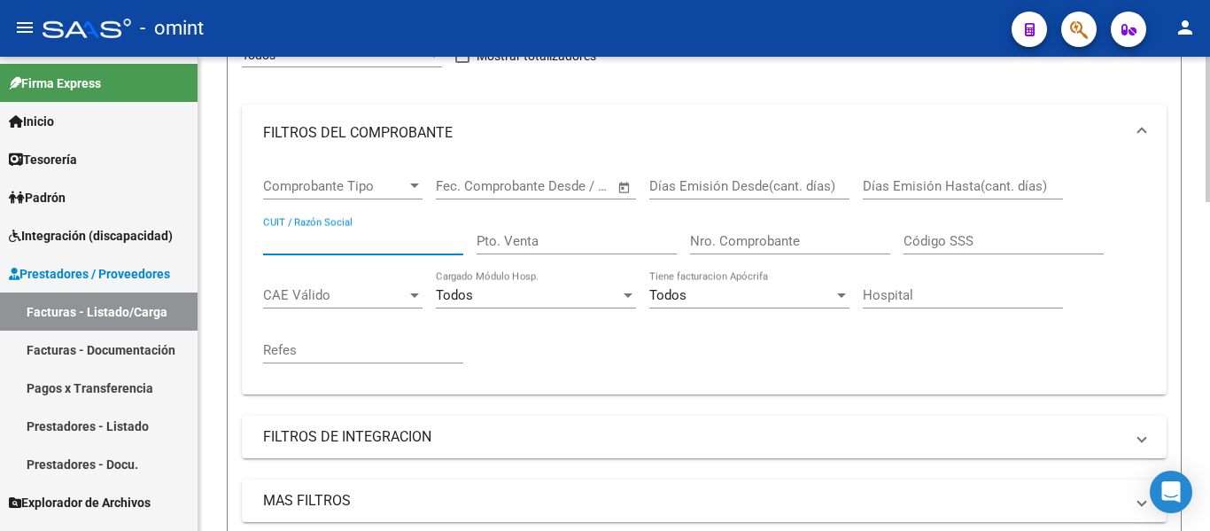
paste input "27174063325"
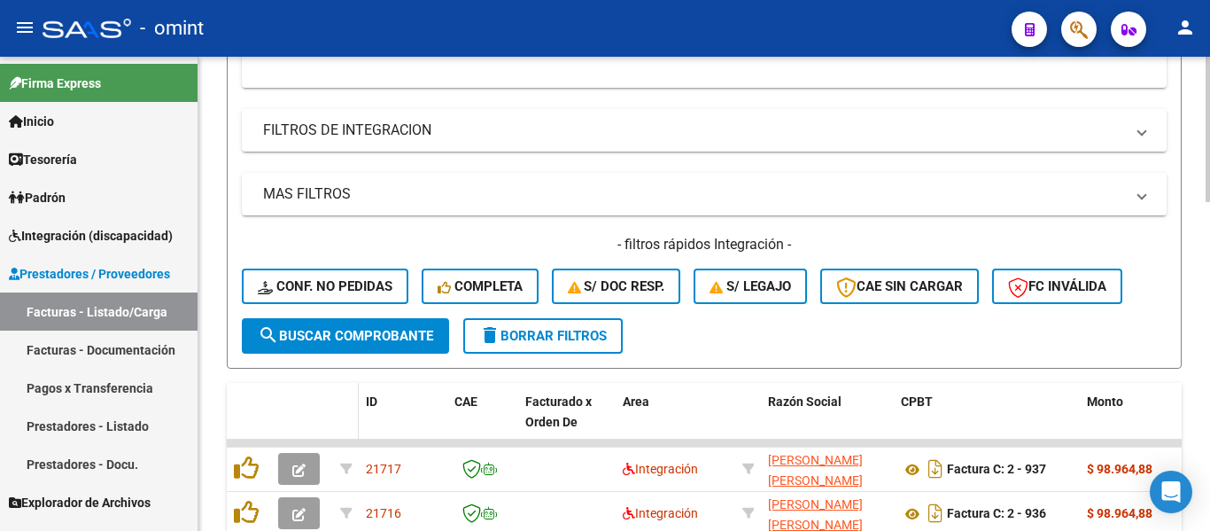
scroll to position [643, 0]
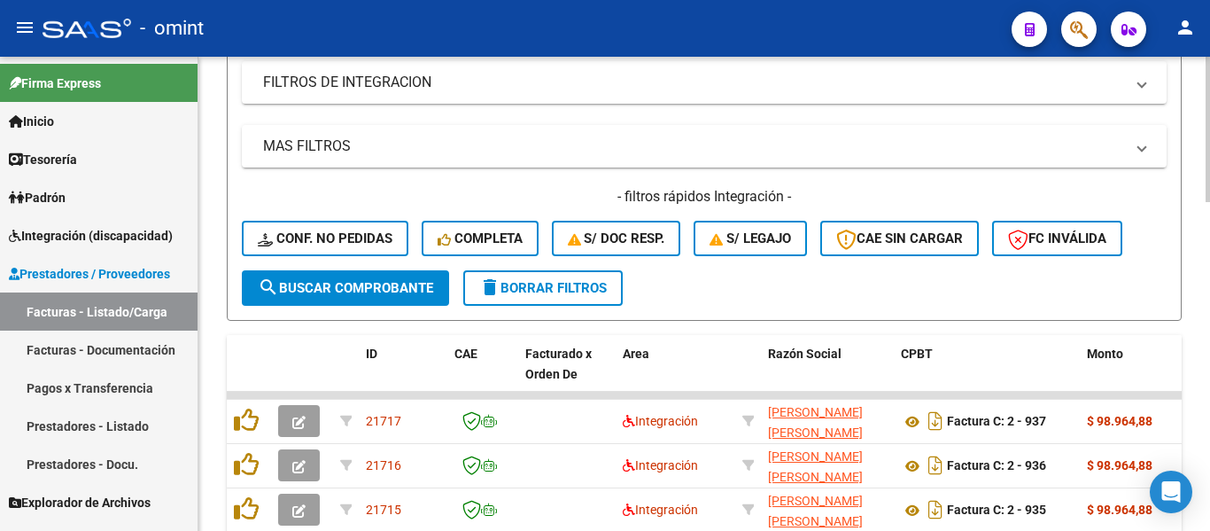
type input "27174063325"
click at [381, 292] on span "search Buscar Comprobante" at bounding box center [345, 288] width 175 height 16
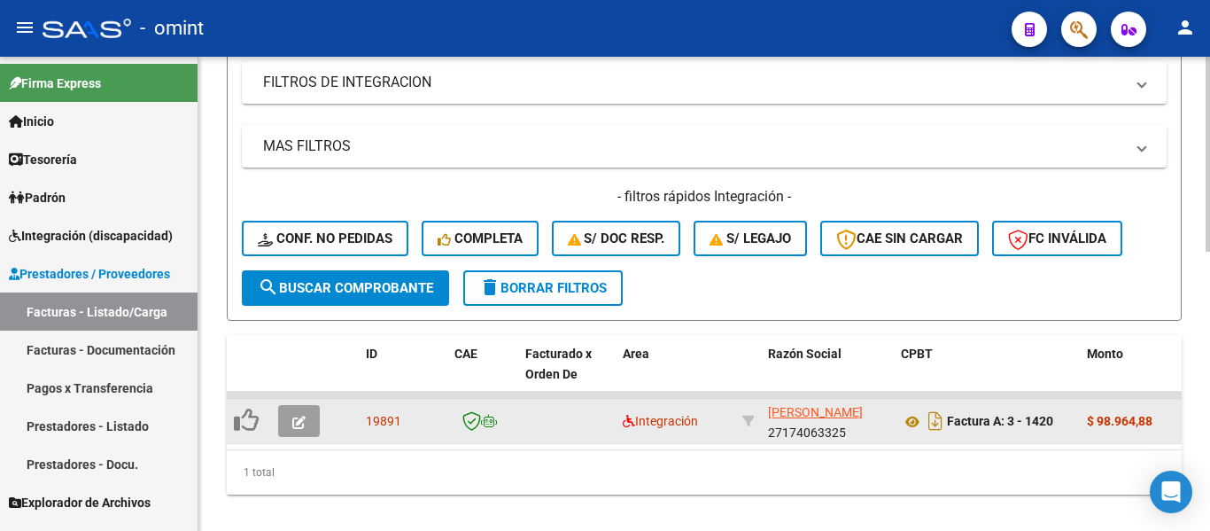
click at [292, 422] on icon "button" at bounding box center [298, 421] width 13 height 13
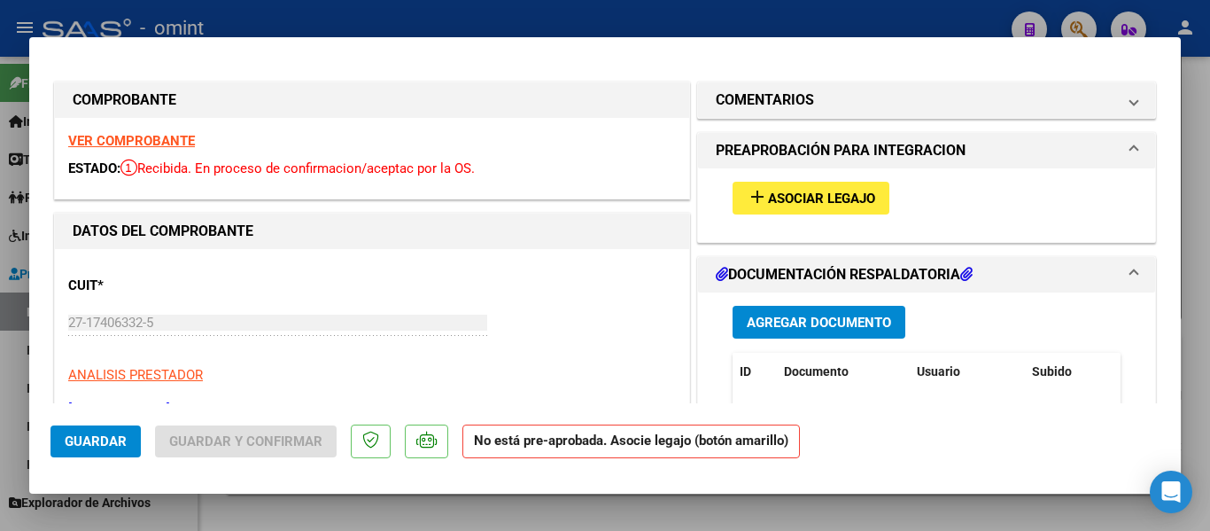
click at [172, 137] on strong "VER COMPROBANTE" at bounding box center [131, 141] width 127 height 16
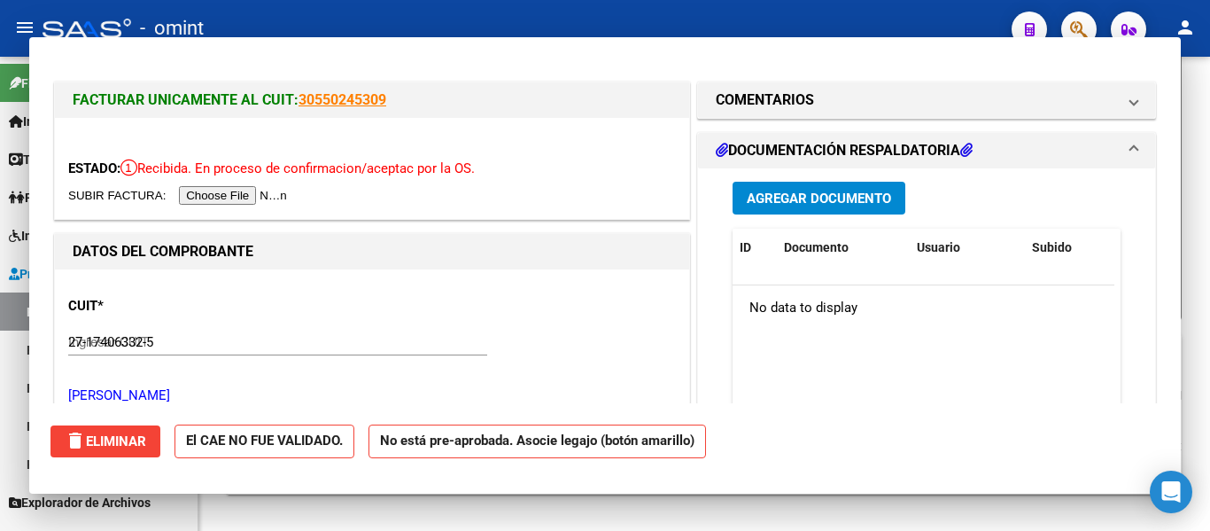
type input "$ 0,00"
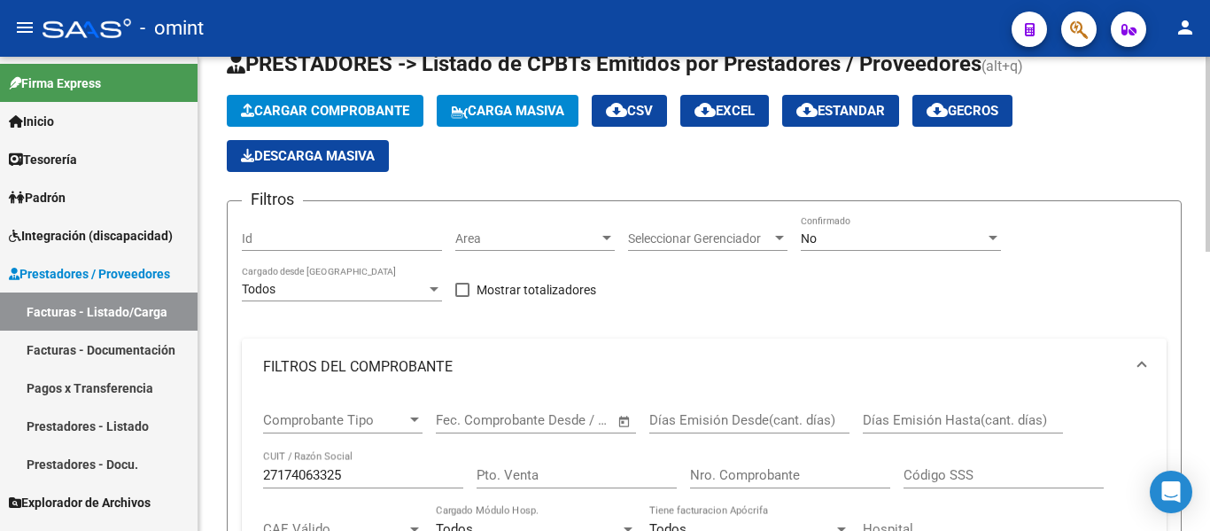
scroll to position [0, 0]
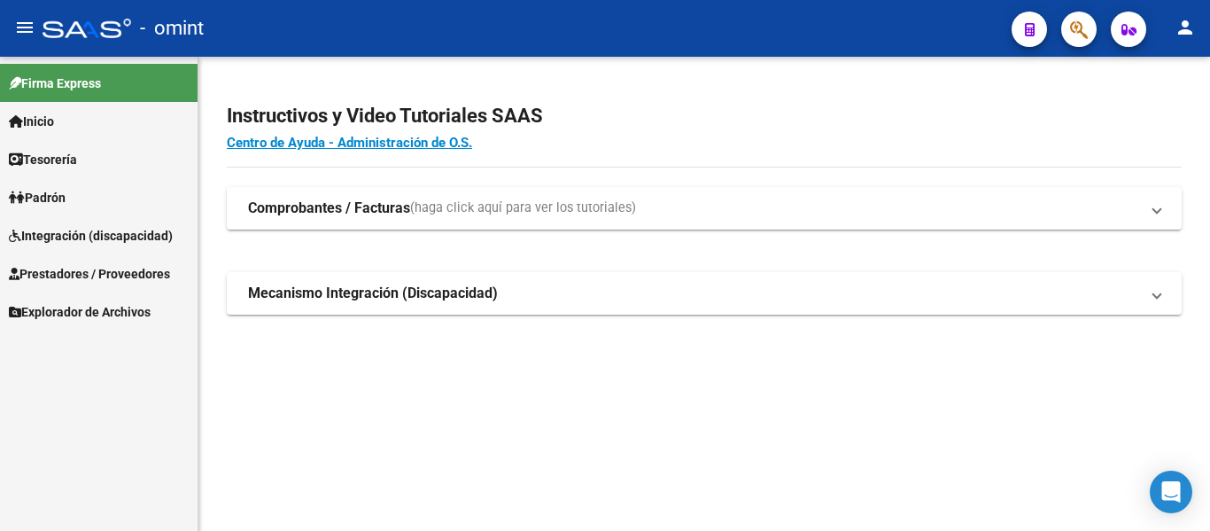
click at [91, 233] on span "Integración (discapacidad)" at bounding box center [91, 235] width 164 height 19
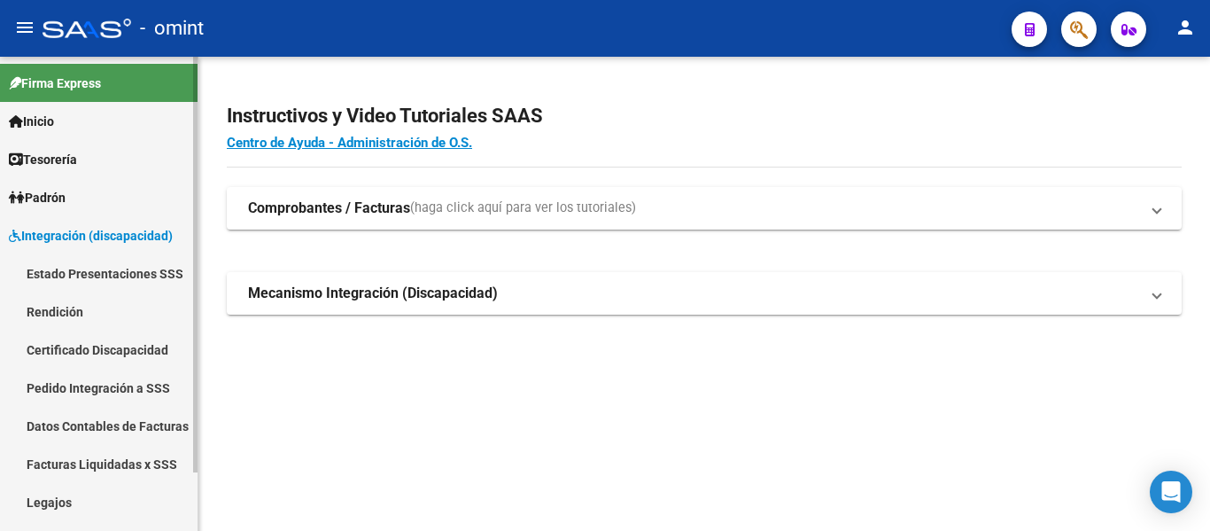
click at [114, 349] on link "Certificado Discapacidad" at bounding box center [99, 349] width 198 height 38
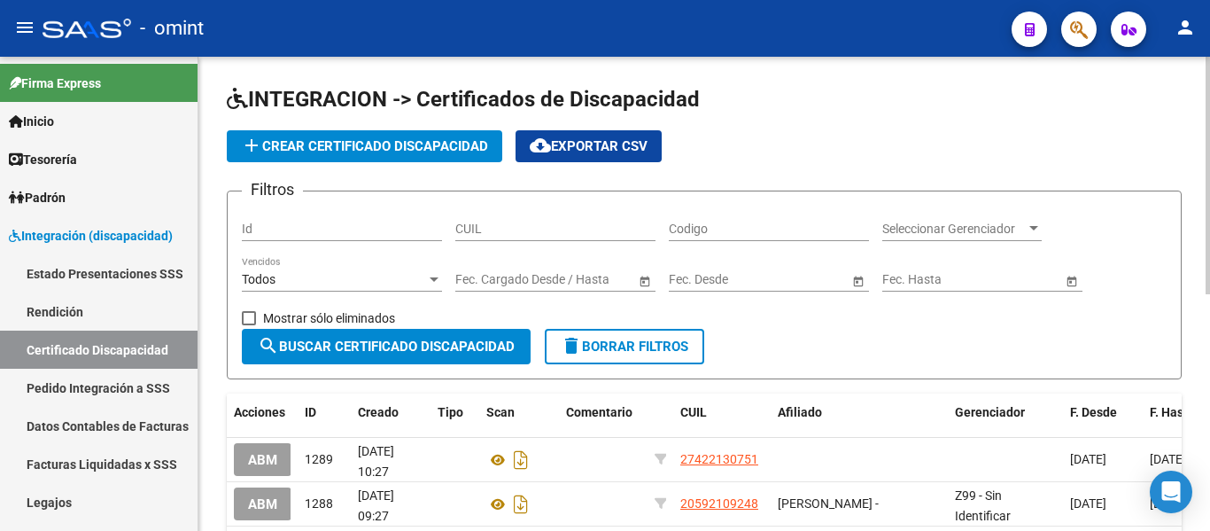
click at [359, 144] on span "add Crear Certificado Discapacidad" at bounding box center [364, 146] width 247 height 16
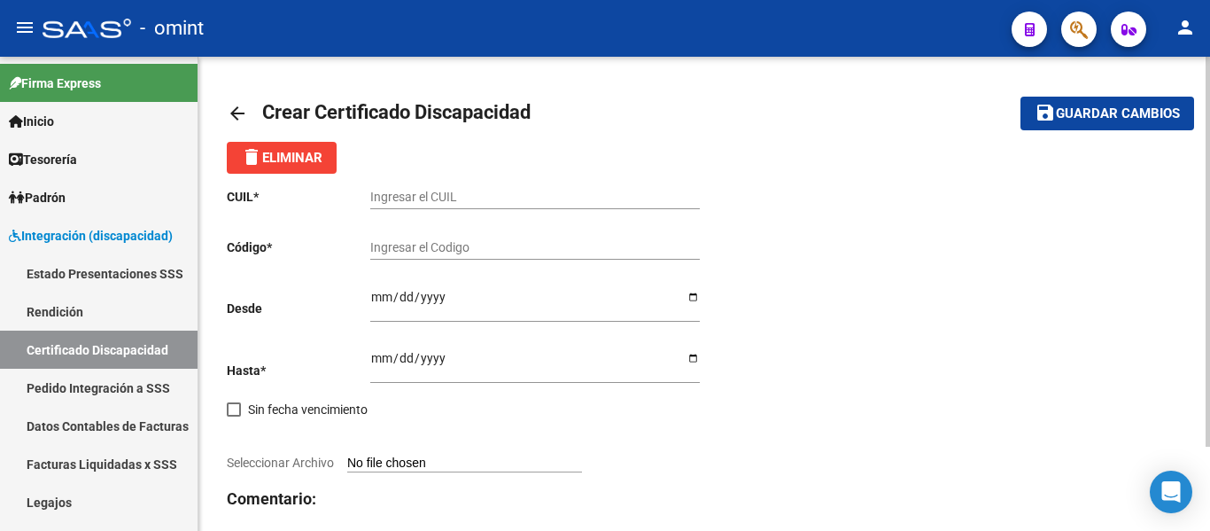
click at [417, 198] on input "Ingresar el CUIL" at bounding box center [535, 197] width 330 height 15
type input "20-56047126-3"
click at [400, 248] on input "Ingresar el Codigo" at bounding box center [535, 247] width 330 height 15
type input "5168460469"
click at [378, 299] on input "Ingresar fec. Desde" at bounding box center [535, 303] width 330 height 27
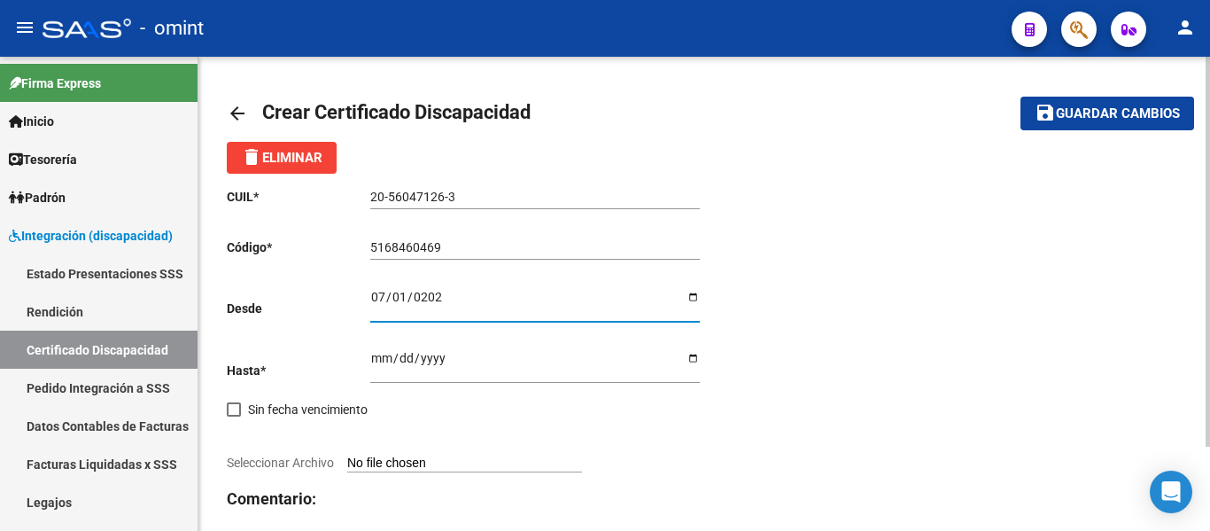
type input "[DATE]"
click at [376, 361] on input "Ingresar fec. Hasta" at bounding box center [535, 364] width 330 height 27
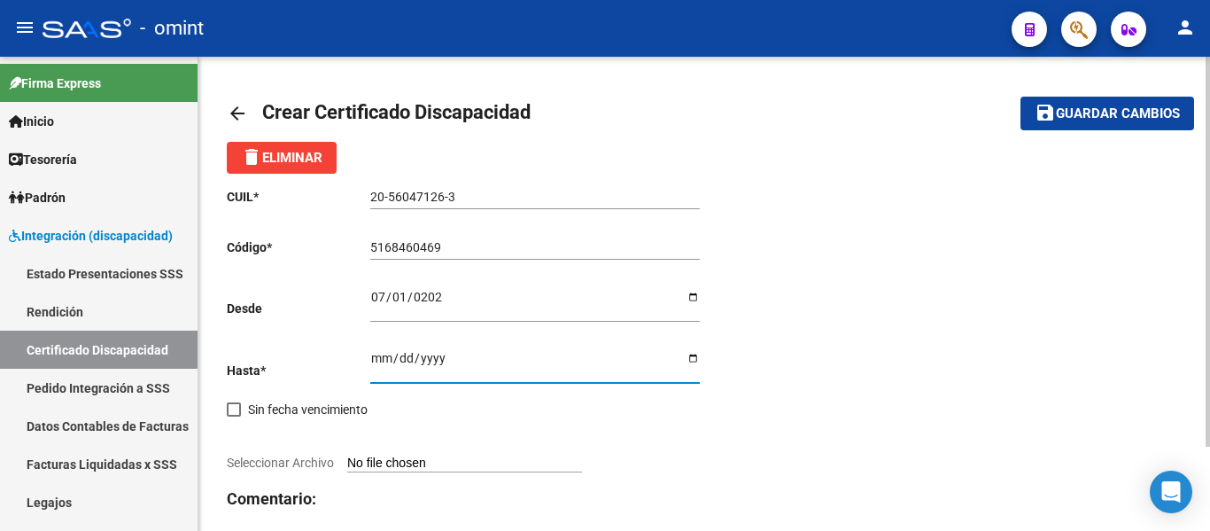
click at [376, 361] on input "Ingresar fec. Hasta" at bounding box center [535, 364] width 330 height 27
click at [377, 359] on input "Ingresar fec. Hasta" at bounding box center [535, 364] width 330 height 27
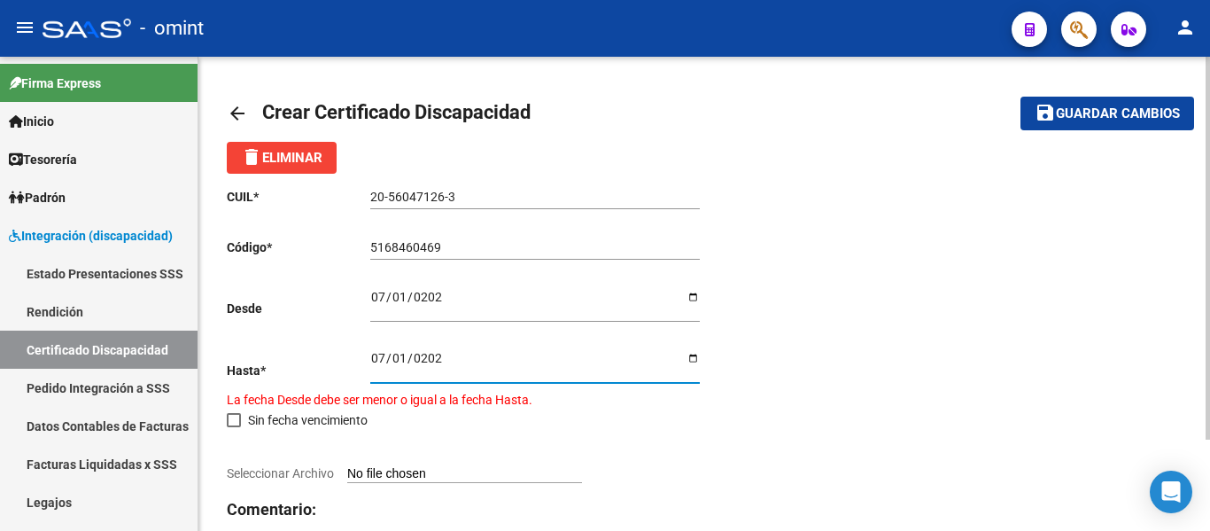
type input "[DATE]"
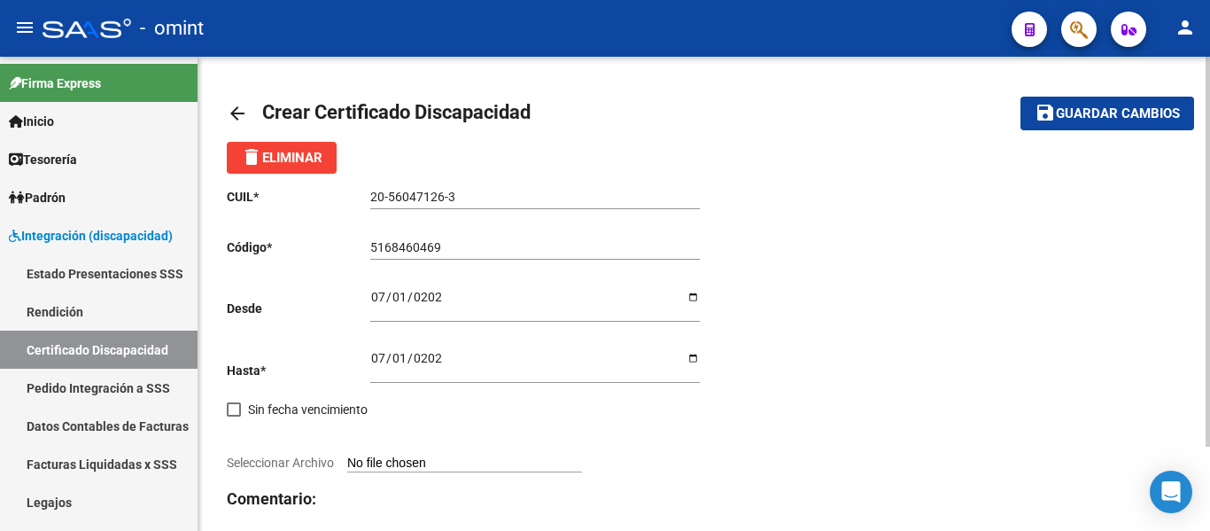
click at [448, 460] on input "Seleccionar Archivo" at bounding box center [464, 463] width 235 height 17
type input "C:\fakepath\1976214501_25063012540_cud133972530653365189.jpg"
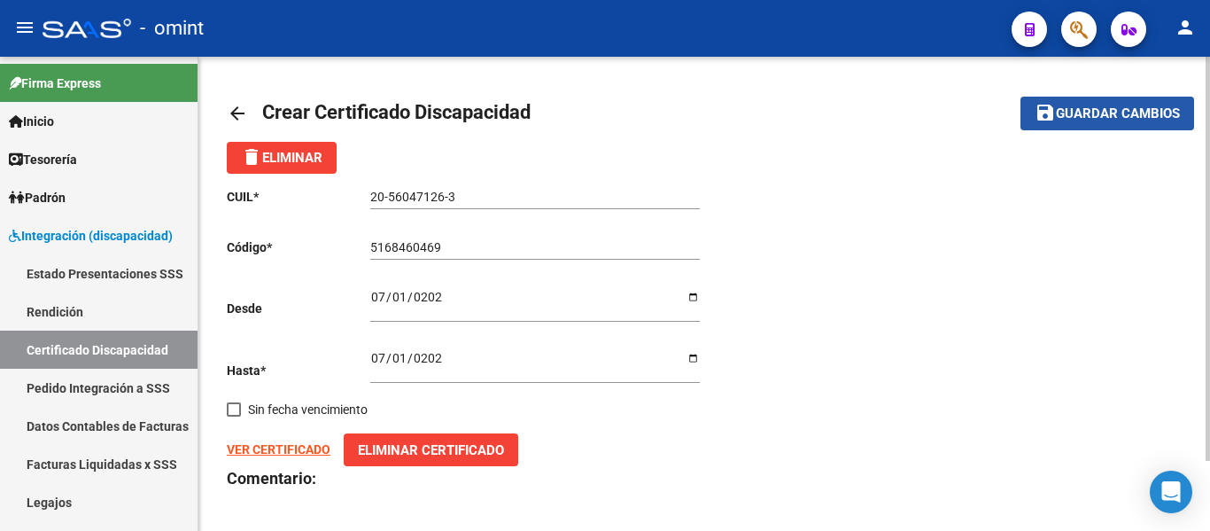
click at [1115, 111] on span "Guardar cambios" at bounding box center [1118, 114] width 124 height 16
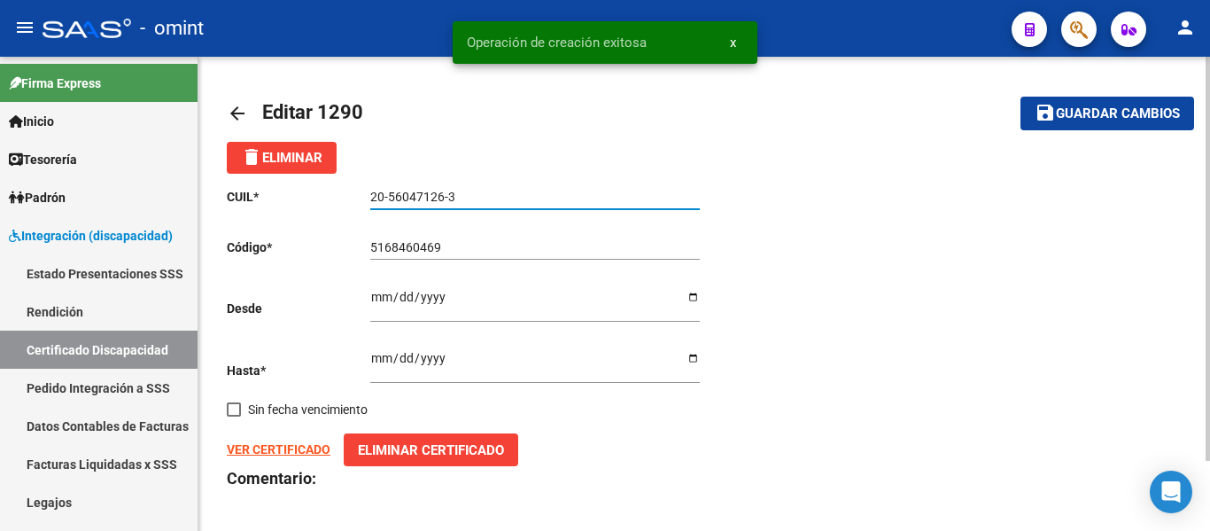
drag, startPoint x: 460, startPoint y: 198, endPoint x: 359, endPoint y: 196, distance: 101.0
click at [359, 196] on app-form-text-field "CUIL * 20-56047126-3 Ingresar el CUIL" at bounding box center [463, 197] width 473 height 14
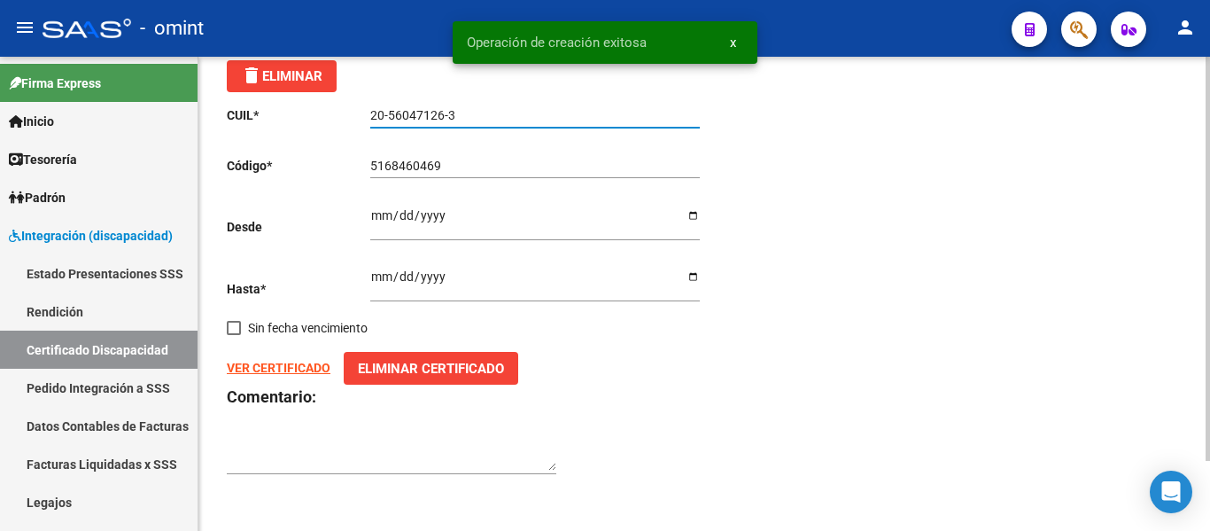
scroll to position [82, 0]
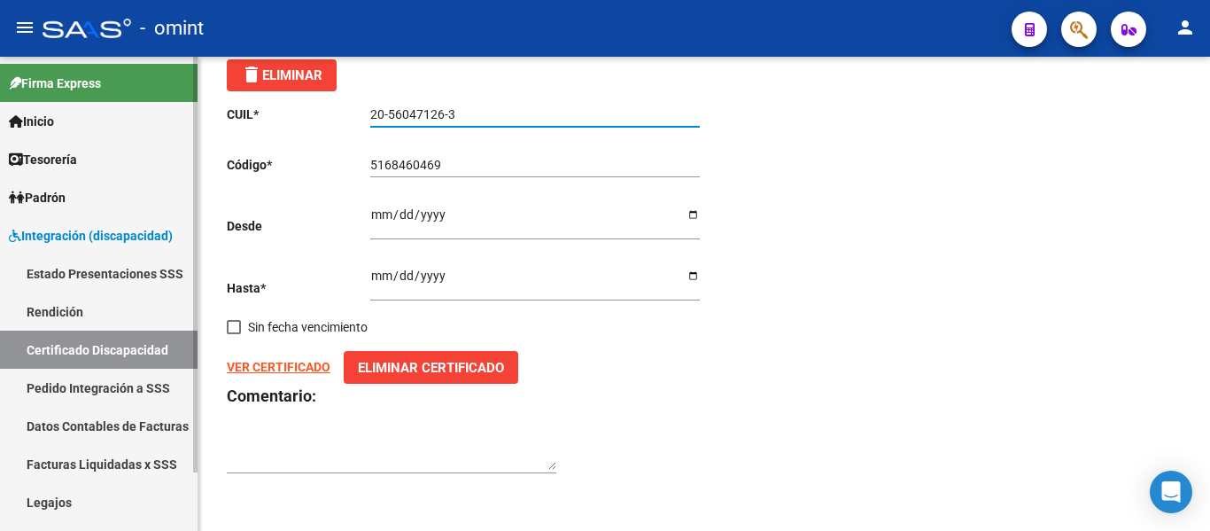
click at [51, 505] on link "Legajos" at bounding box center [99, 502] width 198 height 38
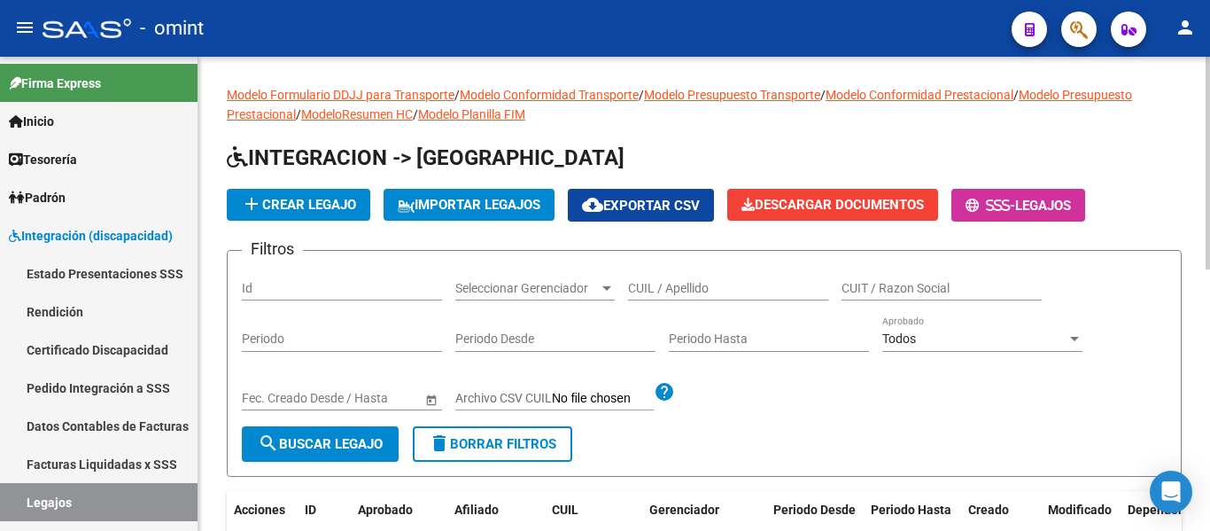
click at [302, 207] on span "add Crear Legajo" at bounding box center [298, 205] width 115 height 16
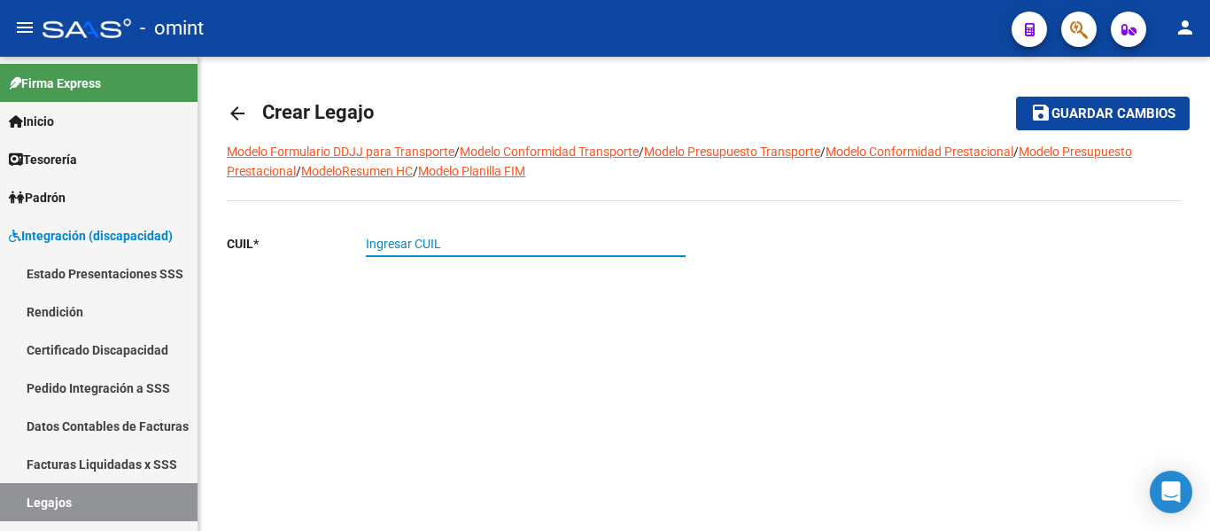
paste input "20-56047126-3"
type input "20-56047126-3"
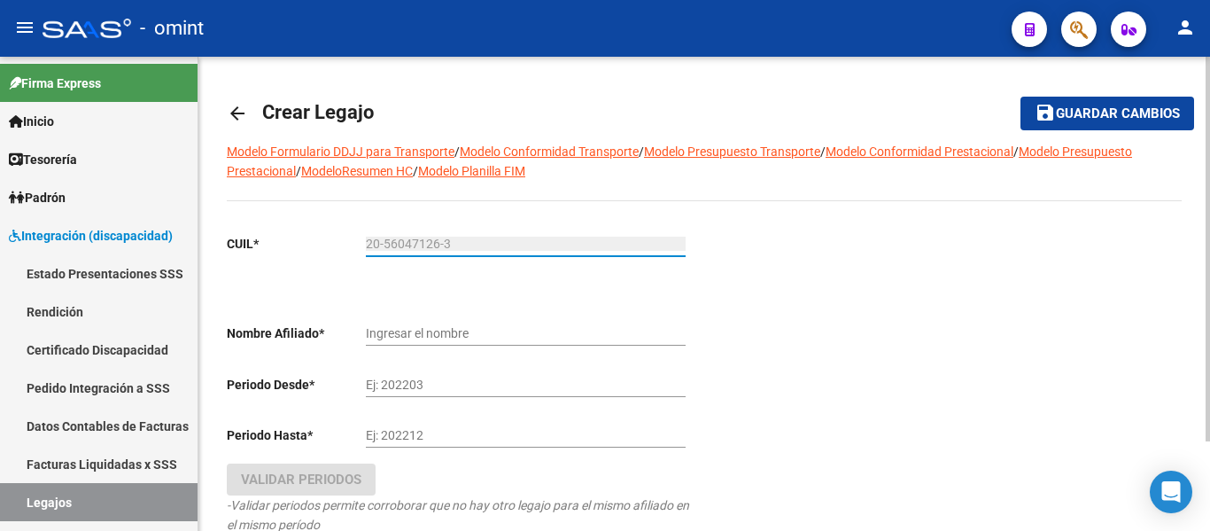
type input "[PERSON_NAME]"
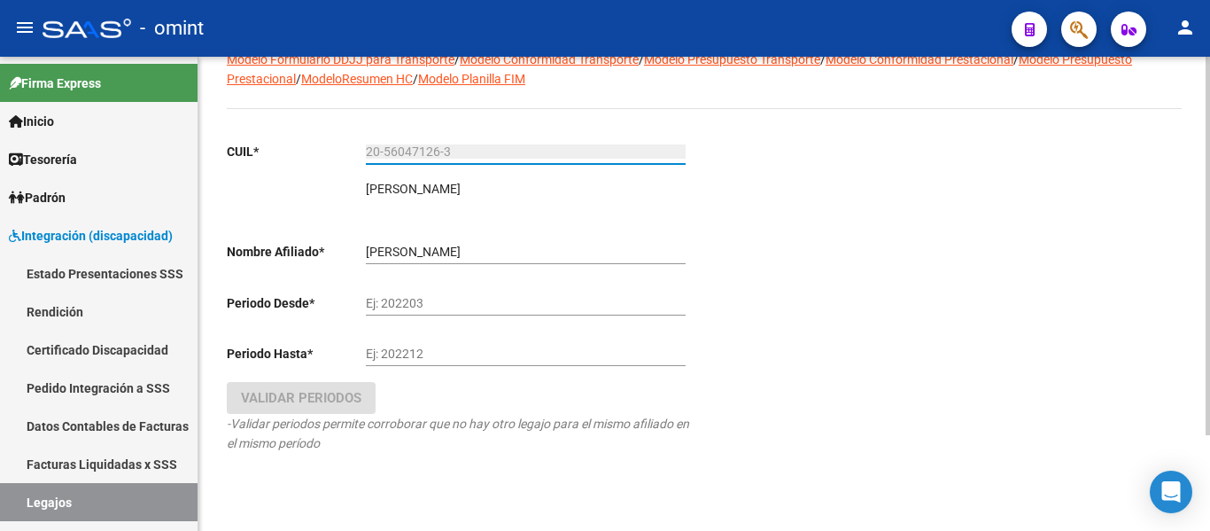
scroll to position [120, 0]
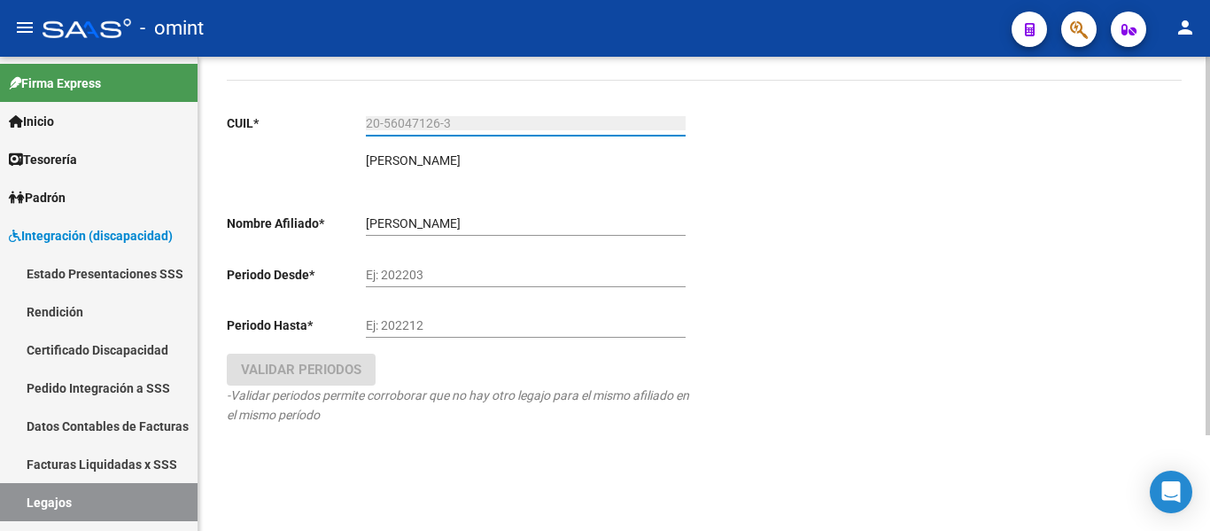
type input "20-56047126-3"
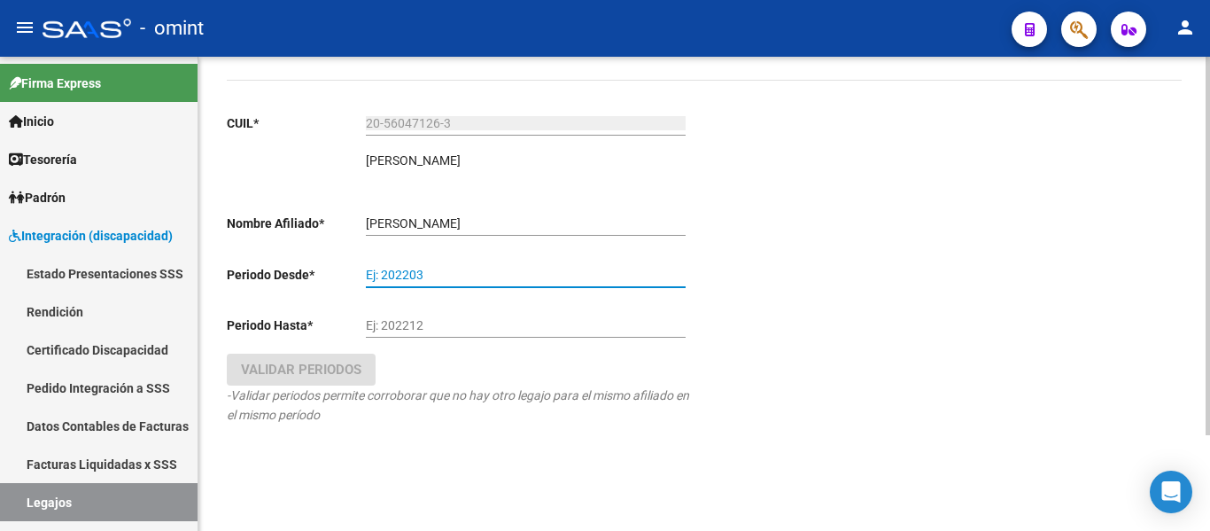
click at [370, 276] on input "Ej: 202203" at bounding box center [526, 275] width 320 height 15
type input "202501"
click at [407, 329] on input "Ej: 202212" at bounding box center [526, 325] width 320 height 15
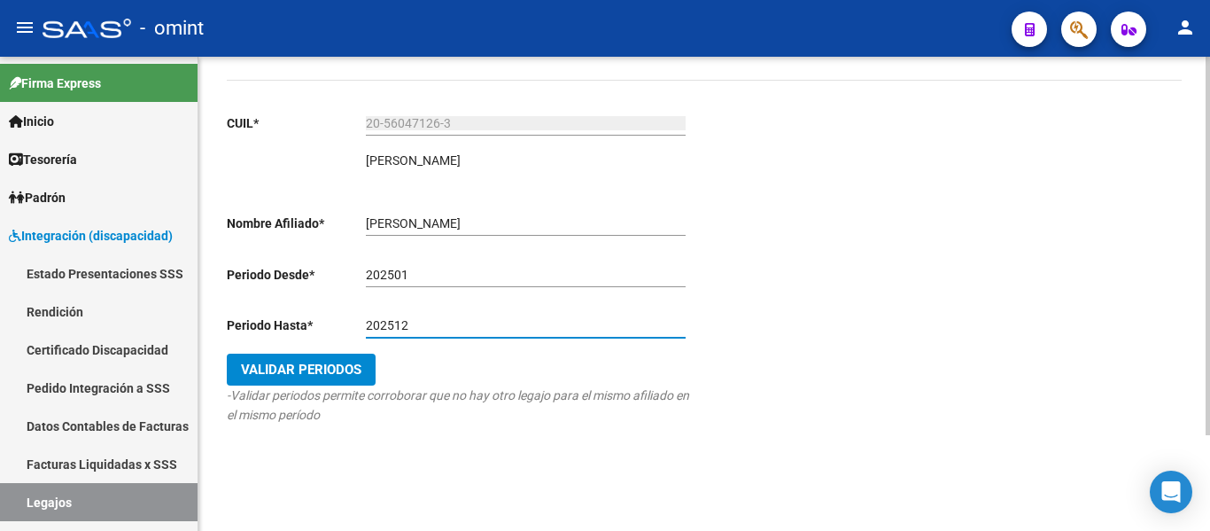
type input "202512"
click at [335, 366] on span "Validar Periodos" at bounding box center [301, 369] width 120 height 16
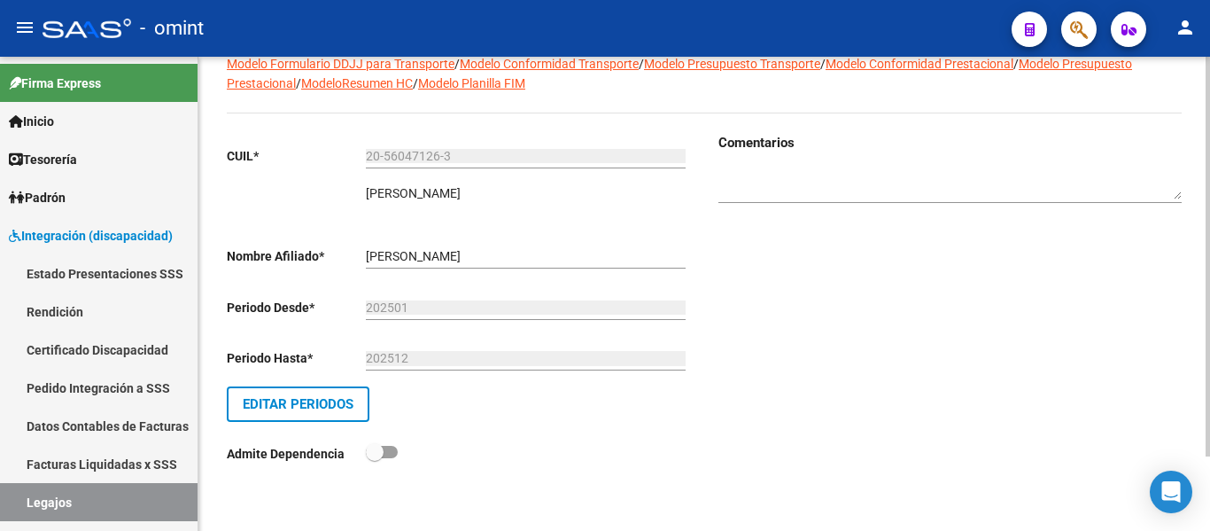
scroll to position [89, 0]
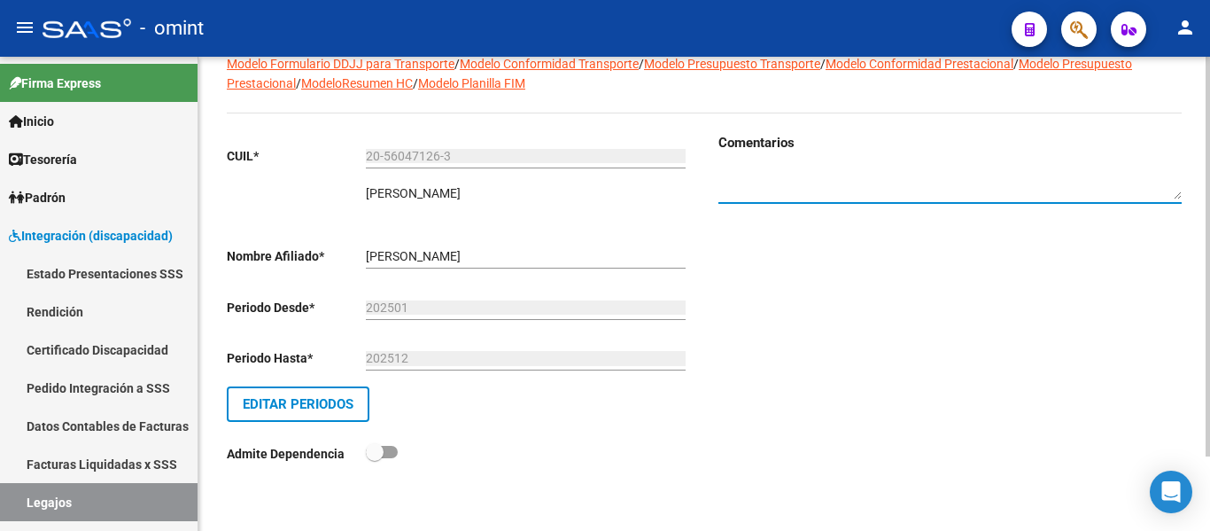
paste textarea "1976214501"
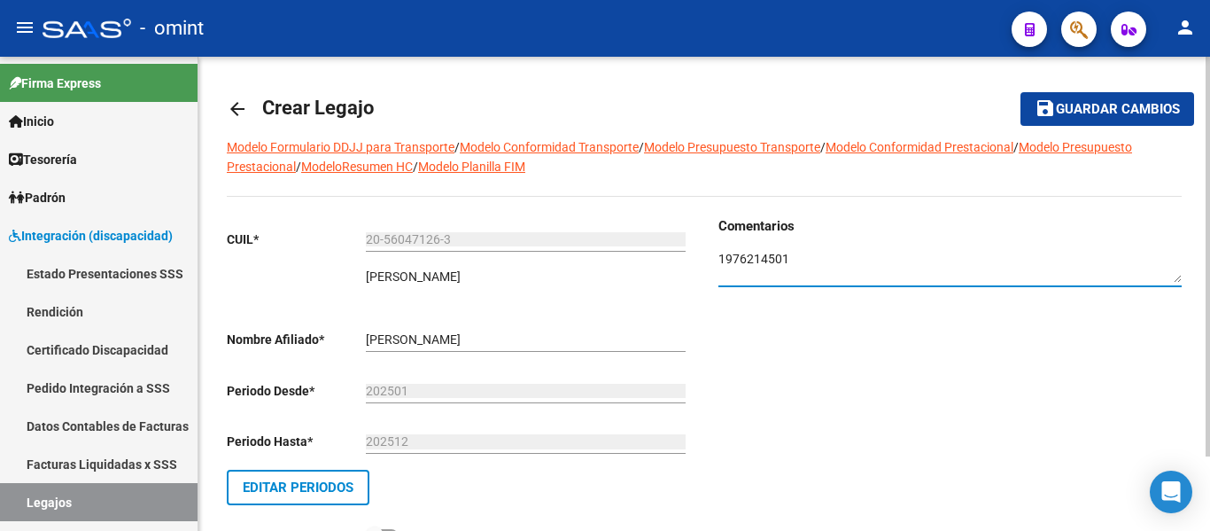
scroll to position [0, 0]
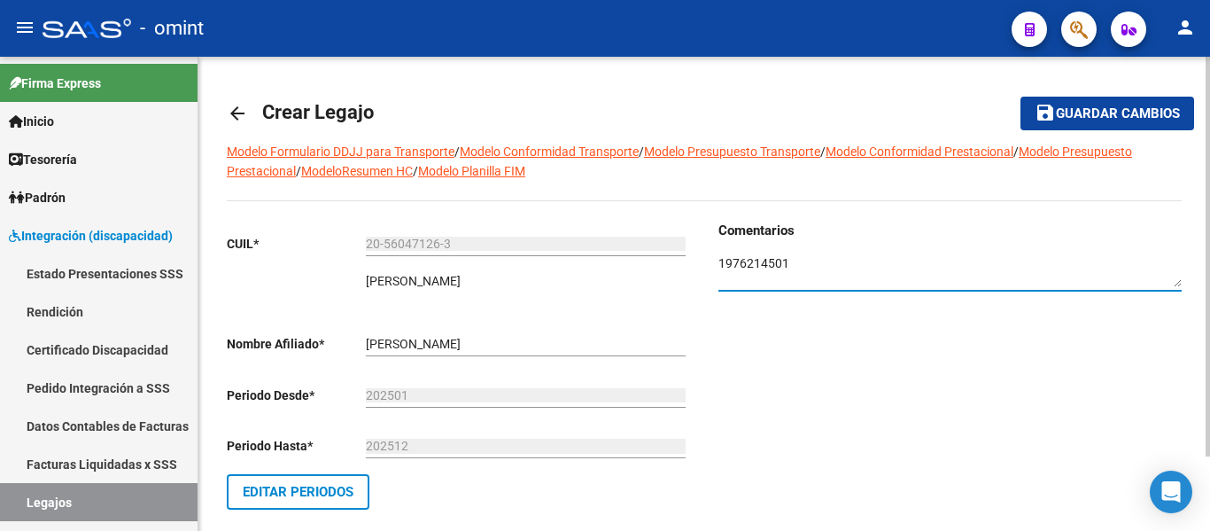
type textarea "1976214501"
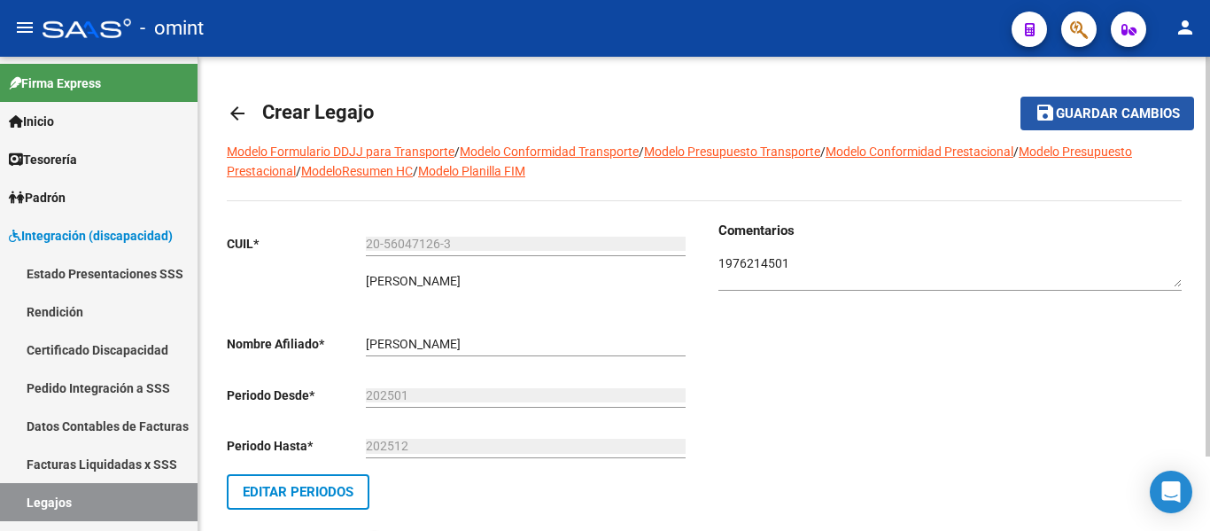
click at [1083, 114] on span "Guardar cambios" at bounding box center [1118, 114] width 124 height 16
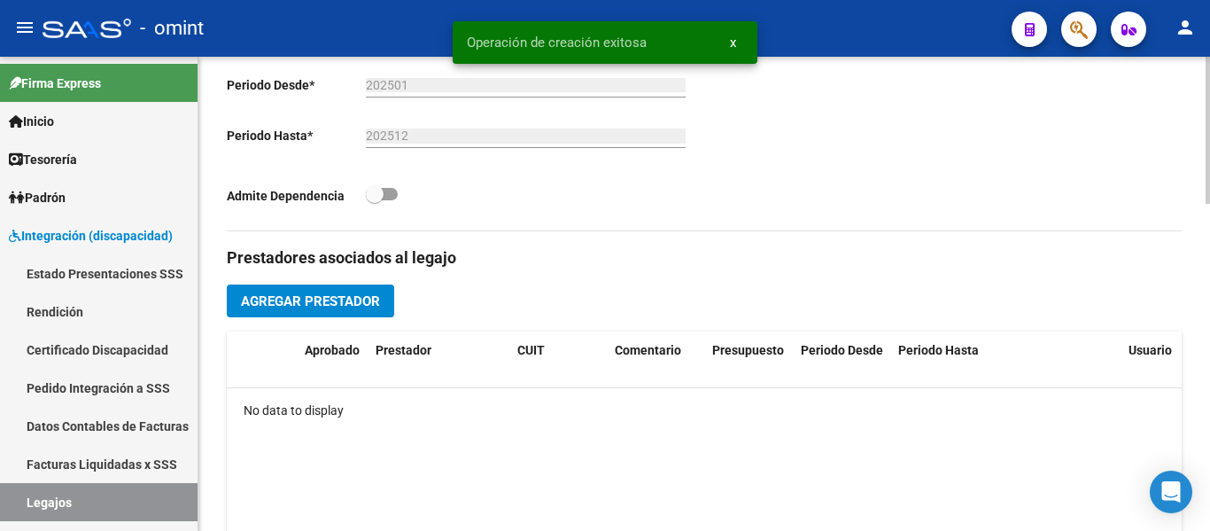
scroll to position [532, 0]
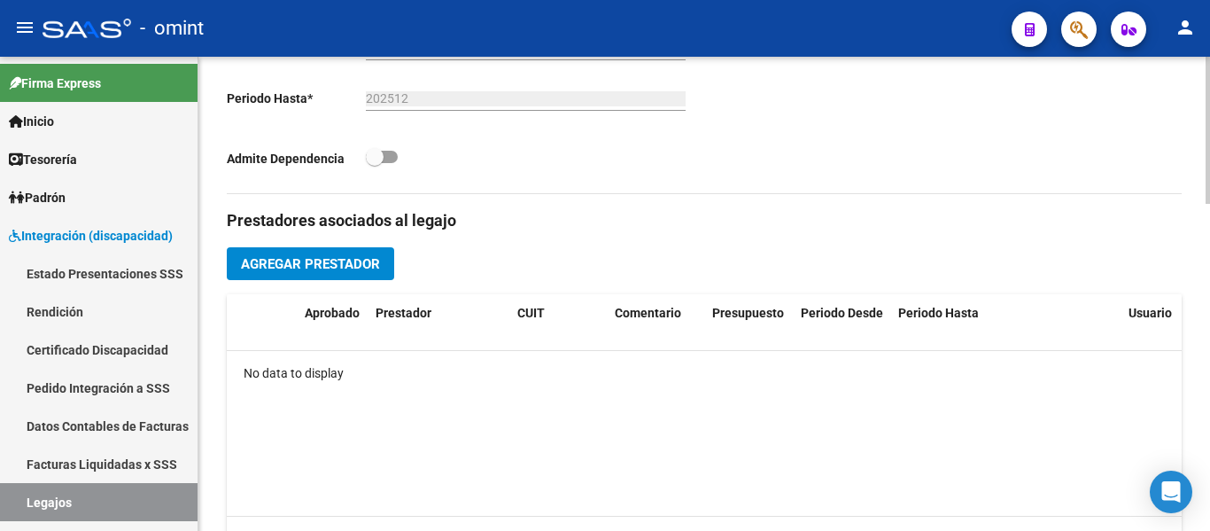
click at [352, 268] on span "Agregar Prestador" at bounding box center [310, 264] width 139 height 16
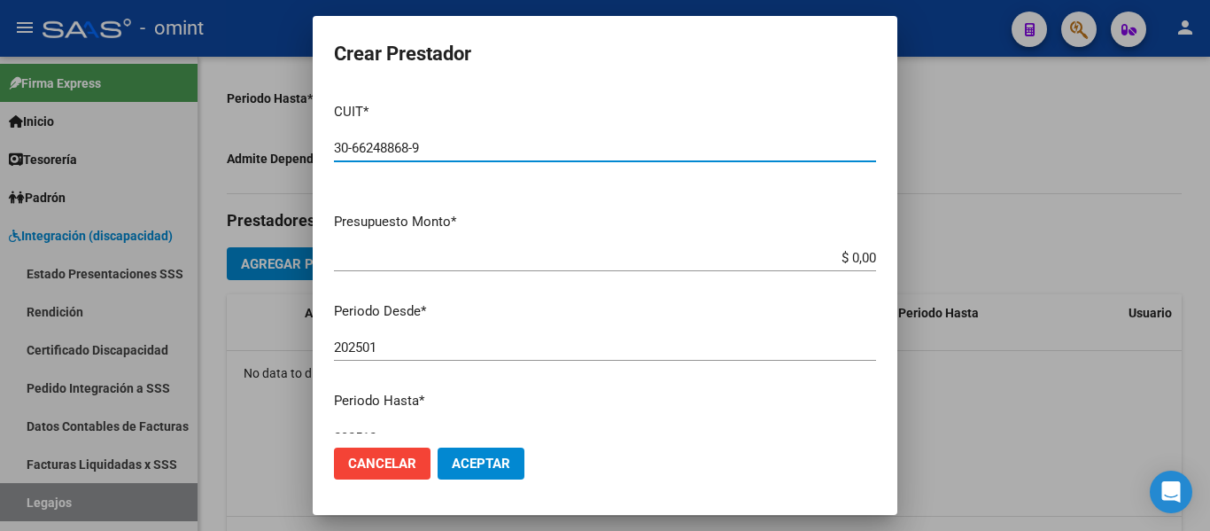
type input "30-66248868-9"
click at [860, 257] on input "$ 0,00" at bounding box center [605, 258] width 542 height 16
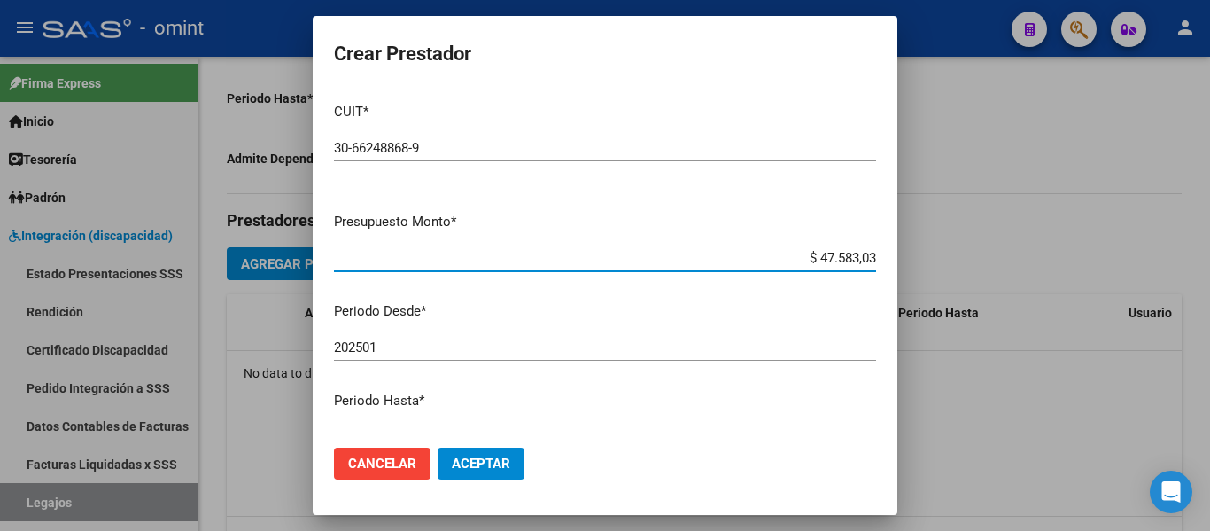
type input "$ 475.830,36"
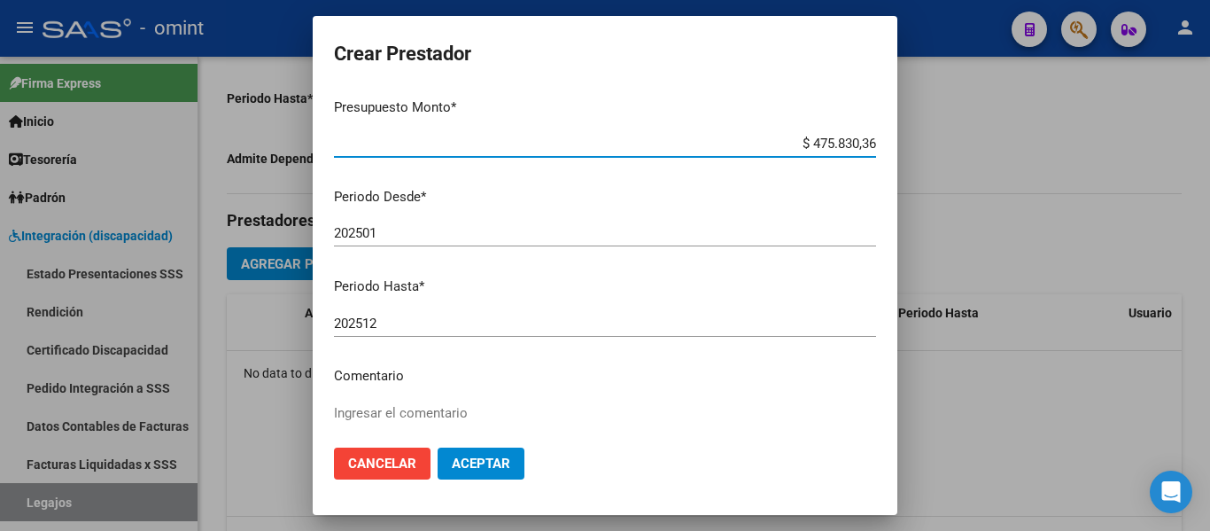
scroll to position [177, 0]
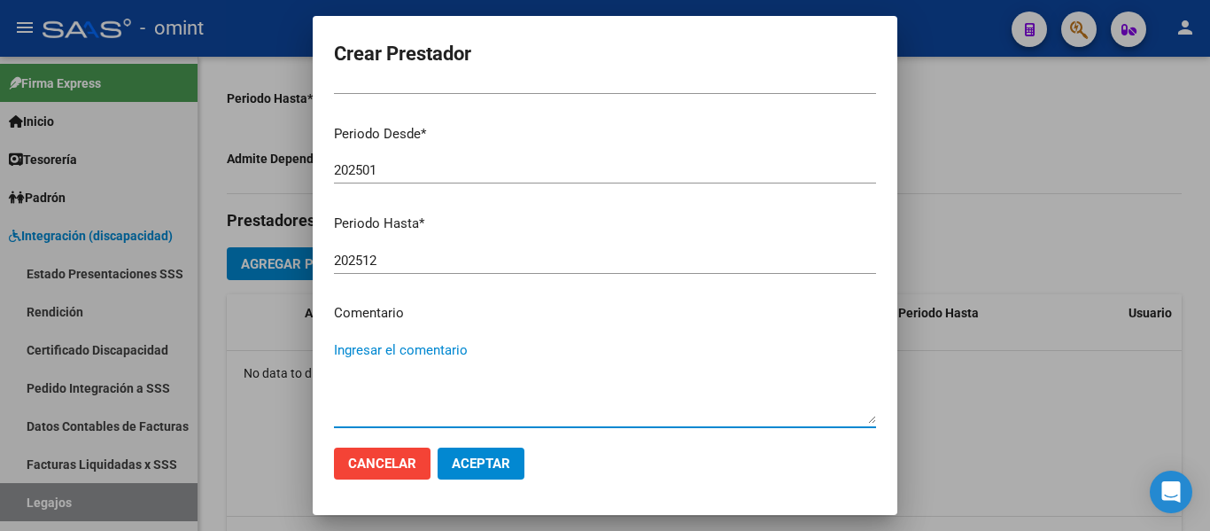
paste textarea "Módulo de Apoyo a la Integración Escolar (Equipo)"
type textarea "Módulo de Apoyo a la Integración Escolar (Equipo)"
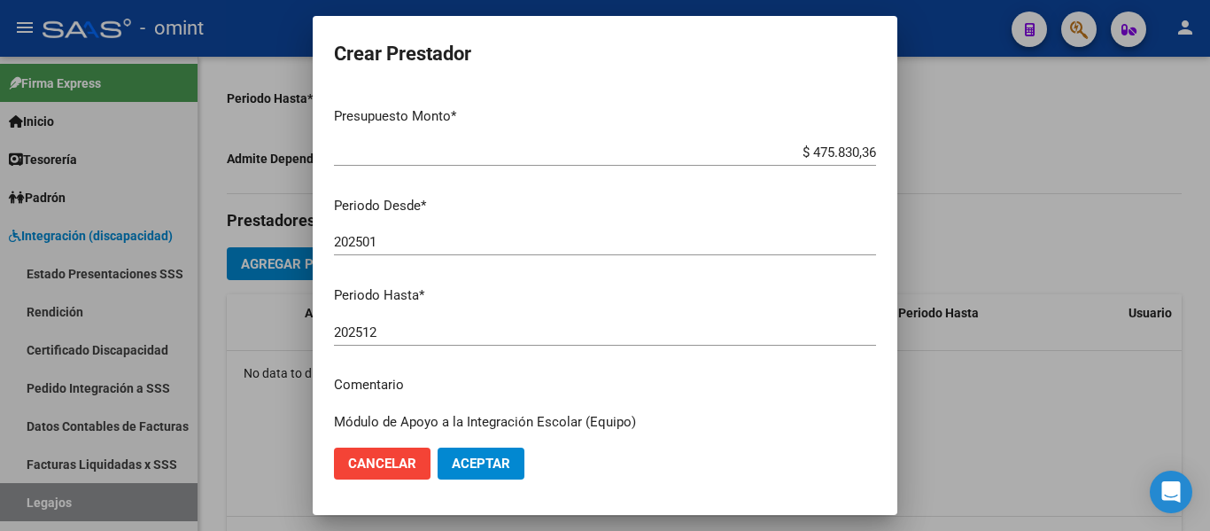
scroll to position [85, 0]
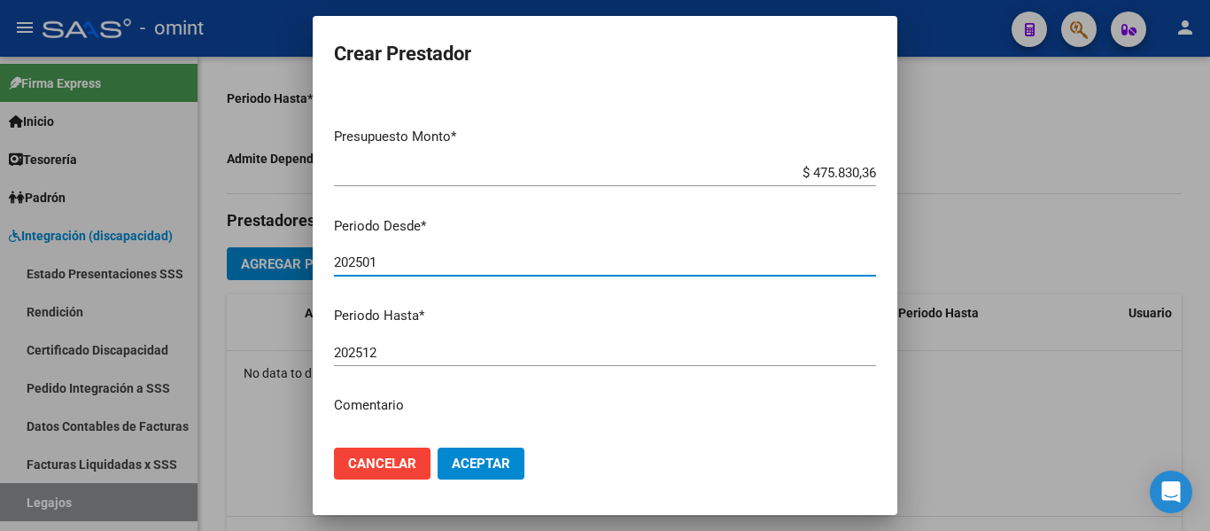
drag, startPoint x: 375, startPoint y: 261, endPoint x: 393, endPoint y: 260, distance: 18.6
click at [393, 260] on input "202501" at bounding box center [605, 262] width 542 height 16
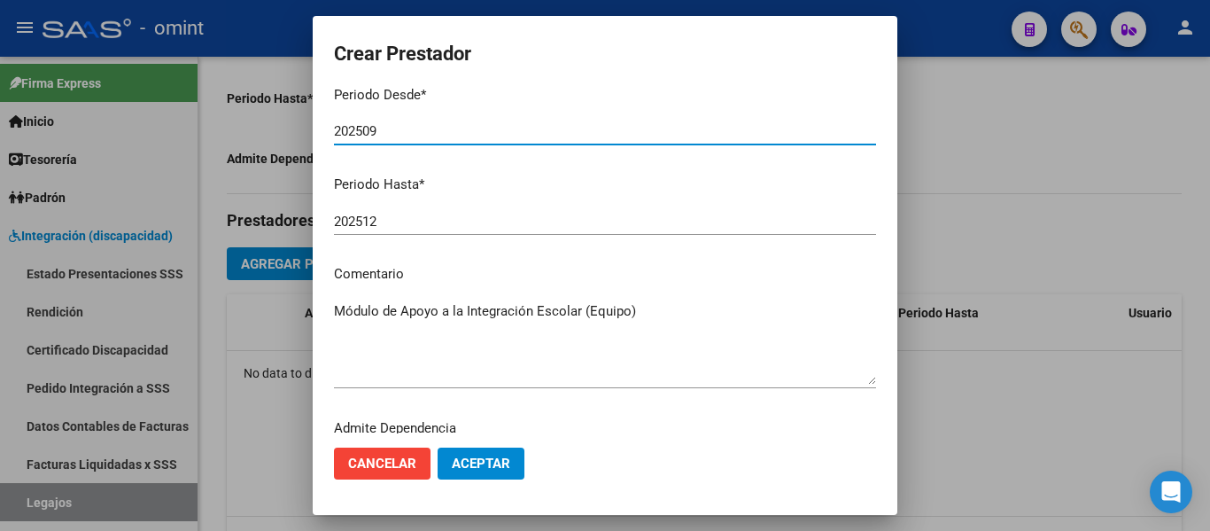
scroll to position [262, 0]
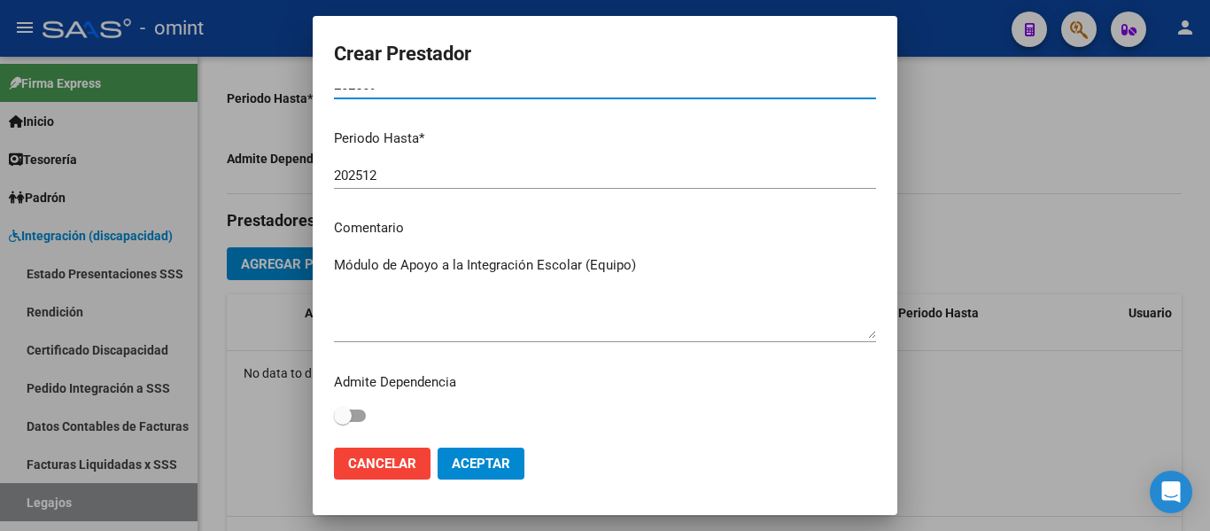
type input "202509"
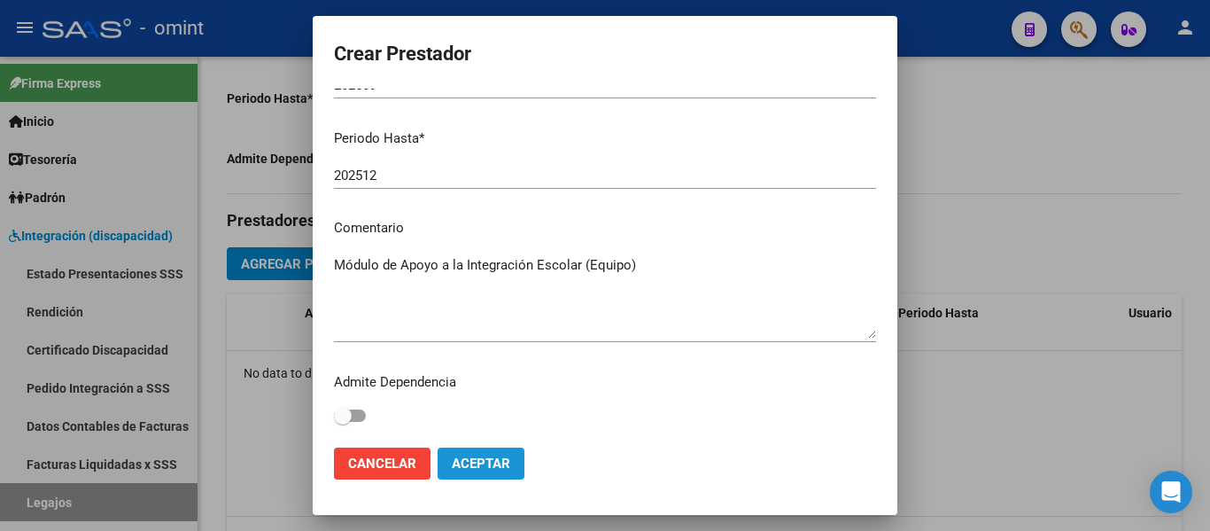
click at [506, 467] on span "Aceptar" at bounding box center [481, 463] width 58 height 16
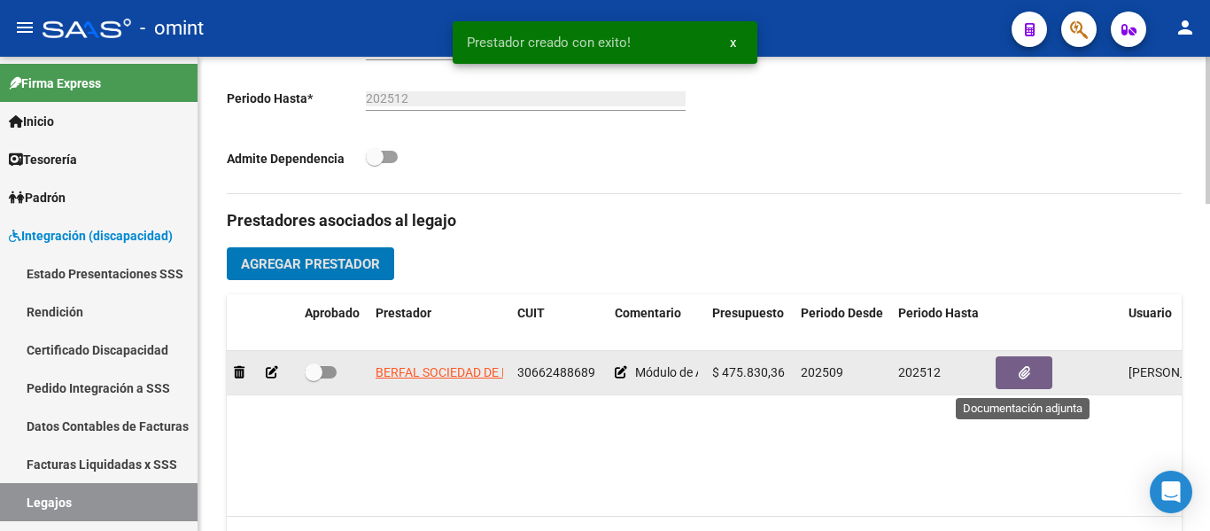
click at [1017, 374] on button "button" at bounding box center [1024, 372] width 57 height 33
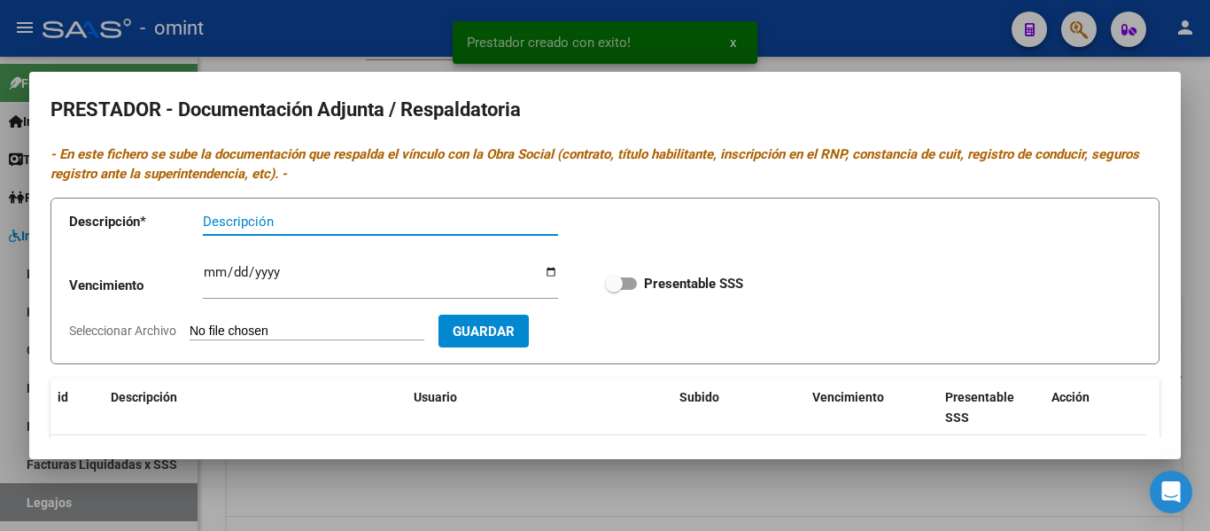
click at [343, 222] on input "Descripción" at bounding box center [380, 222] width 355 height 16
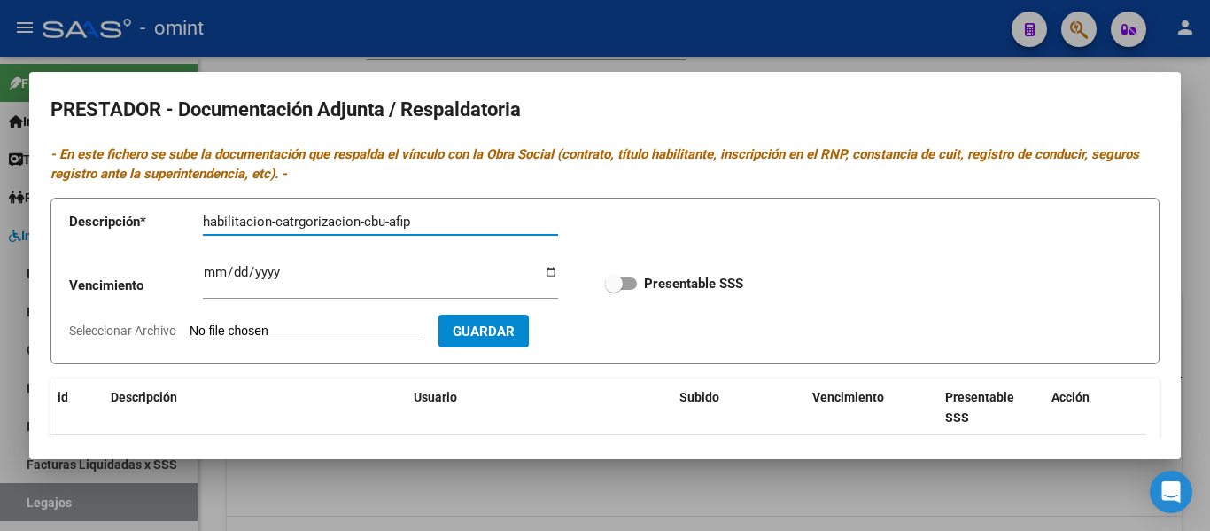
type input "habilitacion-catrgorizacion-cbu-afip"
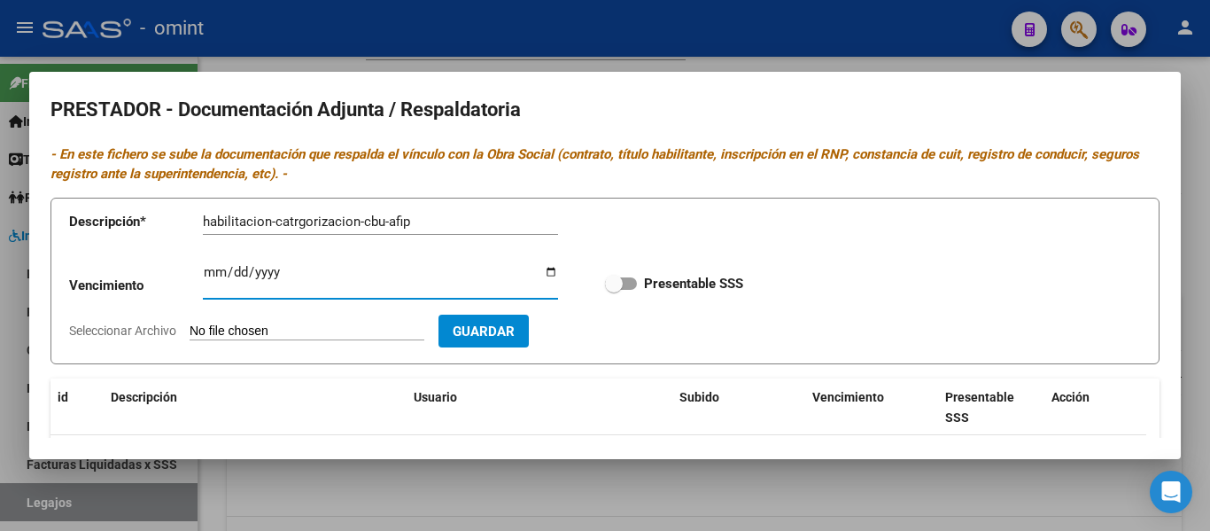
click at [212, 262] on div "Ingresar vencimiento" at bounding box center [380, 279] width 355 height 38
type input "[DATE]"
click at [245, 322] on app-file-uploader "Seleccionar Archivo" at bounding box center [253, 330] width 369 height 16
click at [256, 332] on input "Seleccionar Archivo" at bounding box center [307, 331] width 235 height 17
type input "C:\fakepath\pdf24_merged (4).pdf"
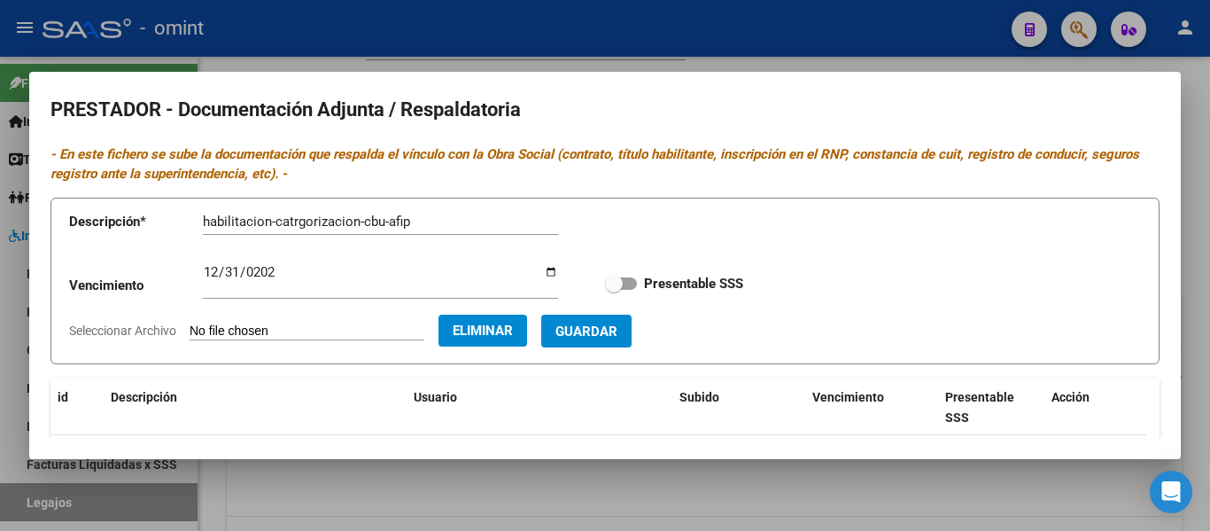
click at [614, 288] on span at bounding box center [614, 284] width 18 height 18
click at [614, 290] on input "Presentable SSS" at bounding box center [613, 290] width 1 height 1
checkbox input "true"
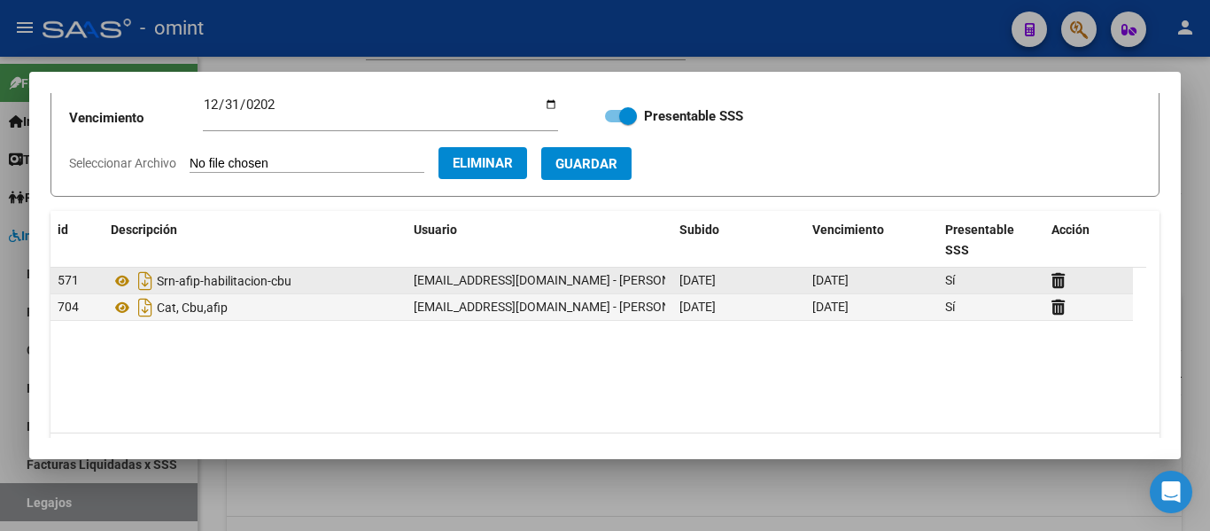
scroll to position [177, 0]
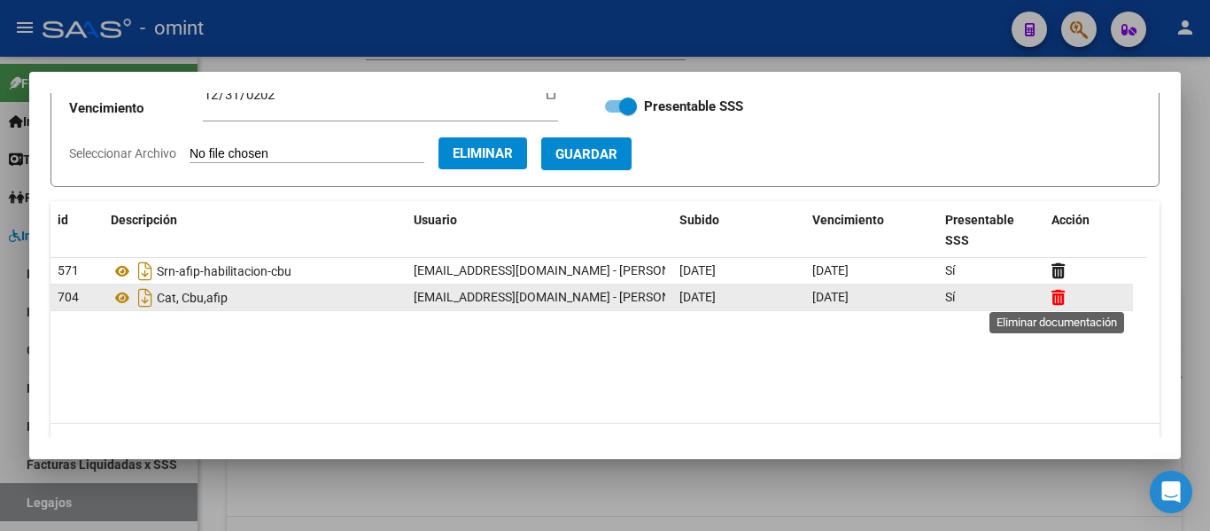
click at [1053, 299] on icon at bounding box center [1058, 297] width 13 height 17
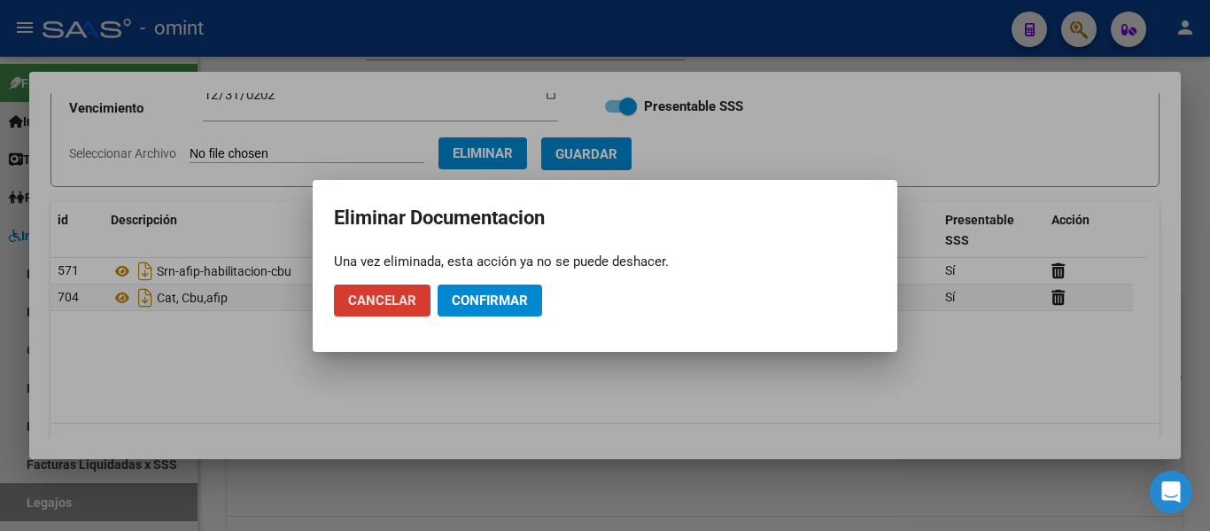
click at [502, 299] on span "Confirmar" at bounding box center [490, 300] width 76 height 16
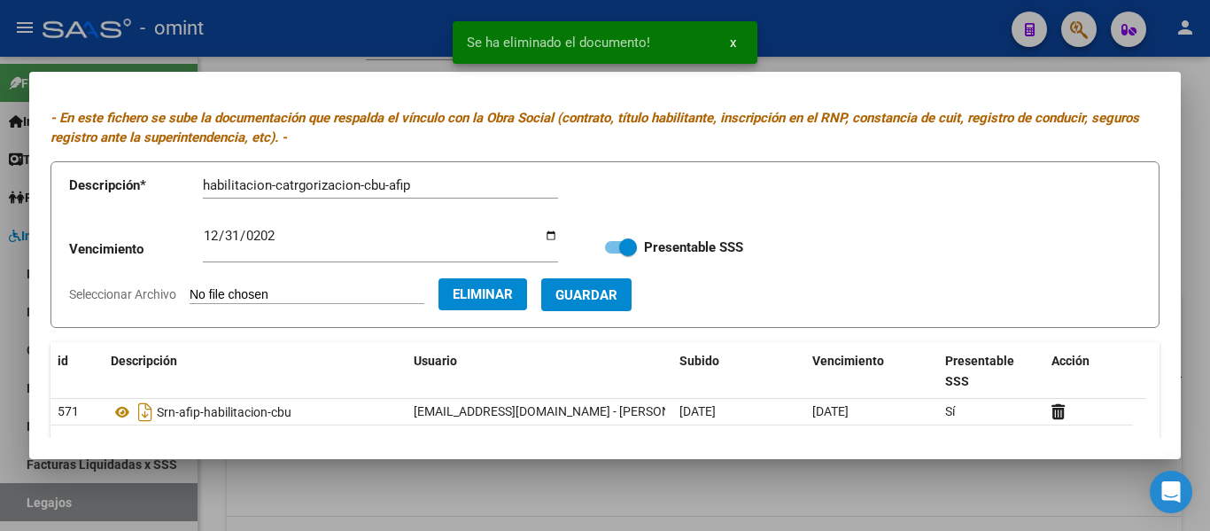
scroll to position [0, 0]
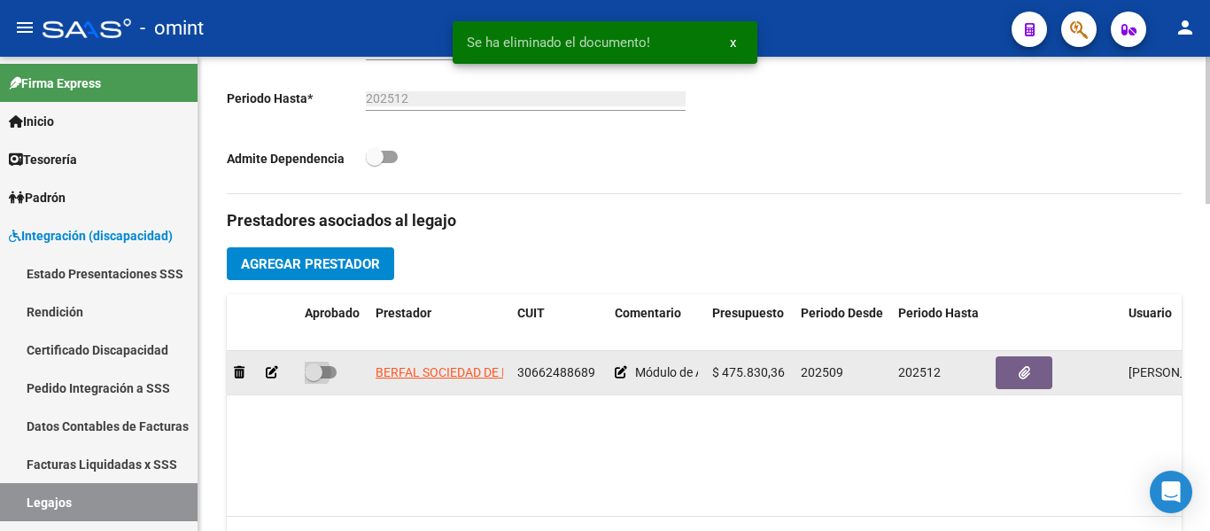
drag, startPoint x: 318, startPoint y: 369, endPoint x: 393, endPoint y: 392, distance: 78.7
click at [317, 369] on span at bounding box center [314, 372] width 18 height 18
click at [314, 378] on input "checkbox" at bounding box center [313, 378] width 1 height 1
checkbox input "true"
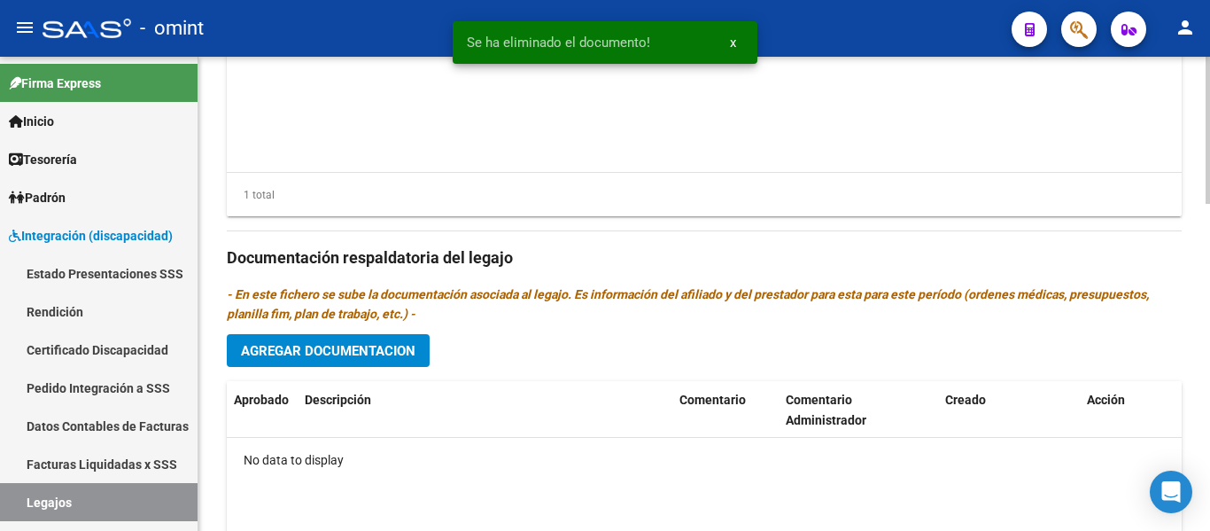
scroll to position [974, 0]
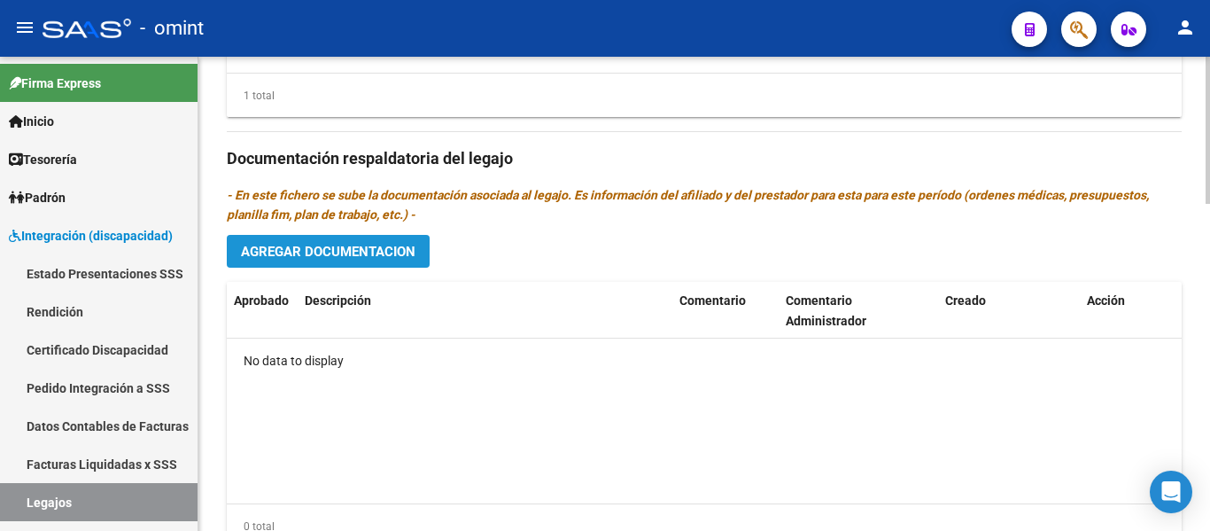
click at [350, 251] on span "Agregar Documentacion" at bounding box center [328, 252] width 175 height 16
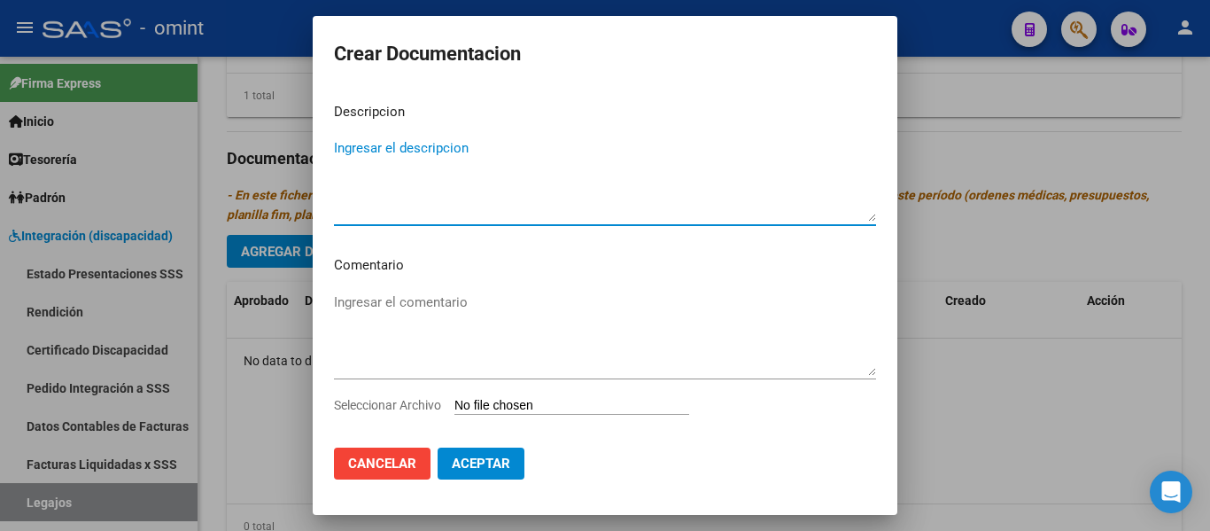
paste textarea "Módulo de Apoyo a la Integración Escolar (Equipo)"
type textarea "Módulo de Apoyo a la Integración Escolar (Equipo)"
click at [520, 408] on input "Seleccionar Archivo" at bounding box center [571, 406] width 235 height 17
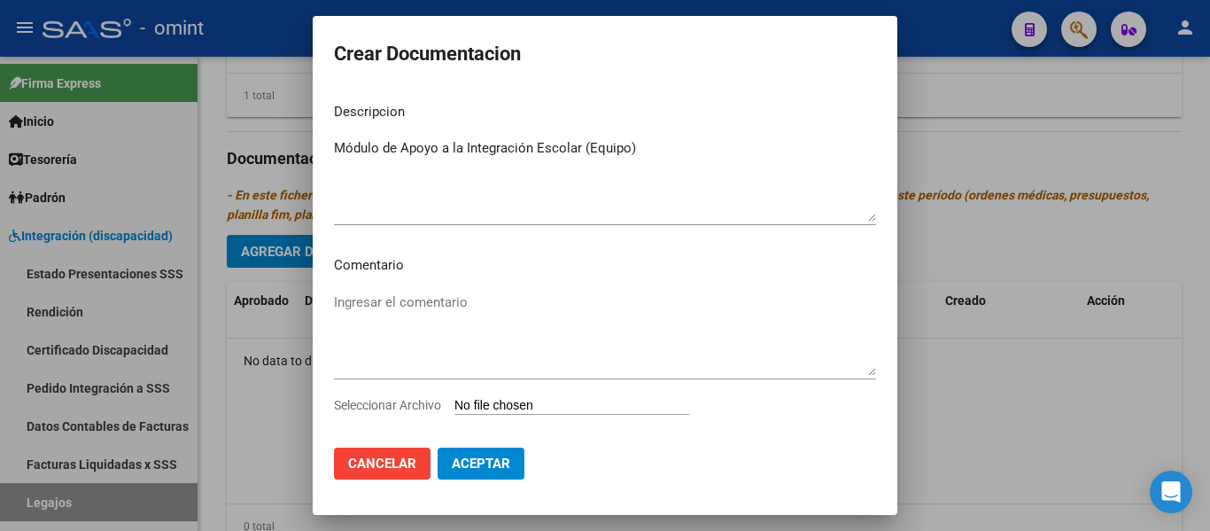
type input "C:\fakepath\pdf24_merged (5).pdf"
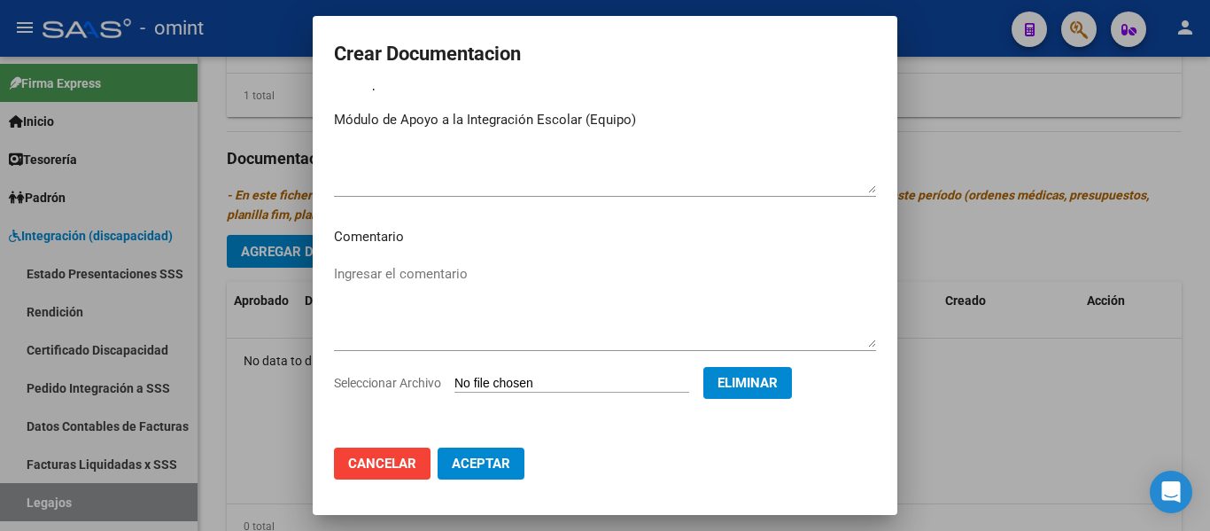
scroll to position [30, 0]
click at [496, 463] on span "Aceptar" at bounding box center [481, 463] width 58 height 16
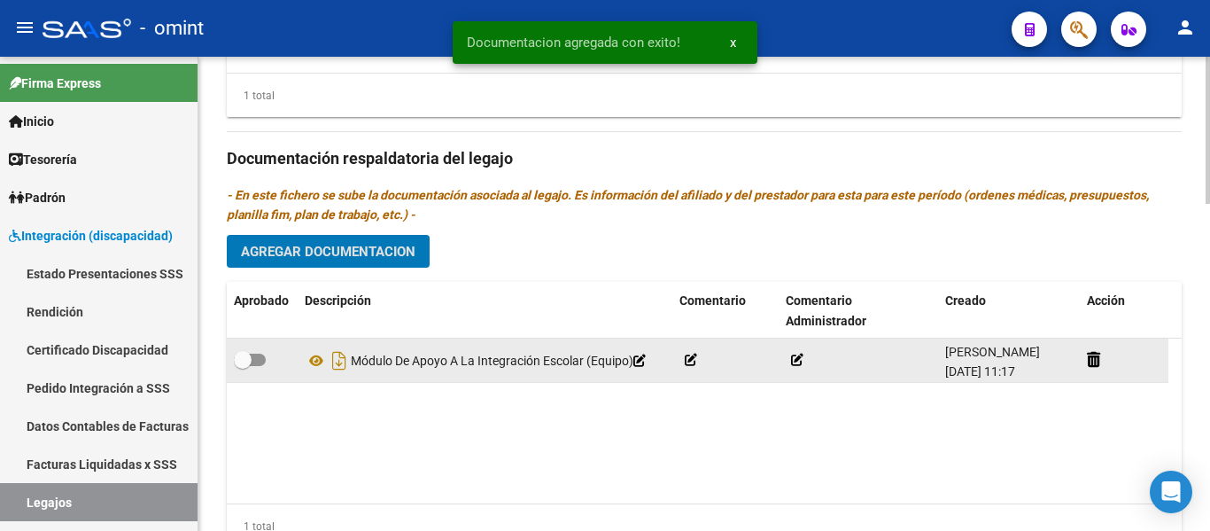
click at [248, 358] on span at bounding box center [243, 360] width 18 height 18
click at [243, 366] on input "checkbox" at bounding box center [242, 366] width 1 height 1
checkbox input "true"
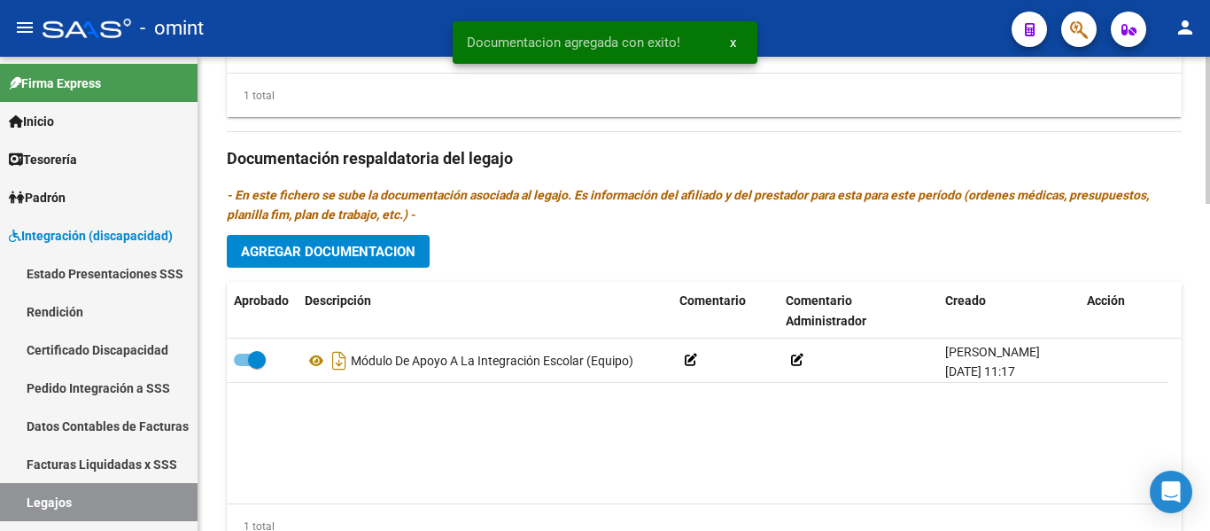
click at [389, 257] on span "Agregar Documentacion" at bounding box center [328, 252] width 175 height 16
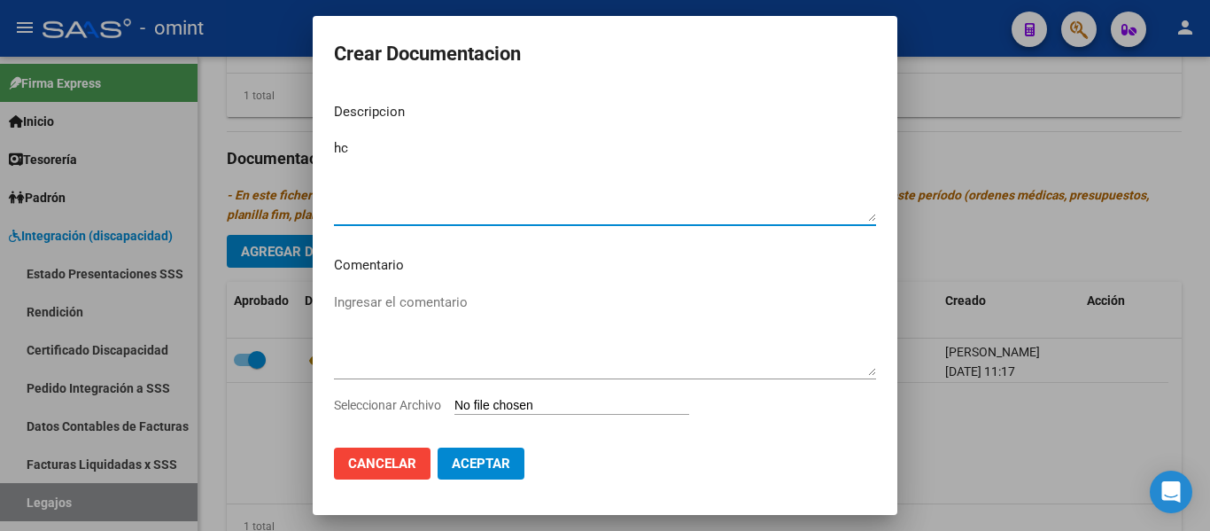
type textarea "hc"
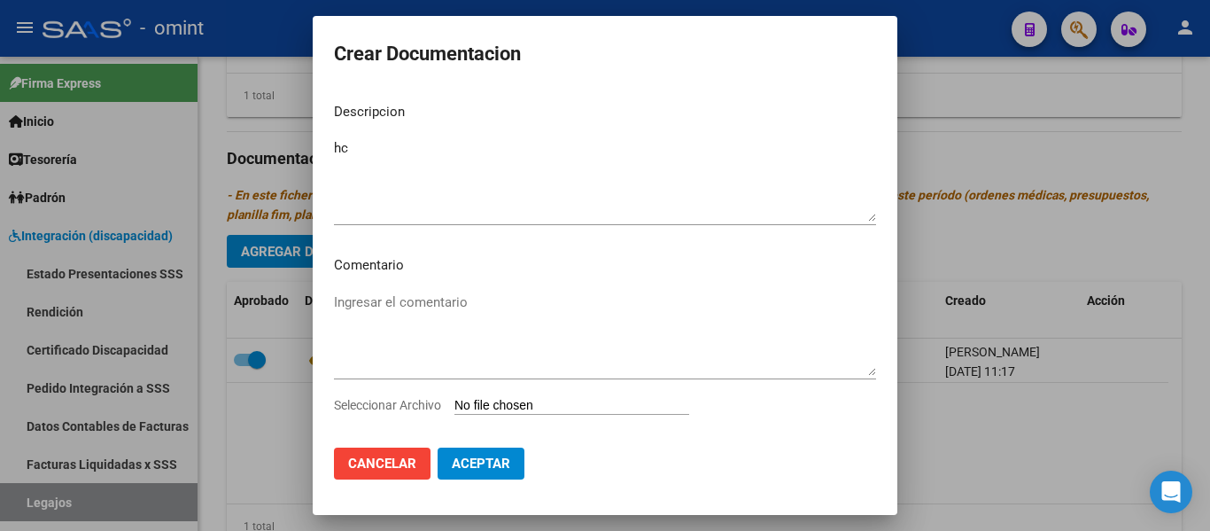
click at [524, 403] on input "Seleccionar Archivo" at bounding box center [571, 406] width 235 height 17
type input "C:\fakepath\1976214501_25072501431_hist-clinic-form008-page1.jpg"
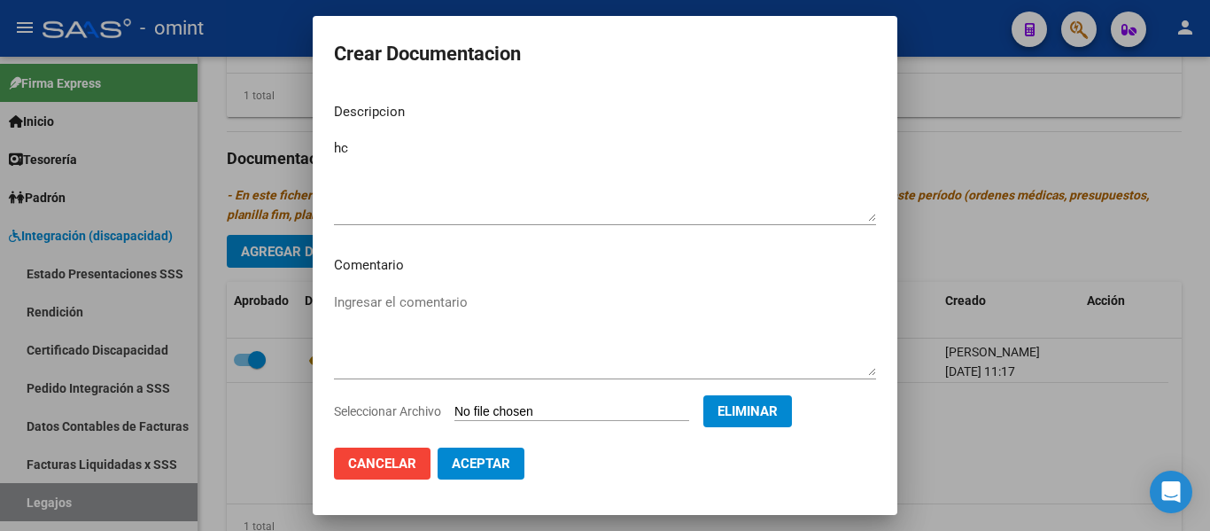
click at [481, 457] on span "Aceptar" at bounding box center [481, 463] width 58 height 16
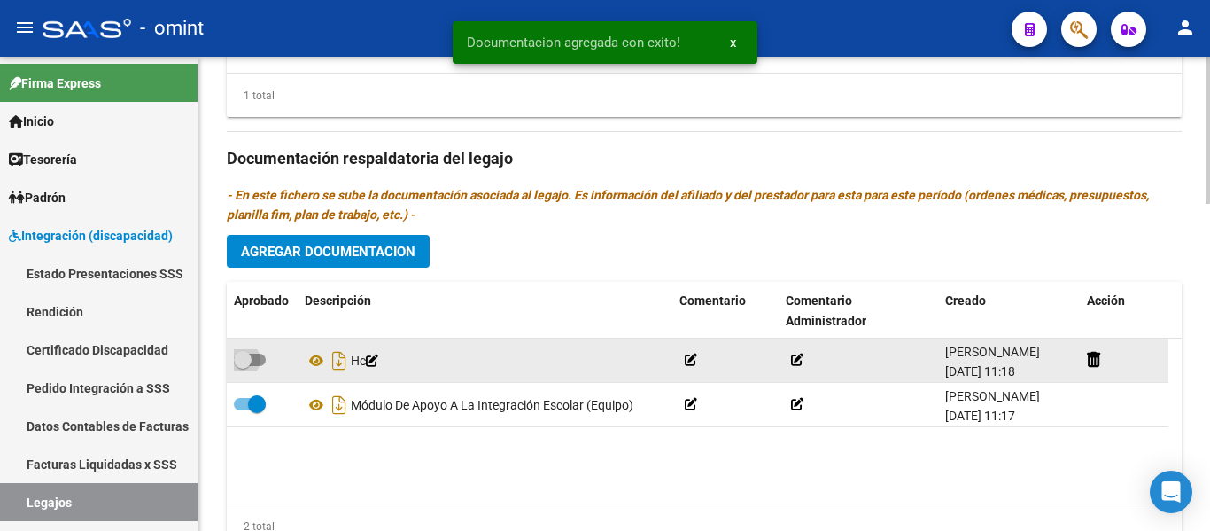
click at [239, 360] on span at bounding box center [243, 360] width 18 height 18
click at [242, 366] on input "checkbox" at bounding box center [242, 366] width 1 height 1
checkbox input "true"
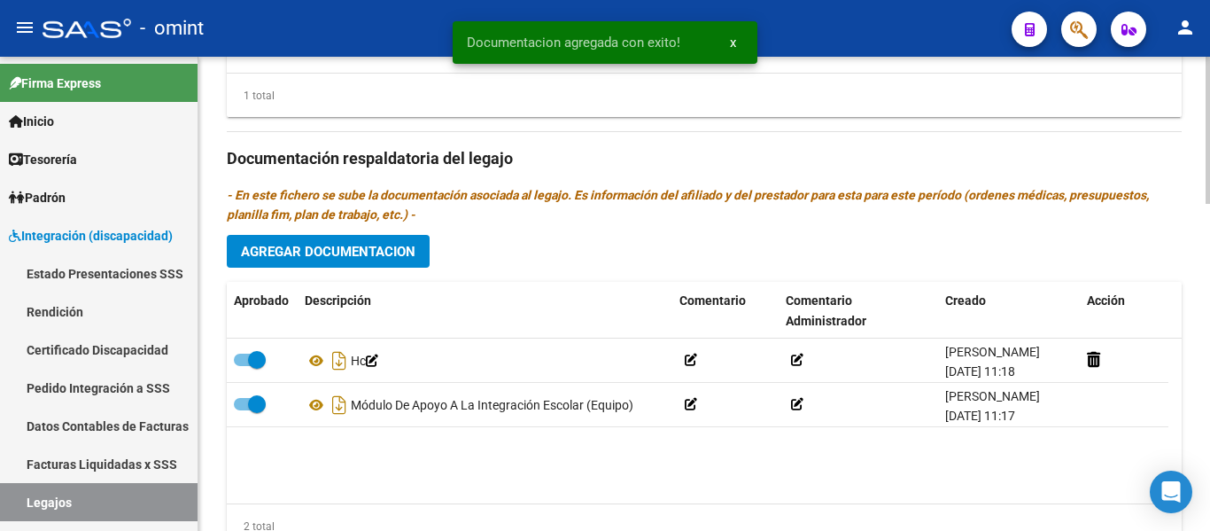
click at [392, 253] on span "Agregar Documentacion" at bounding box center [328, 252] width 175 height 16
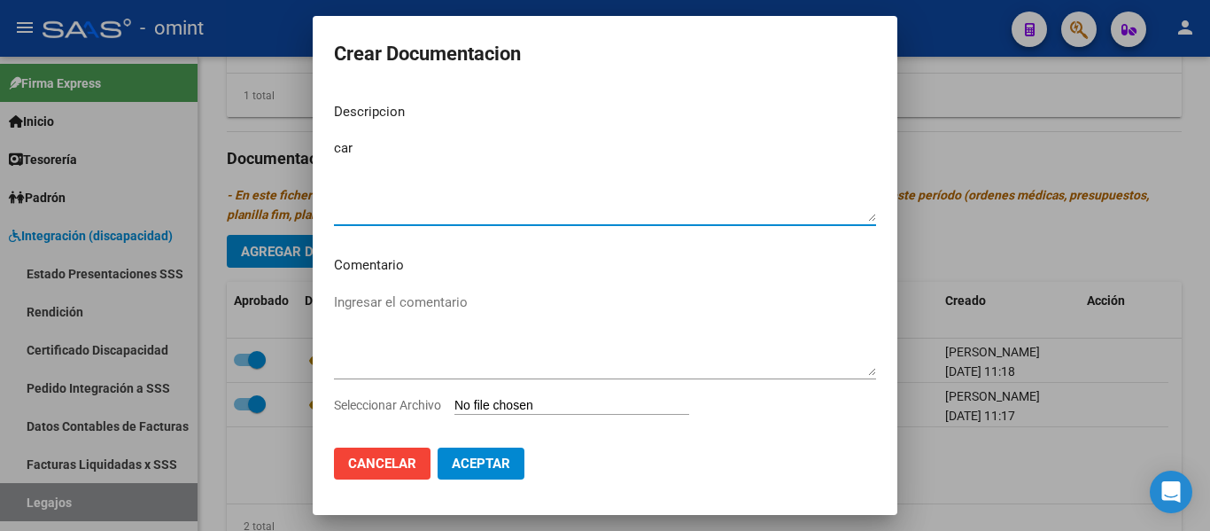
type textarea "car"
click at [492, 401] on input "Seleccionar Archivo" at bounding box center [571, 406] width 235 height 17
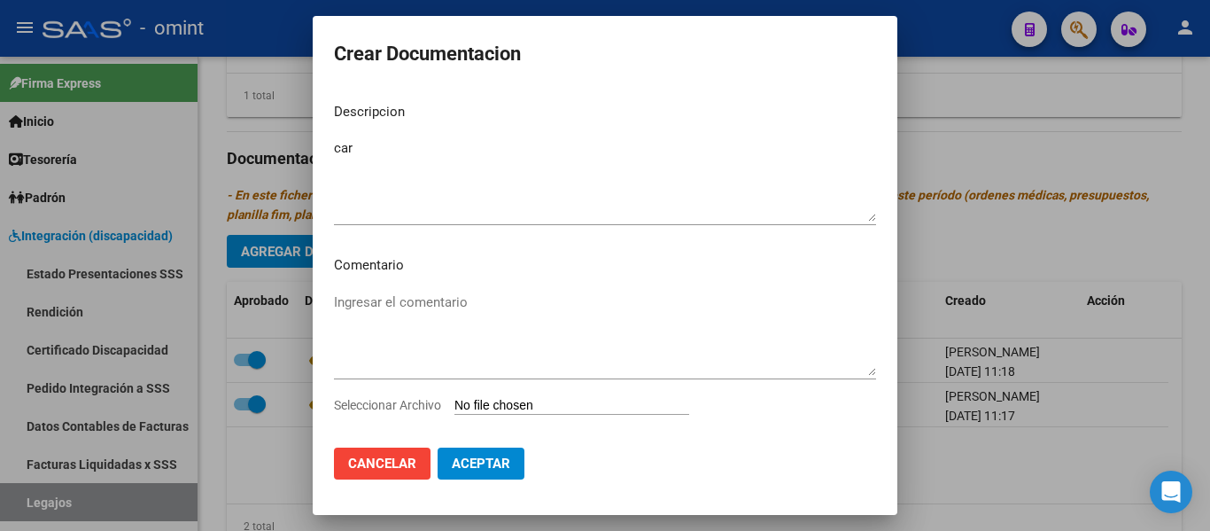
type input "C:\fakepath\1976214501_250725014312_const-alumn-reg.jpg"
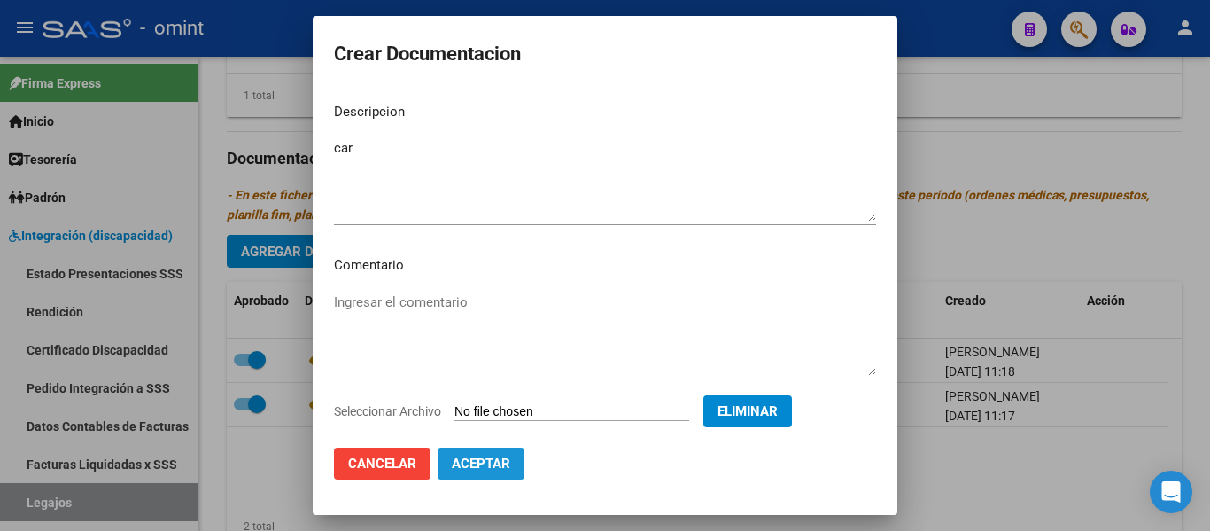
click at [500, 466] on span "Aceptar" at bounding box center [481, 463] width 58 height 16
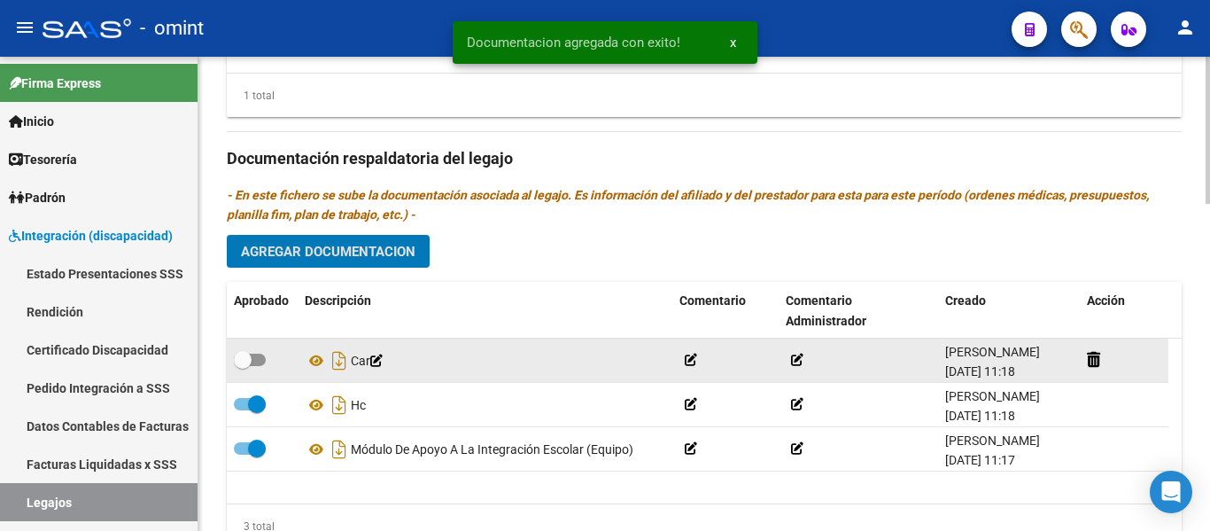
click at [242, 361] on span at bounding box center [243, 360] width 18 height 18
click at [242, 366] on input "checkbox" at bounding box center [242, 366] width 1 height 1
checkbox input "true"
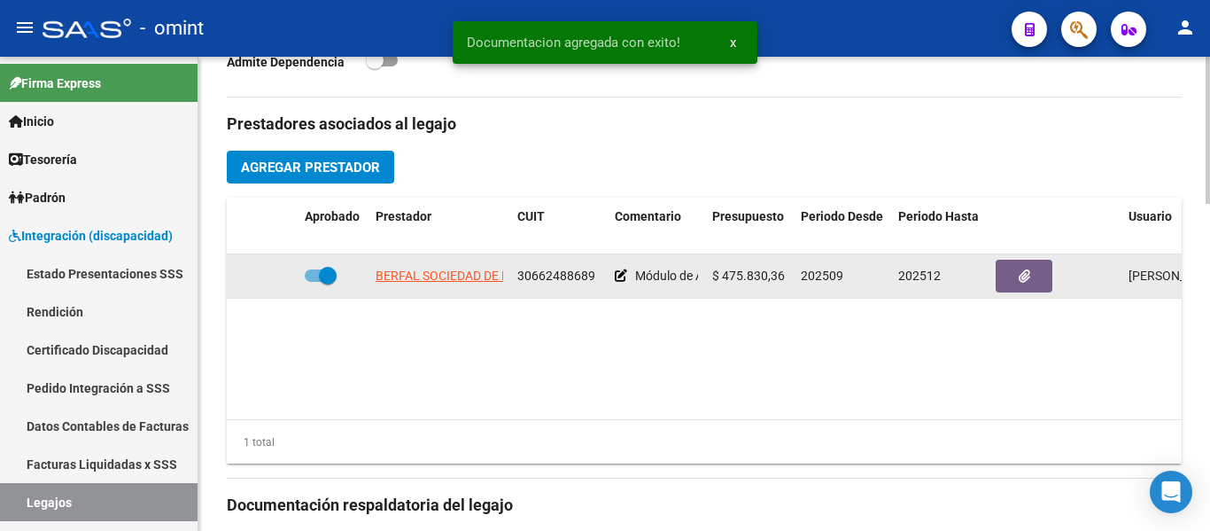
scroll to position [620, 0]
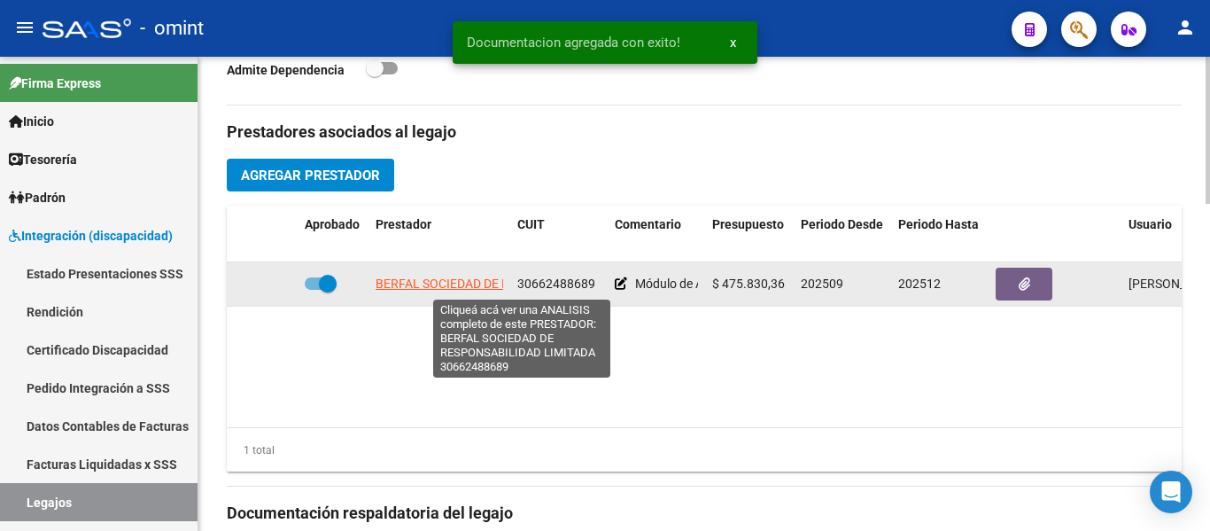
click at [473, 284] on span "BERFAL SOCIEDAD DE RESPONSABILIDAD LIMITADA" at bounding box center [522, 283] width 292 height 14
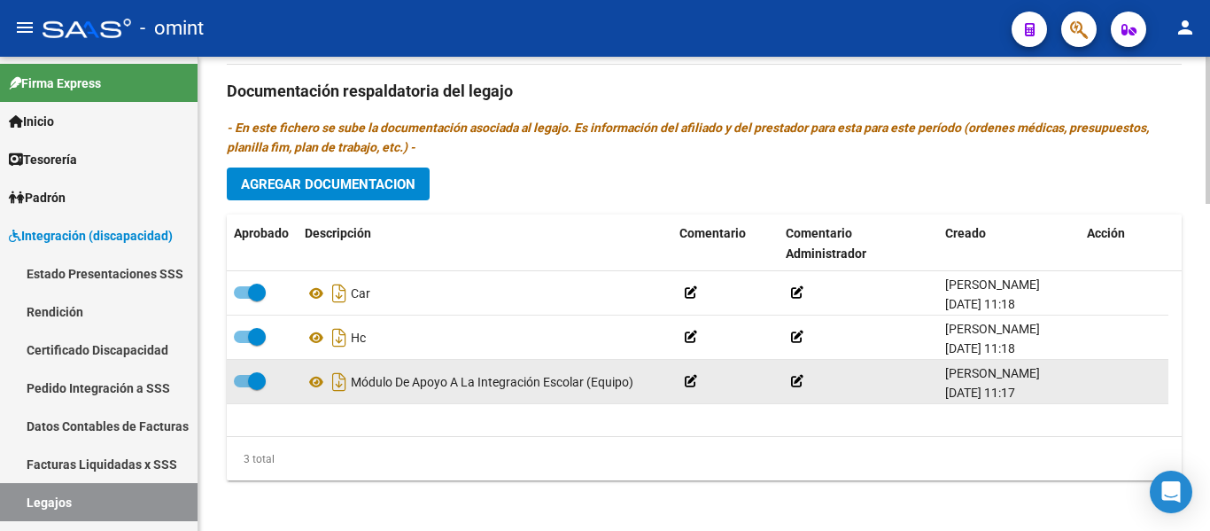
scroll to position [1050, 0]
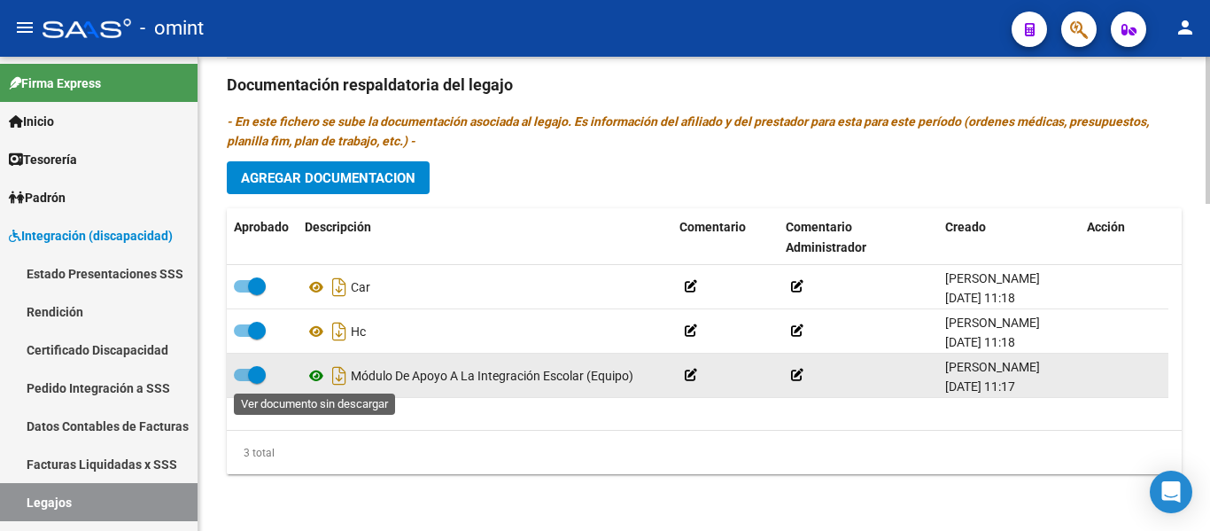
click at [314, 377] on icon at bounding box center [316, 375] width 23 height 21
click at [315, 376] on icon at bounding box center [316, 375] width 23 height 21
click at [257, 369] on span at bounding box center [257, 375] width 18 height 18
click at [243, 381] on input "checkbox" at bounding box center [242, 381] width 1 height 1
checkbox input "false"
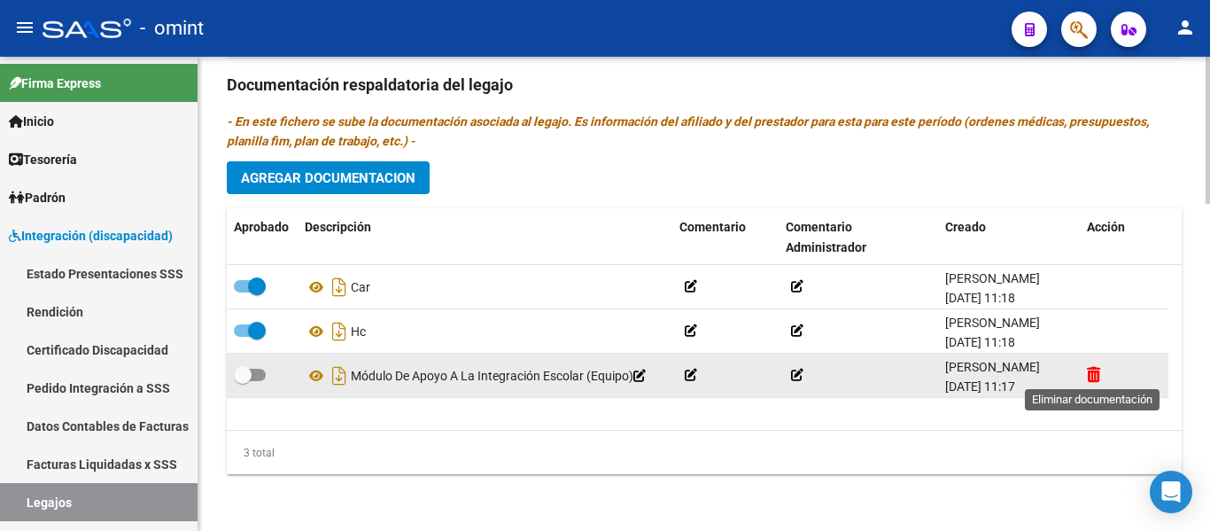
click at [1091, 371] on icon at bounding box center [1093, 374] width 13 height 17
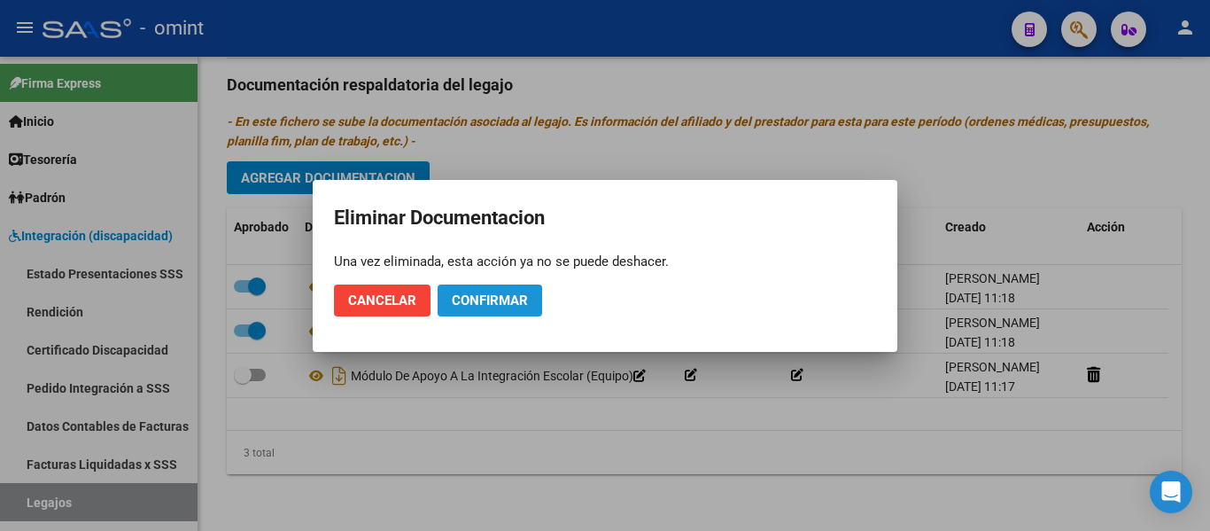
click at [509, 303] on span "Confirmar" at bounding box center [490, 300] width 76 height 16
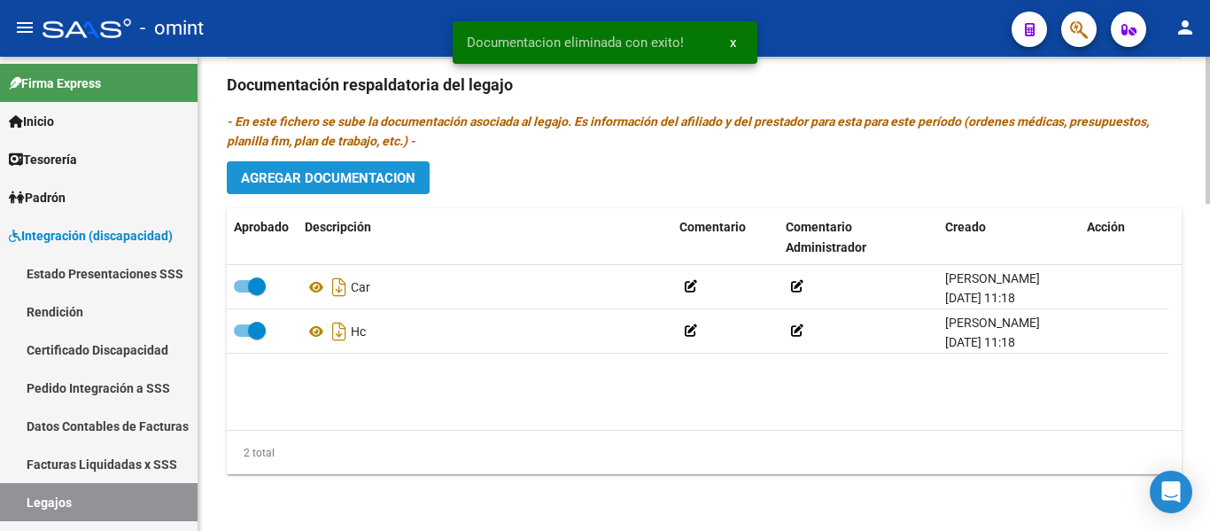
click at [384, 179] on span "Agregar Documentacion" at bounding box center [328, 178] width 175 height 16
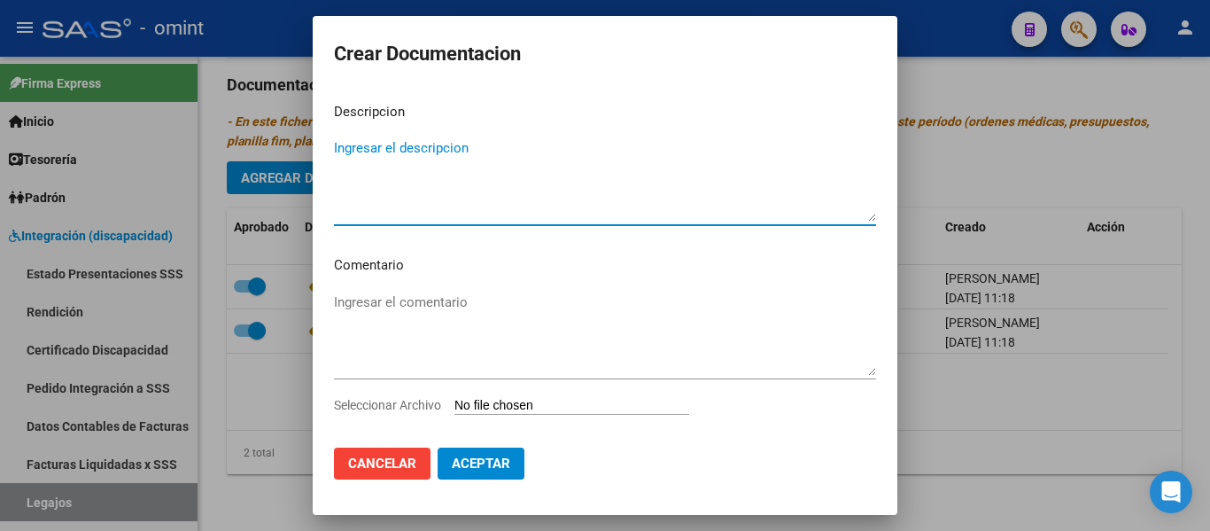
type textarea "30662488689"
drag, startPoint x: 421, startPoint y: 154, endPoint x: 276, endPoint y: 141, distance: 145.9
click at [275, 145] on div "Documentacion eliminada con exito! x Crear Documentacion Descripcion 3066248868…" at bounding box center [605, 265] width 1210 height 531
click at [495, 407] on input "Seleccionar Archivo" at bounding box center [571, 406] width 235 height 17
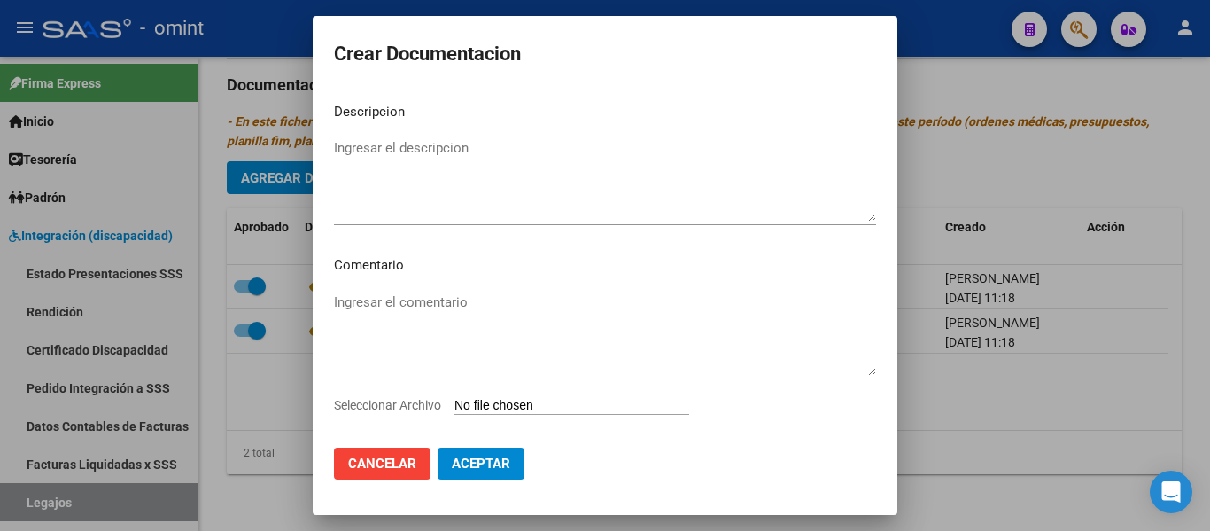
type input "C:\fakepath\pdf24_merged (4).pdf"
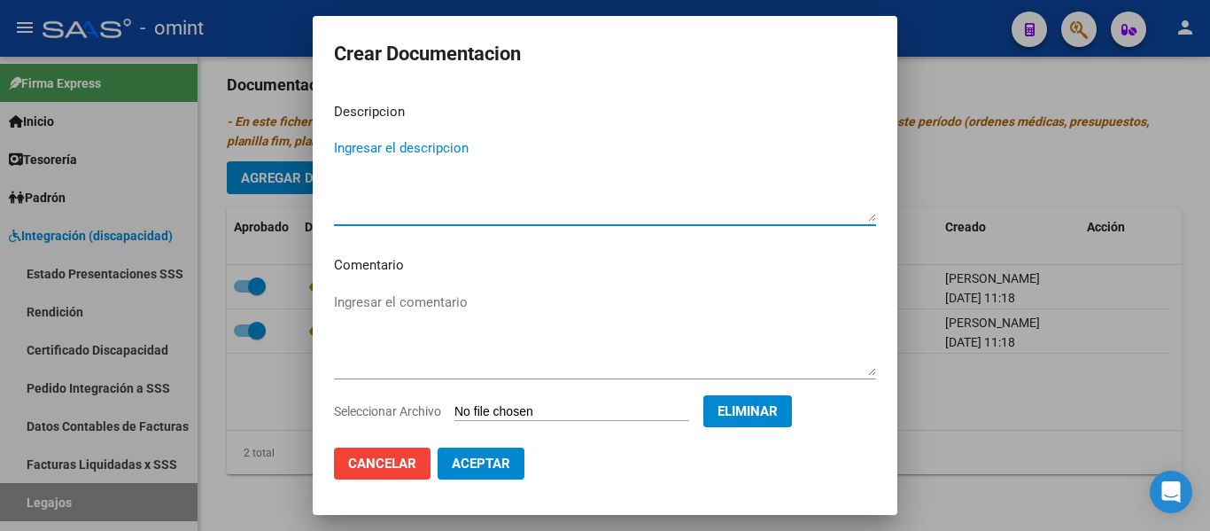
paste textarea "Módulo de Apoyo a la Integración Escolar (Equipo)"
type textarea "Módulo de Apoyo a la Integración Escolar (Equipo)"
click at [497, 470] on span "Aceptar" at bounding box center [481, 463] width 58 height 16
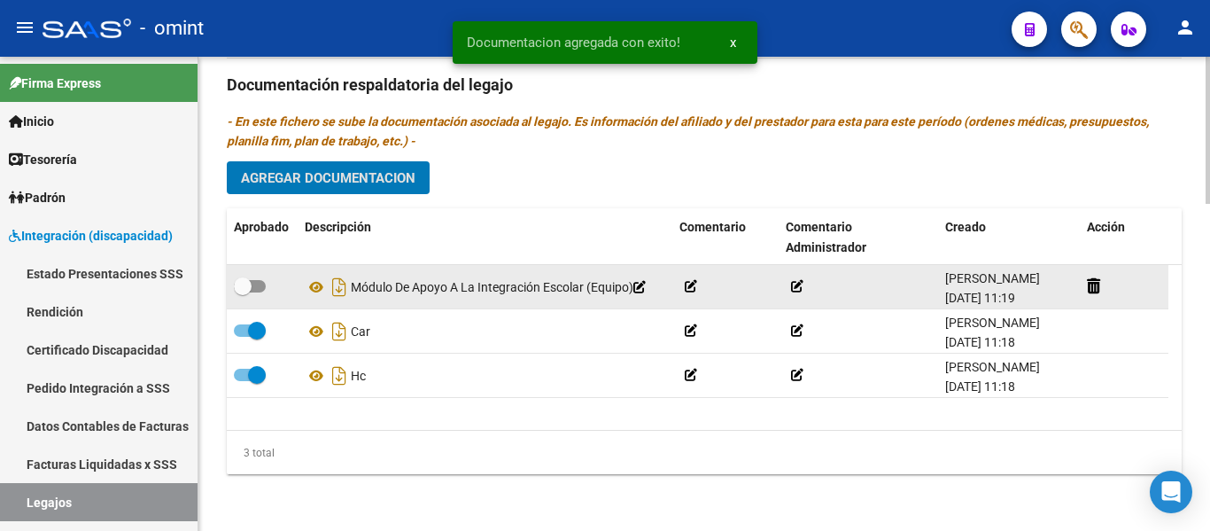
click at [246, 285] on span at bounding box center [243, 286] width 18 height 18
click at [243, 292] on input "checkbox" at bounding box center [242, 292] width 1 height 1
checkbox input "true"
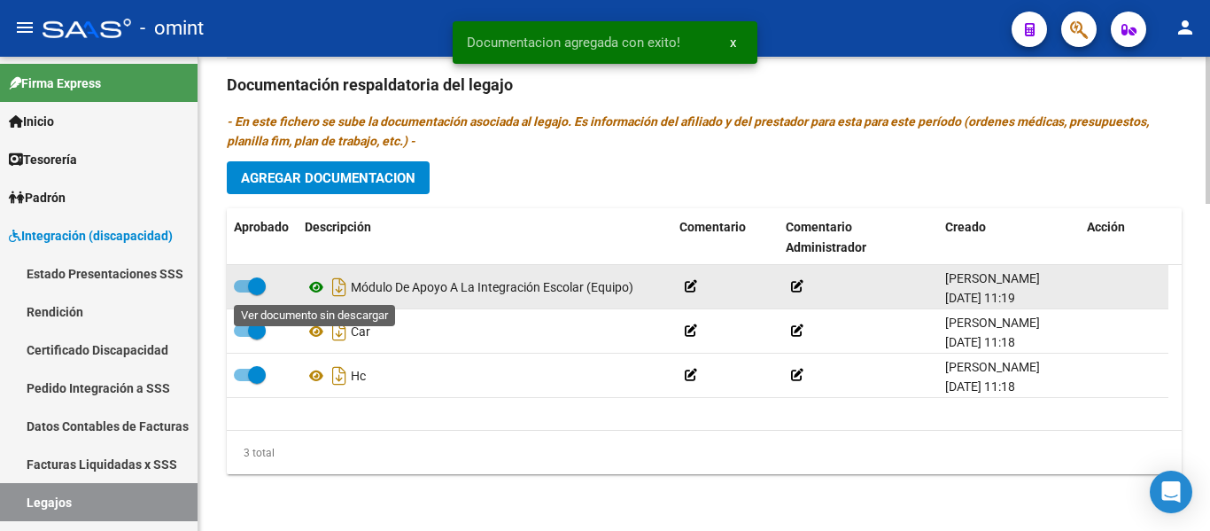
click at [313, 288] on icon at bounding box center [316, 286] width 23 height 21
